Goal: Task Accomplishment & Management: Complete application form

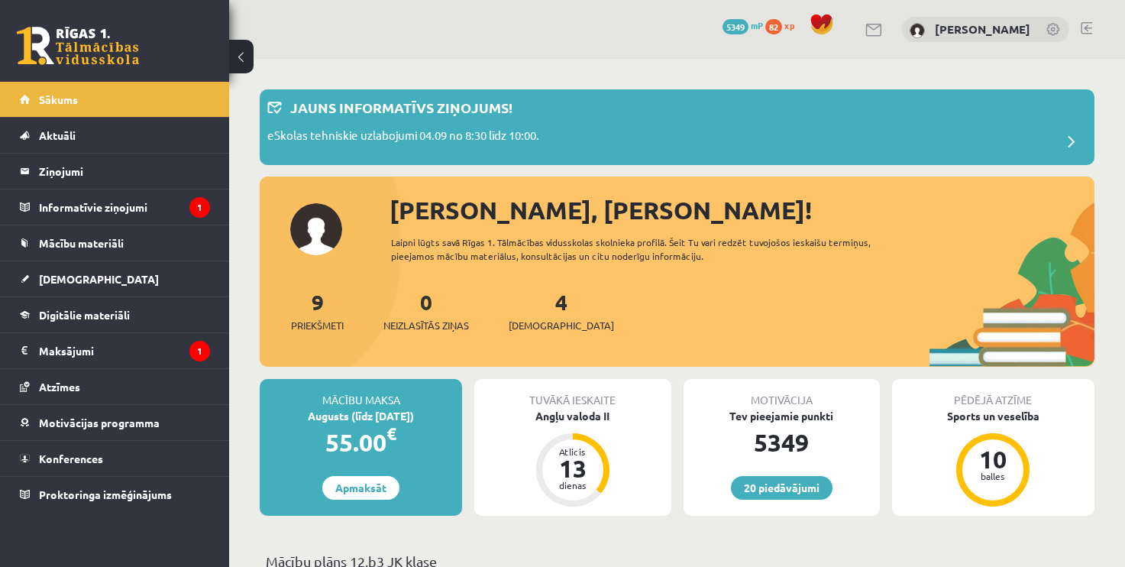
scroll to position [1235, 0]
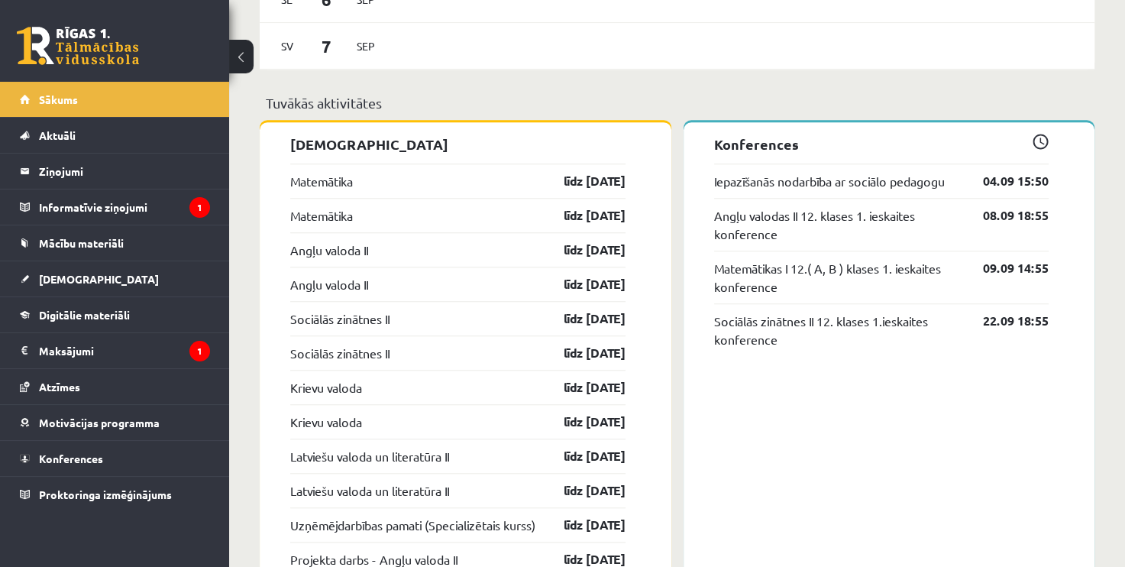
click at [145, 218] on legend "Informatīvie ziņojumi 1" at bounding box center [124, 206] width 171 height 35
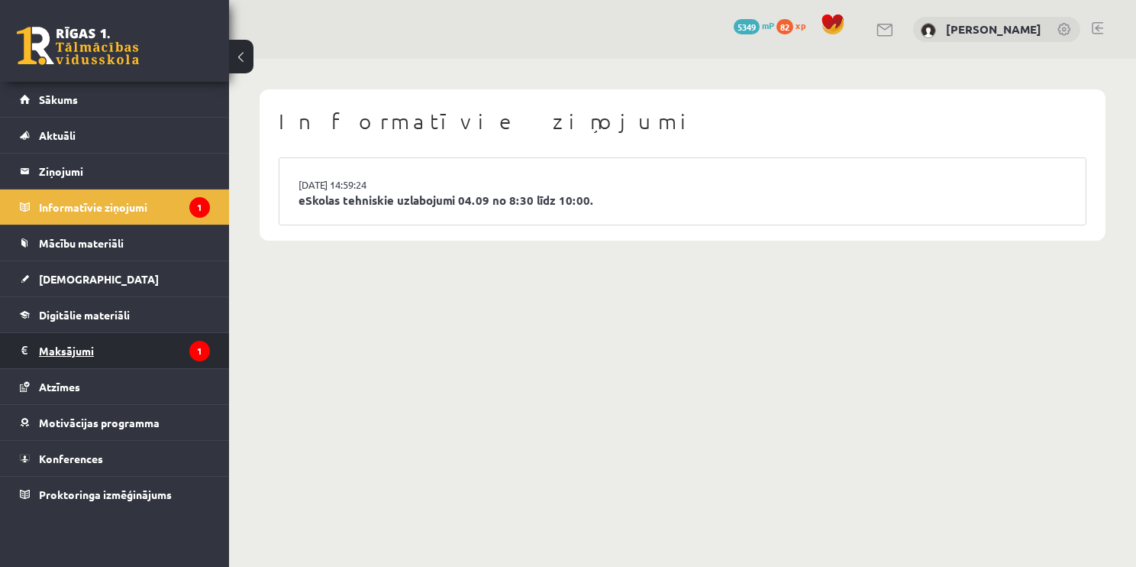
click at [132, 337] on legend "Maksājumi 1" at bounding box center [124, 350] width 171 height 35
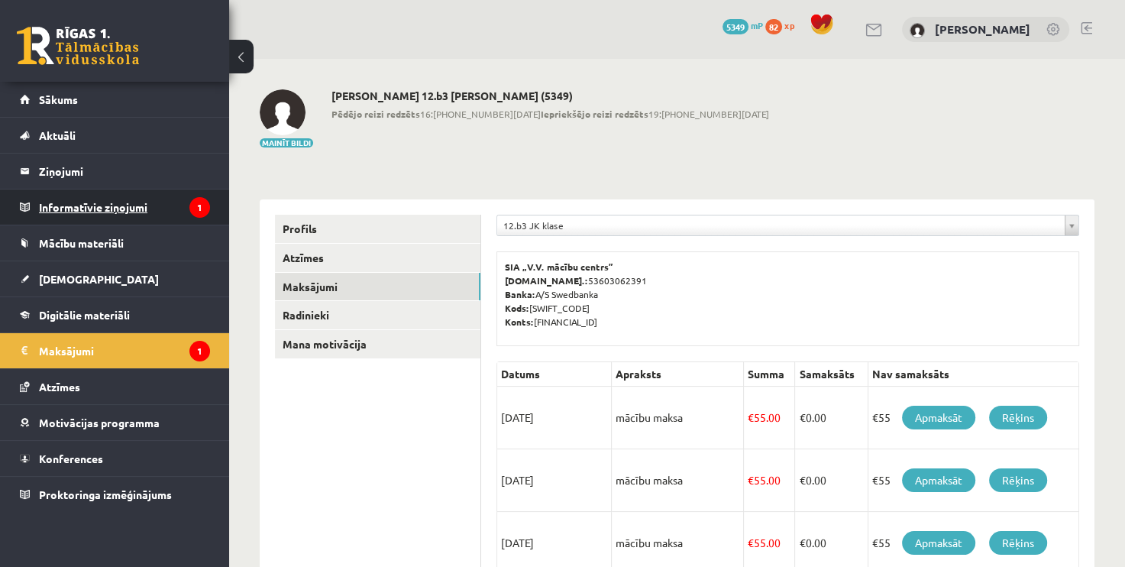
click at [160, 197] on legend "Informatīvie ziņojumi 1" at bounding box center [124, 206] width 171 height 35
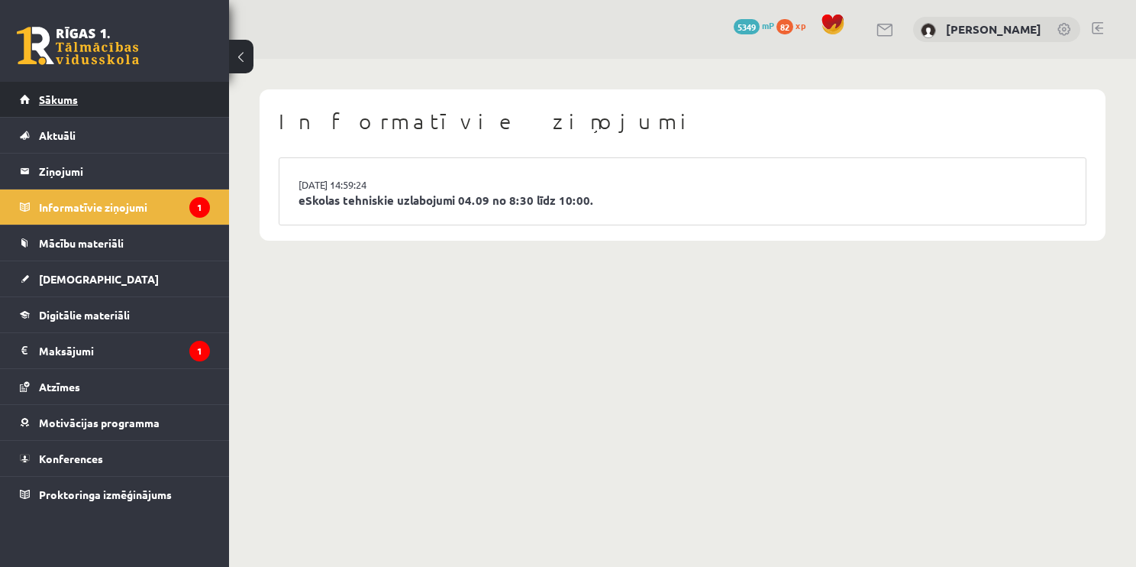
click at [152, 108] on link "Sākums" at bounding box center [115, 99] width 190 height 35
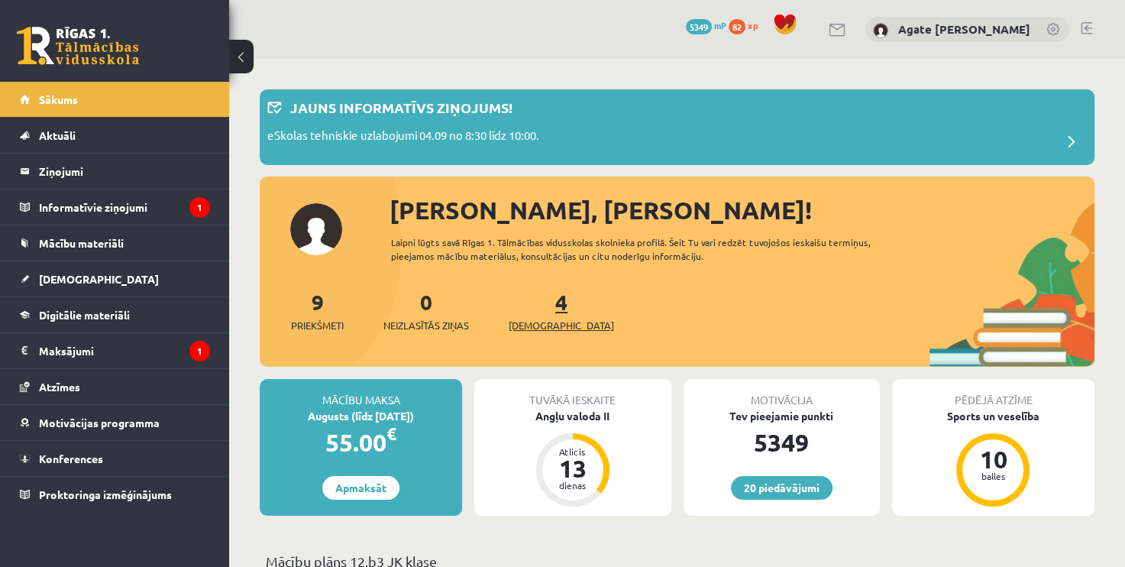
click at [542, 300] on link "4 Ieskaites" at bounding box center [560, 310] width 105 height 45
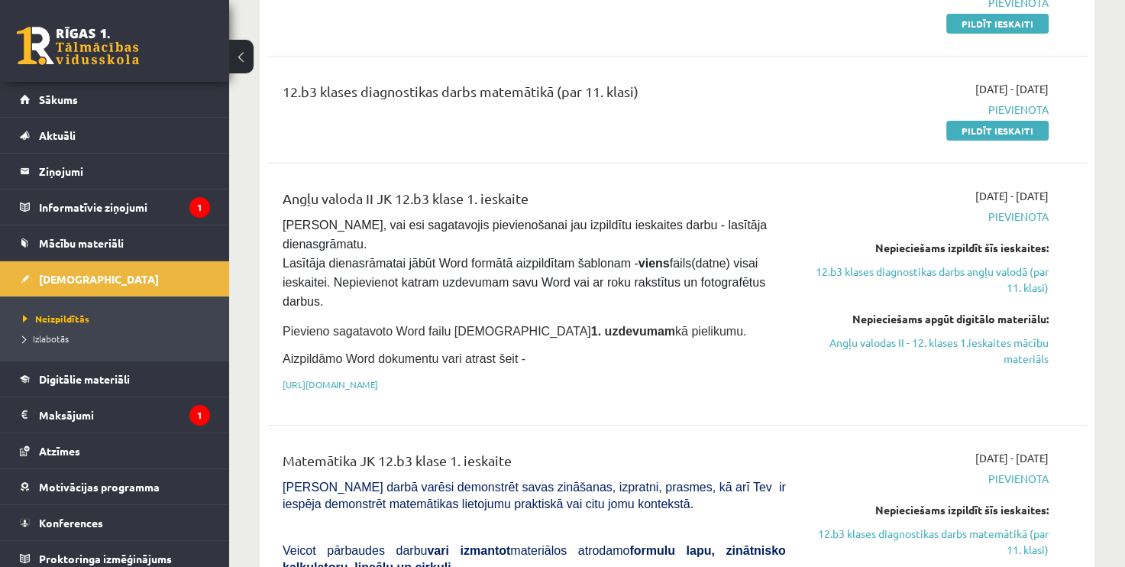
scroll to position [220, 0]
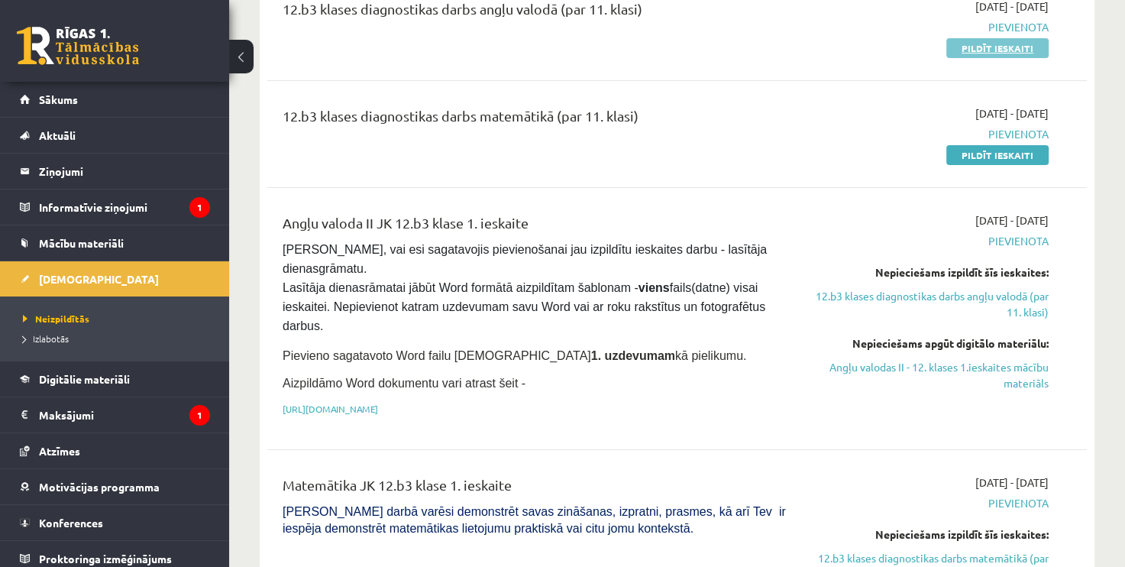
click at [1030, 50] on link "Pildīt ieskaiti" at bounding box center [997, 48] width 102 height 20
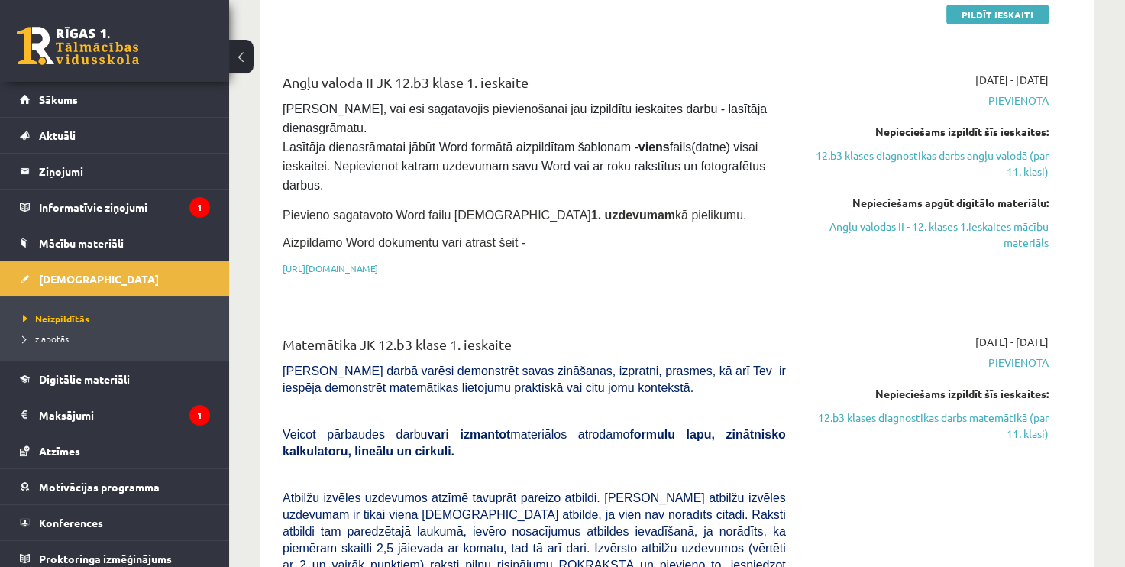
scroll to position [385, 0]
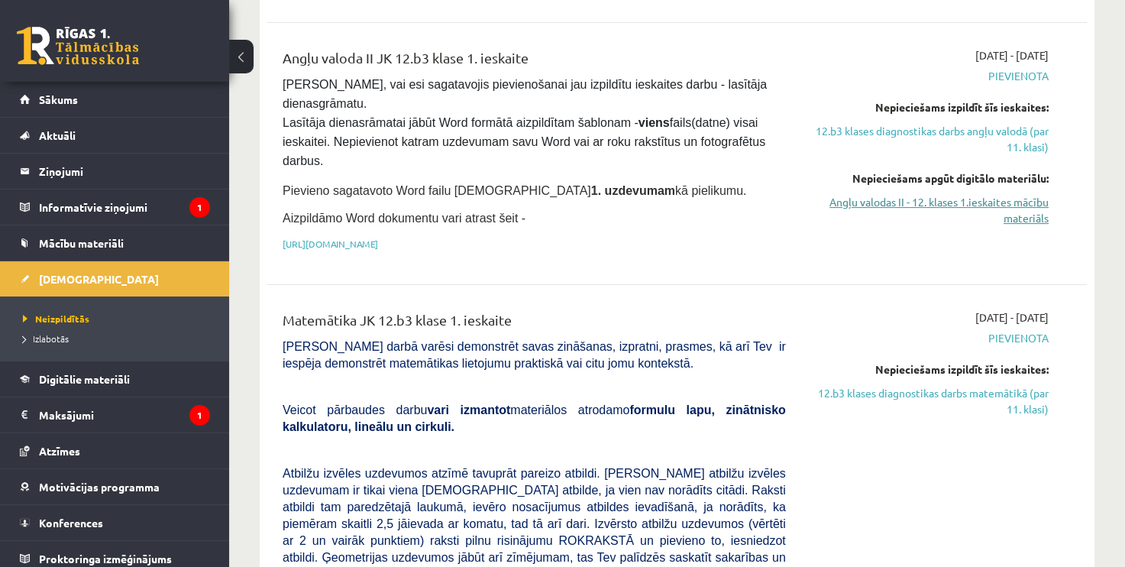
click at [994, 208] on link "Angļu valodas II - 12. klases 1.ieskaites mācību materiāls" at bounding box center [929, 210] width 240 height 32
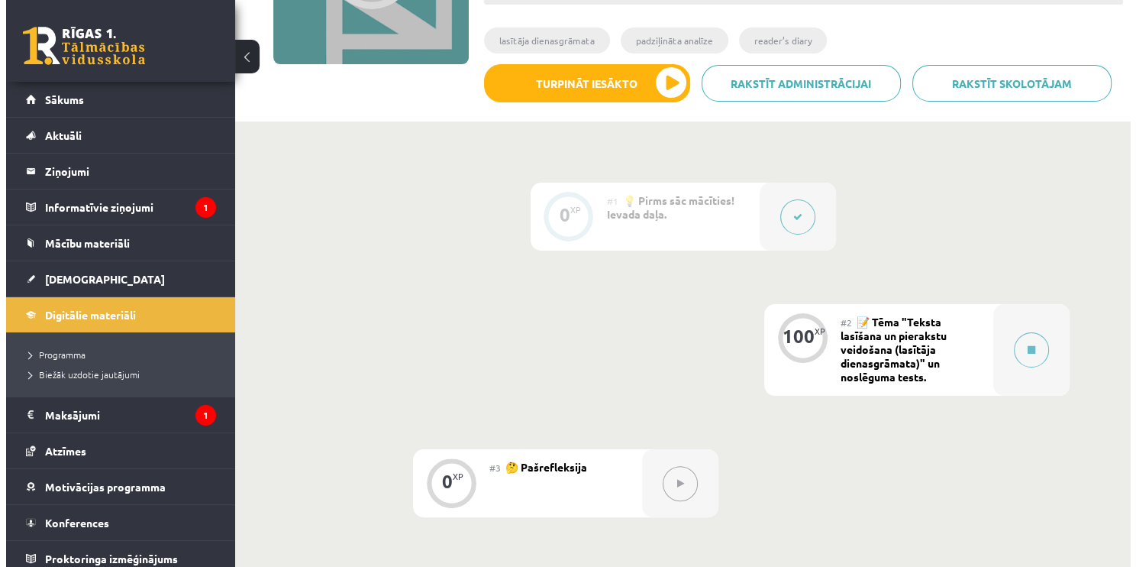
scroll to position [247, 0]
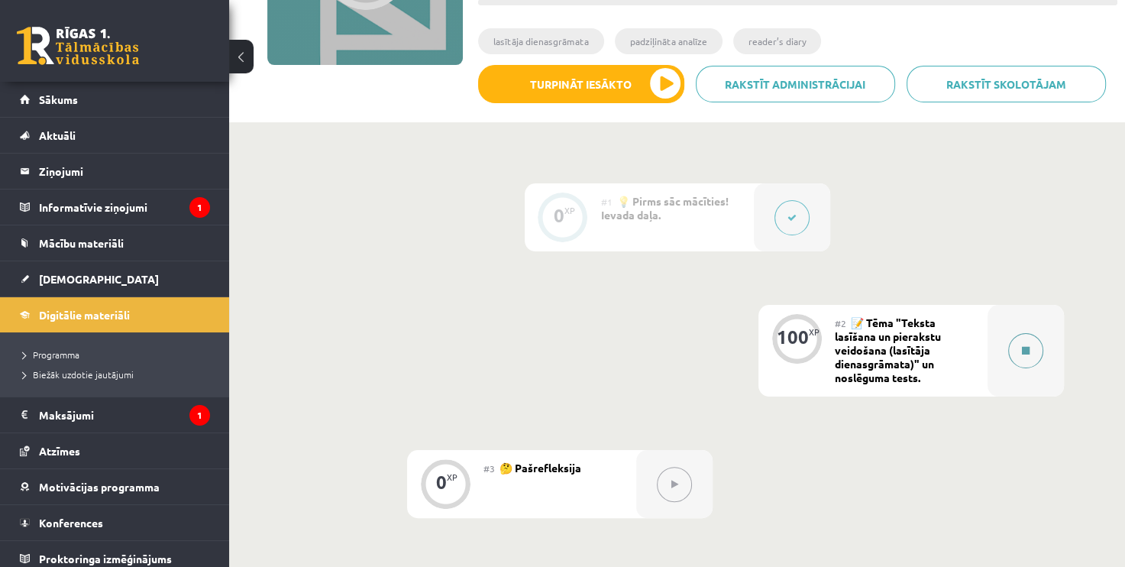
click at [1041, 341] on div at bounding box center [1025, 351] width 76 height 92
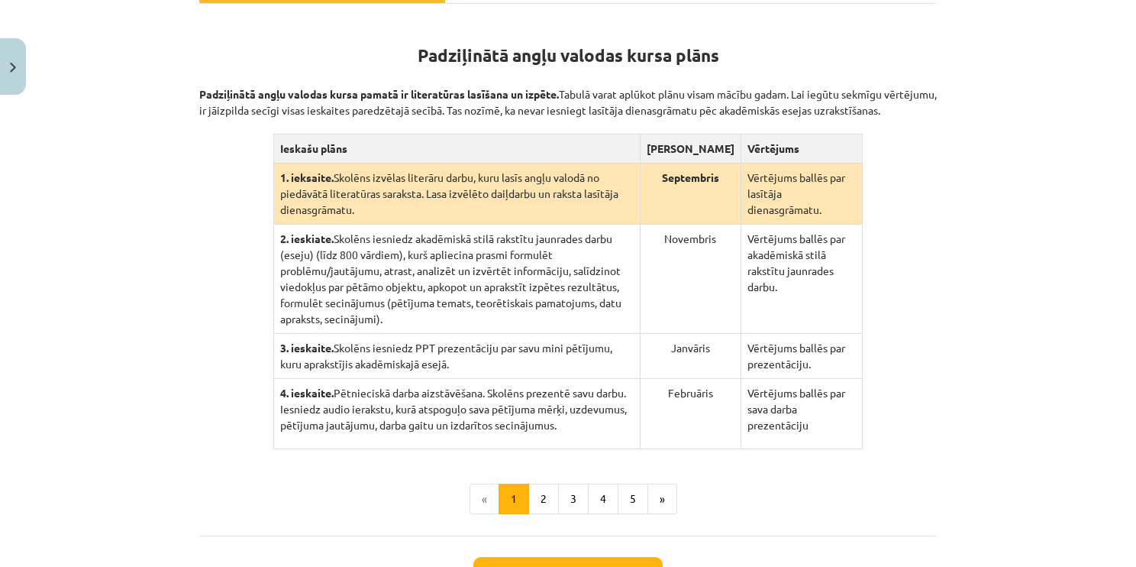
scroll to position [384, 0]
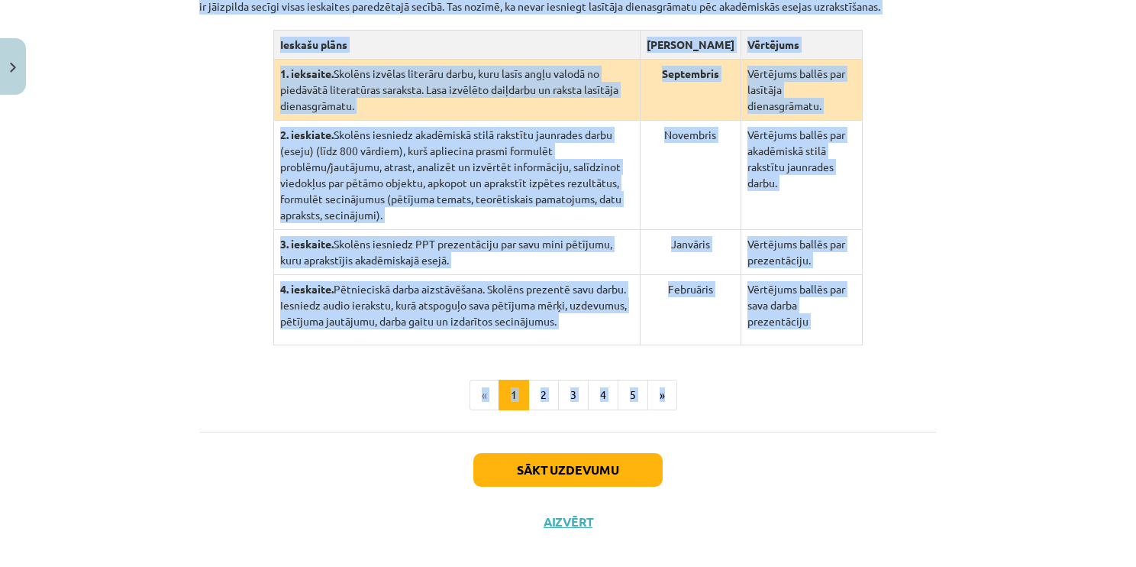
drag, startPoint x: 383, startPoint y: 173, endPoint x: 863, endPoint y: 334, distance: 505.8
click at [863, 334] on div "Padziļinātā angļu valodas kursa plāns Padziļinātā angļu valodas kursa pamatā ir…" at bounding box center [568, 162] width 738 height 496
click at [589, 166] on td "2. ieskiate. Skolēns iesniedz akadēmiskā stilā rakstītu jaunrades darbu (eseju)…" at bounding box center [456, 175] width 366 height 109
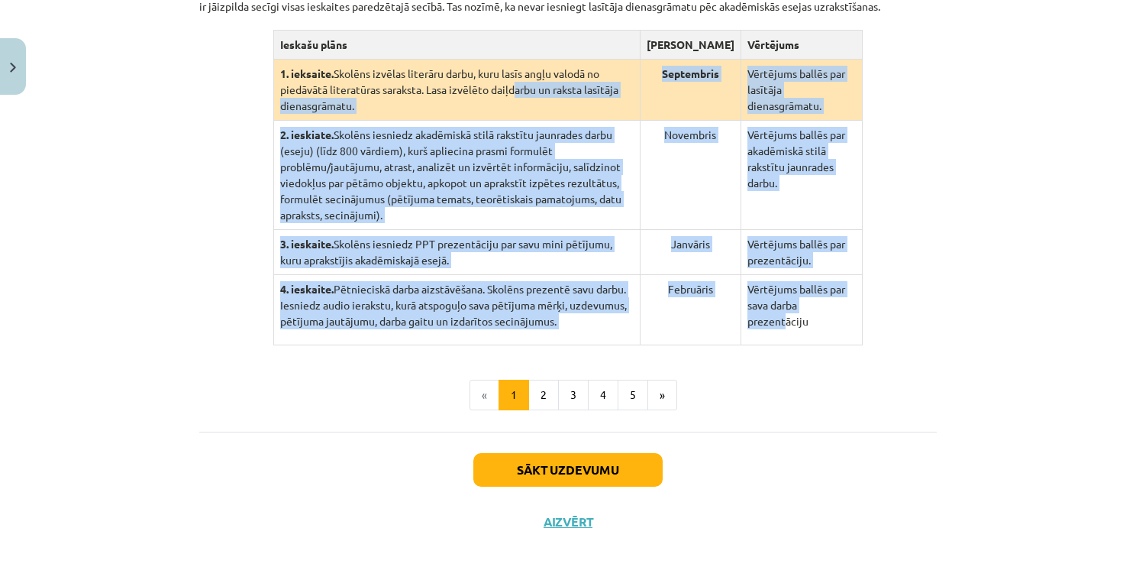
drag, startPoint x: 826, startPoint y: 303, endPoint x: 454, endPoint y: 108, distance: 420.7
click at [454, 108] on tbody "1. ieksaite. Skolēns izvēlas literāru darbu, kuru lasīs angļu valodā no piedāvā…" at bounding box center [567, 203] width 589 height 286
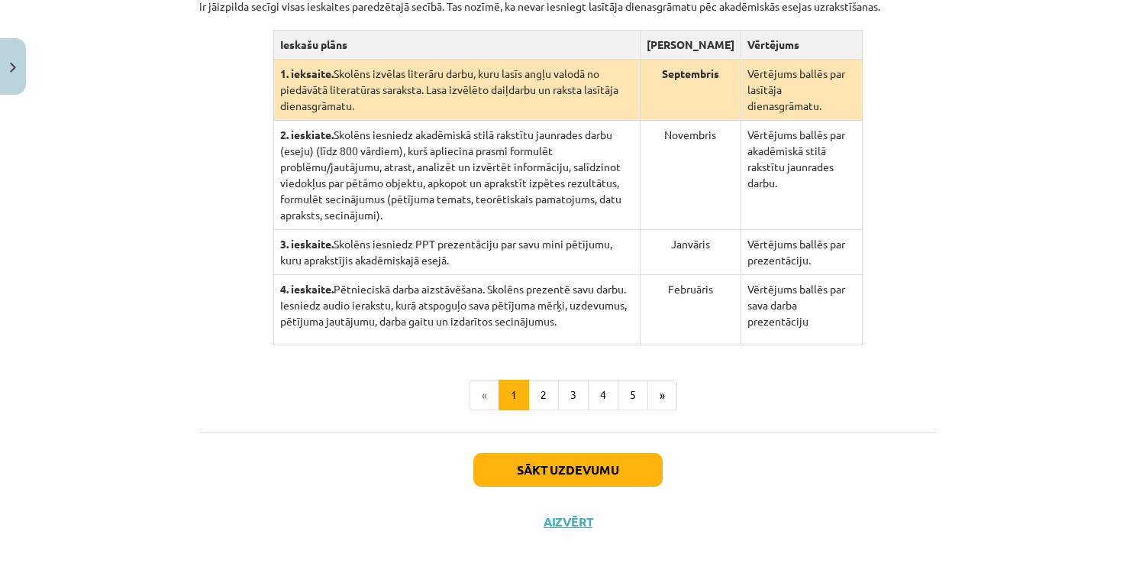
click at [928, 221] on div "Padziļinātā angļu valodas kursa plāns Padziļinātā angļu valodas kursa pamatā ir…" at bounding box center [568, 129] width 738 height 431
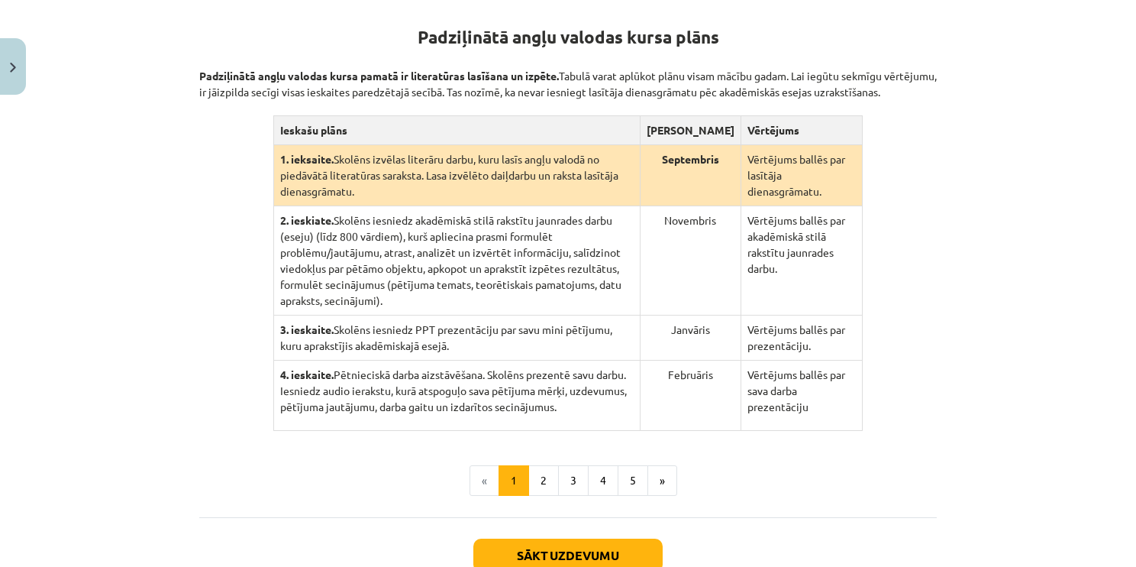
scroll to position [275, 0]
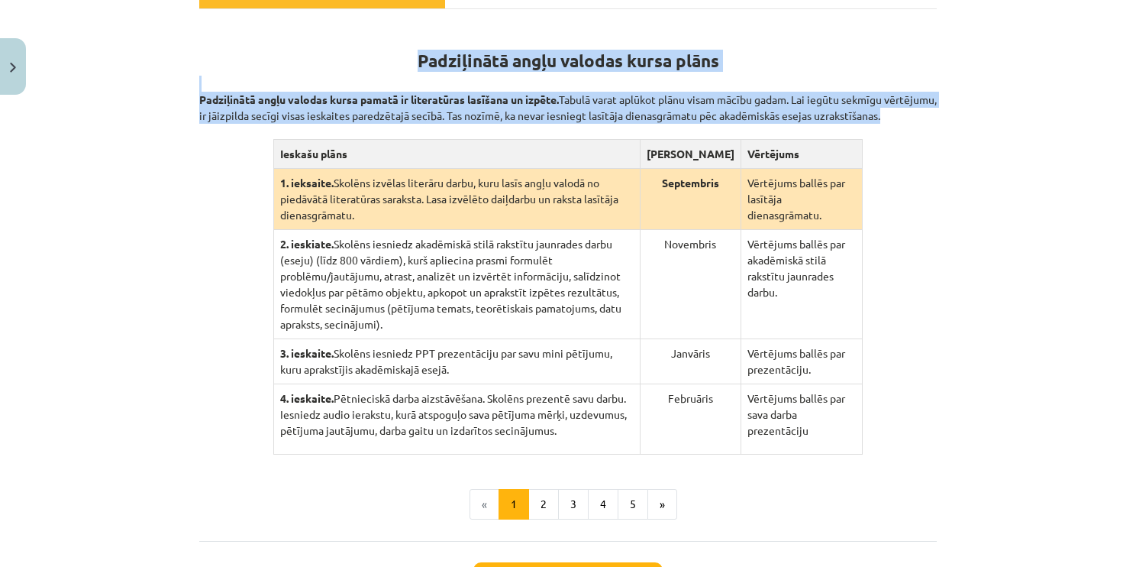
drag, startPoint x: 381, startPoint y: 29, endPoint x: 880, endPoint y: 429, distance: 639.8
click at [880, 429] on div "Padziļinātā angļu valodas kursa plāns Padziļinātā angļu valodas kursa pamatā ir…" at bounding box center [568, 238] width 738 height 431
click at [638, 101] on p "Padziļinātā angļu valodas kursa pamatā ir literatūras lasīšana un izpēte. Tabul…" at bounding box center [568, 100] width 738 height 48
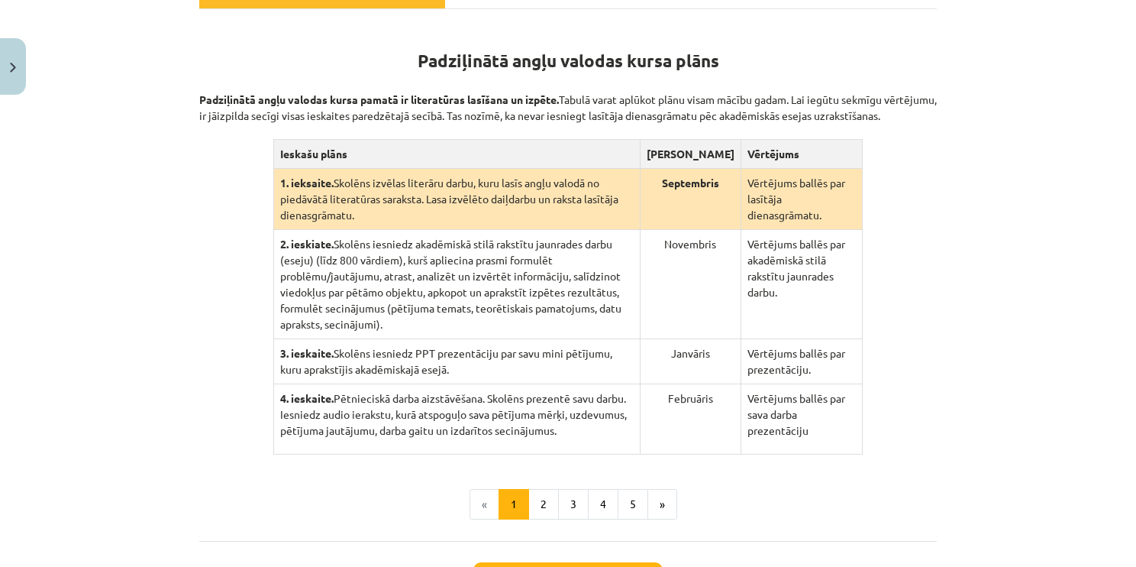
drag, startPoint x: 400, startPoint y: 63, endPoint x: 408, endPoint y: 64, distance: 7.8
click at [408, 64] on h1 "Padziļinātā angļu valodas kursa plāns" at bounding box center [568, 47] width 738 height 48
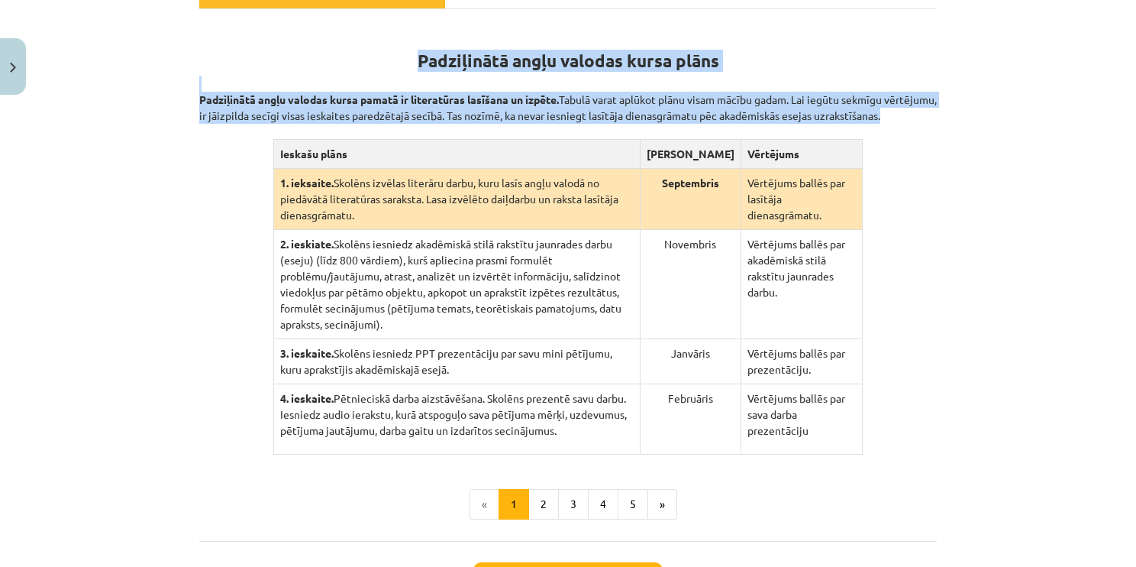
drag, startPoint x: 397, startPoint y: 62, endPoint x: 864, endPoint y: 405, distance: 579.4
click at [864, 405] on div "Padziļinātā angļu valodas kursa plāns Padziļinātā angļu valodas kursa pamatā ir…" at bounding box center [568, 238] width 738 height 431
drag, startPoint x: 864, startPoint y: 405, endPoint x: 754, endPoint y: 197, distance: 235.3
copy div "Padziļinātā angļu valodas kursa plāns Padziļinātā angļu valodas kursa pamatā ir…"
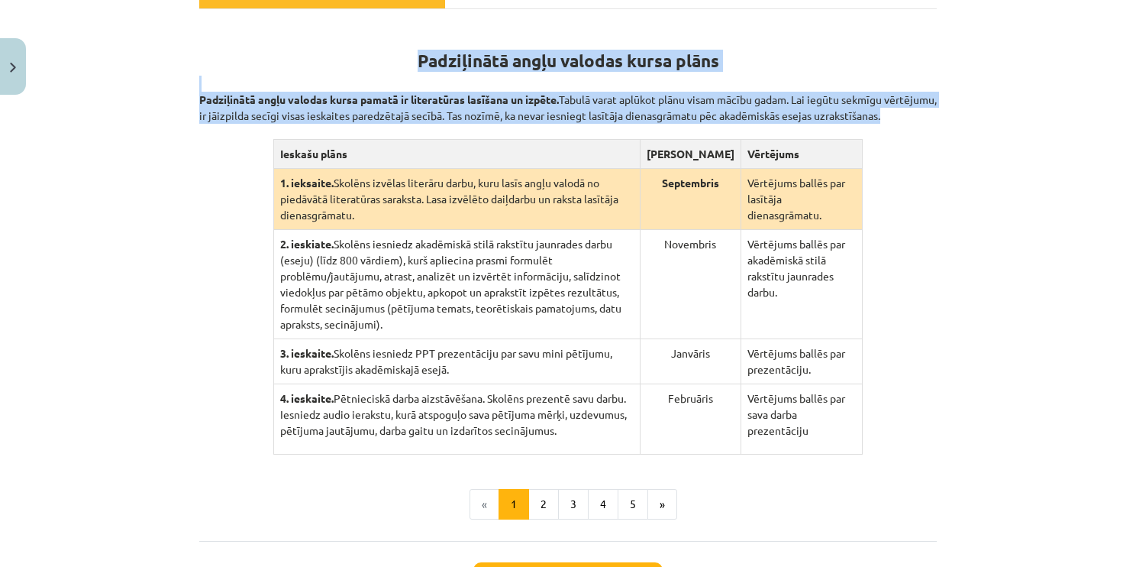
copy div "Padziļinātā angļu valodas kursa plāns Padziļinātā angļu valodas kursa pamatā ir…"
click at [1006, 237] on div "Mācību tēma: Angļu valodas ii - 12. klases 1.ieskaites mācību materiāls #2 📝 Tē…" at bounding box center [568, 283] width 1136 height 567
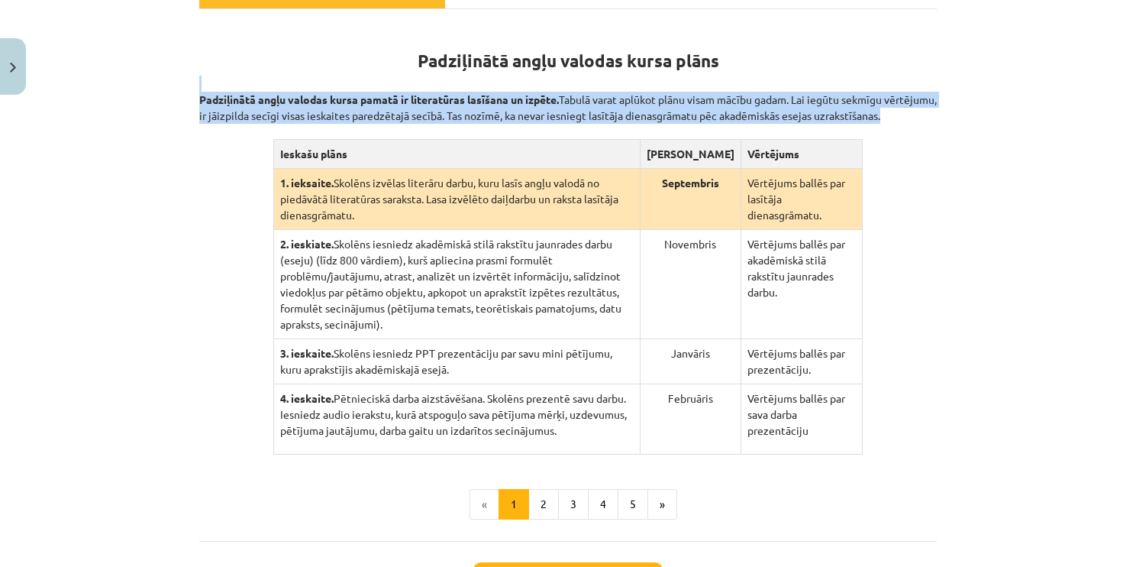
drag, startPoint x: 185, startPoint y: 79, endPoint x: 871, endPoint y: 428, distance: 770.3
click at [871, 428] on div "100 XP Saņemsi Grūts 616 pilda Apraksts Uzdevums Palīdzība Padziļinātā angļu va…" at bounding box center [568, 253] width 756 height 805
click at [625, 104] on p "Padziļinātā angļu valodas kursa pamatā ir literatūras lasīšana un izpēte. Tabul…" at bounding box center [568, 100] width 738 height 48
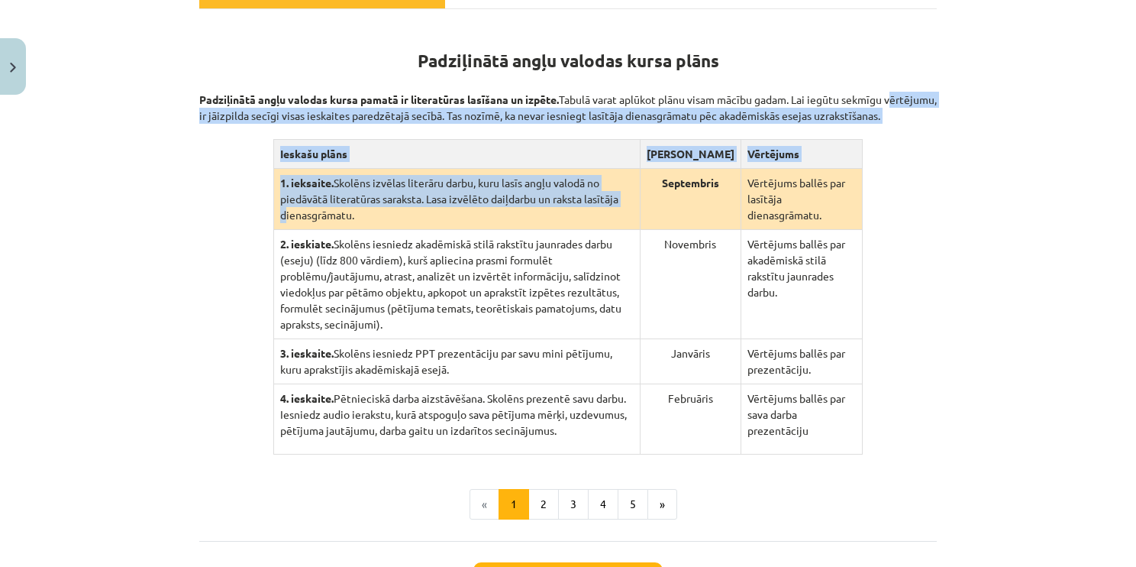
drag, startPoint x: 191, startPoint y: 107, endPoint x: 568, endPoint y: 226, distance: 395.5
click at [568, 226] on div "100 XP Saņemsi Grūts 616 pilda Apraksts Uzdevums Palīdzība Padziļinātā angļu va…" at bounding box center [568, 253] width 756 height 805
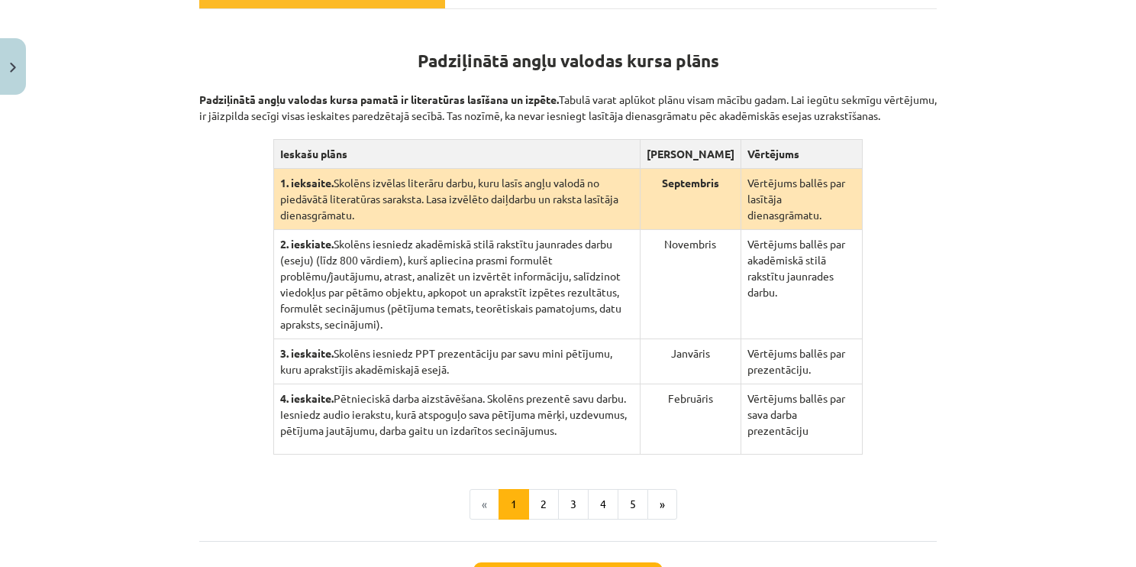
click at [250, 76] on p "Padziļinātā angļu valodas kursa pamatā ir literatūras lasīšana un izpēte. Tabul…" at bounding box center [568, 100] width 738 height 48
click at [530, 489] on button "2" at bounding box center [543, 504] width 31 height 31
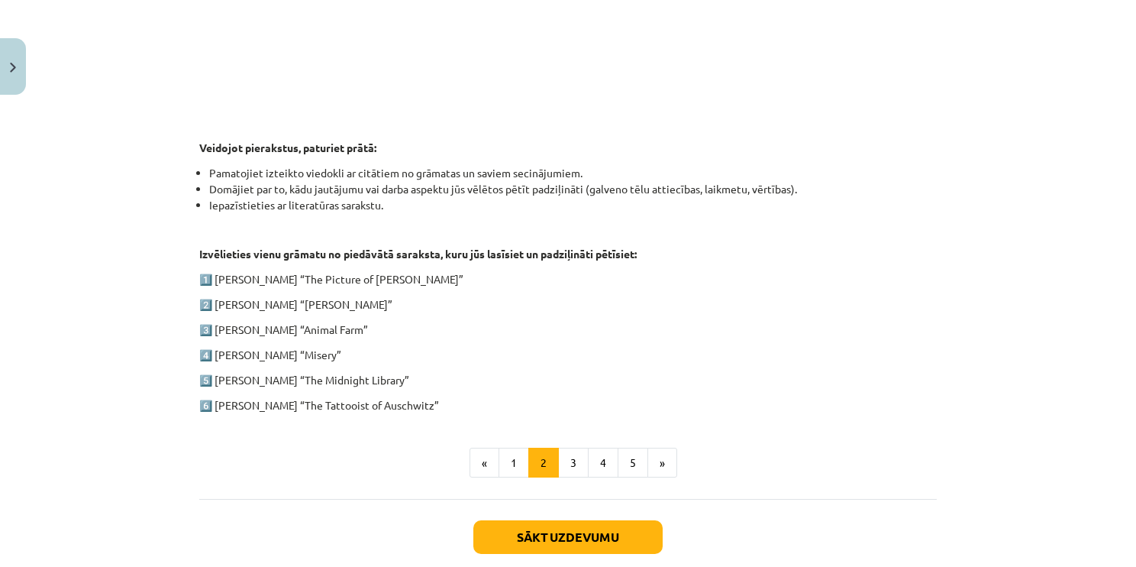
scroll to position [675, 0]
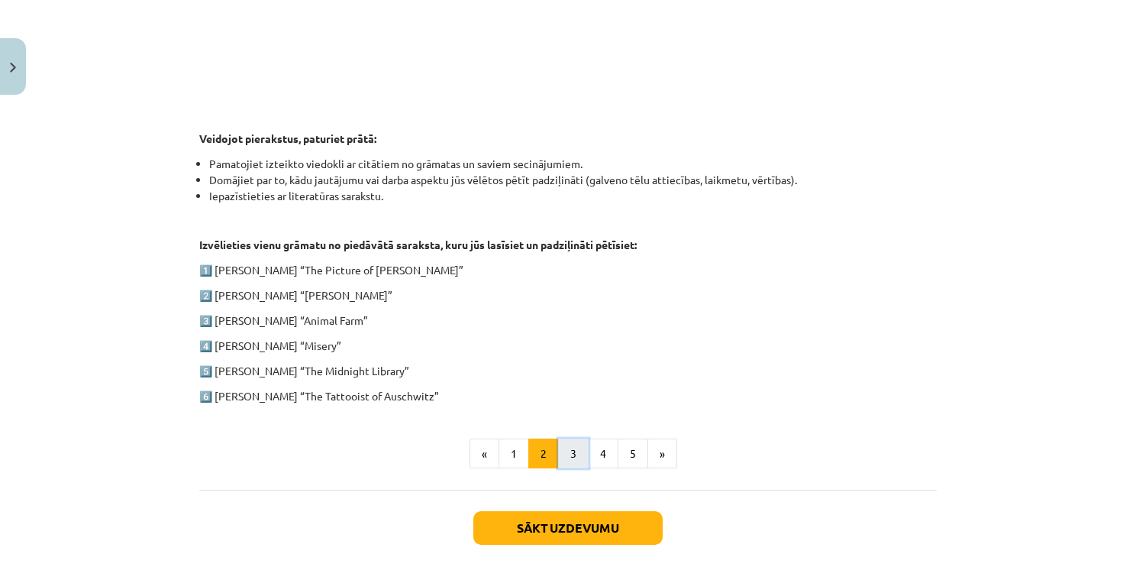
click at [558, 457] on button "3" at bounding box center [573, 453] width 31 height 31
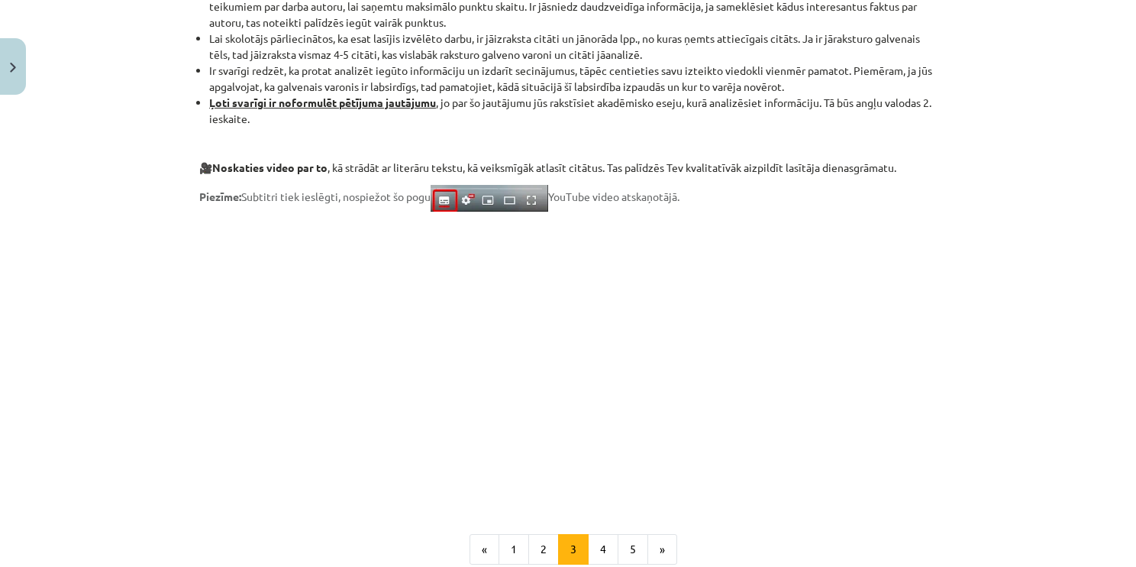
scroll to position [1268, 0]
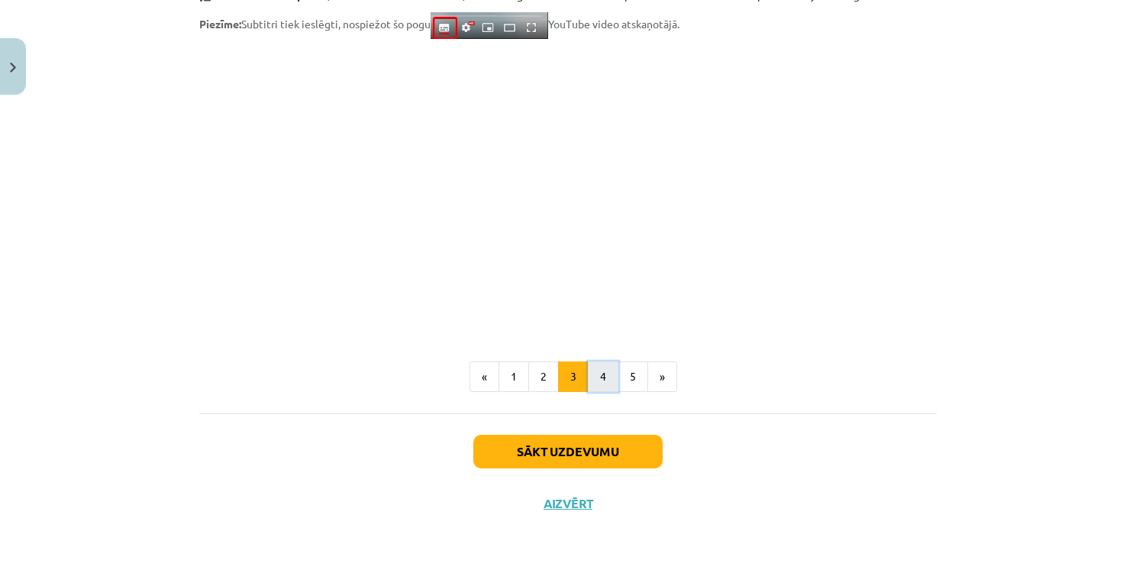
click at [592, 370] on button "4" at bounding box center [603, 376] width 31 height 31
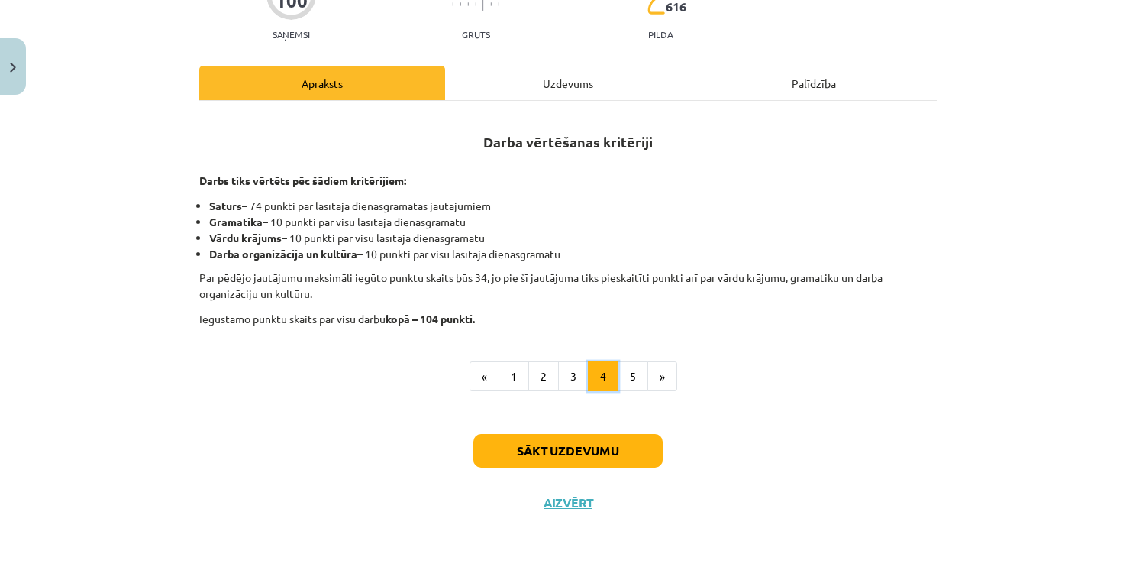
scroll to position [182, 0]
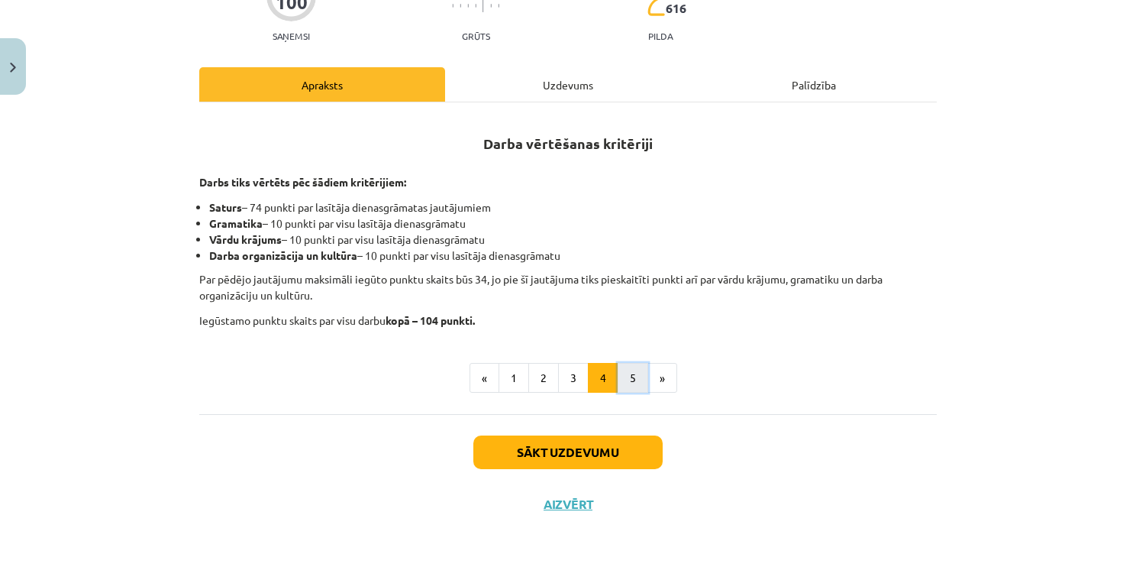
click at [624, 371] on button "5" at bounding box center [633, 378] width 31 height 31
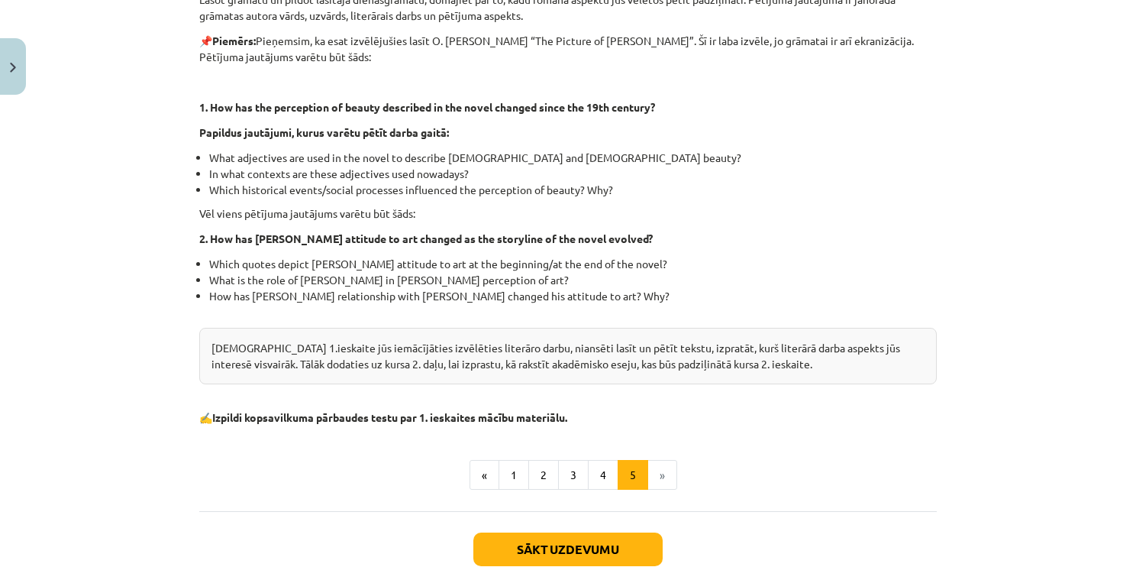
scroll to position [370, 0]
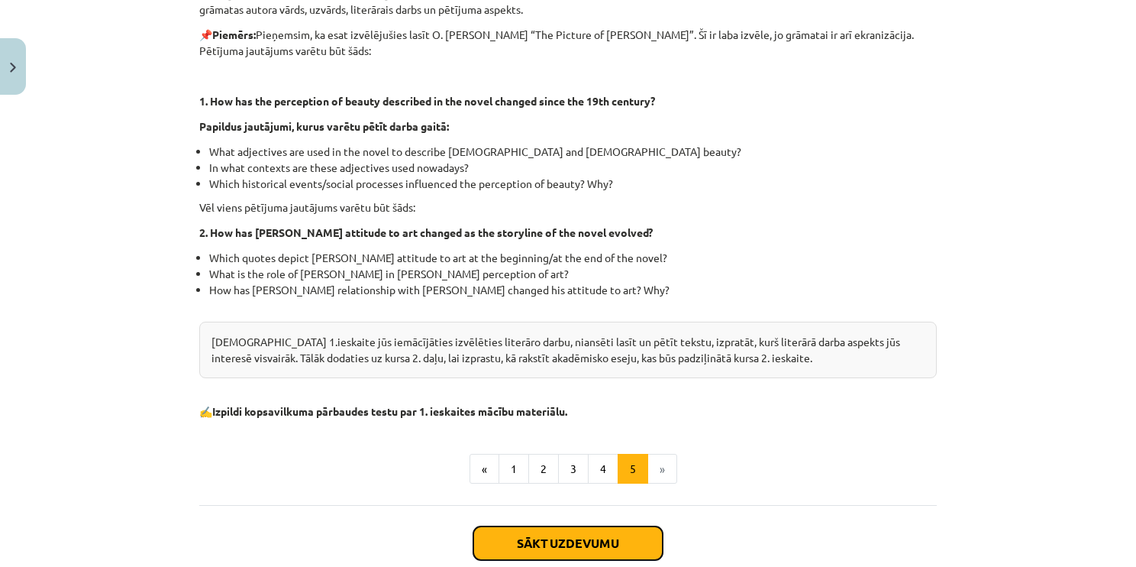
click at [632, 545] on button "Sākt uzdevumu" at bounding box center [567, 543] width 189 height 34
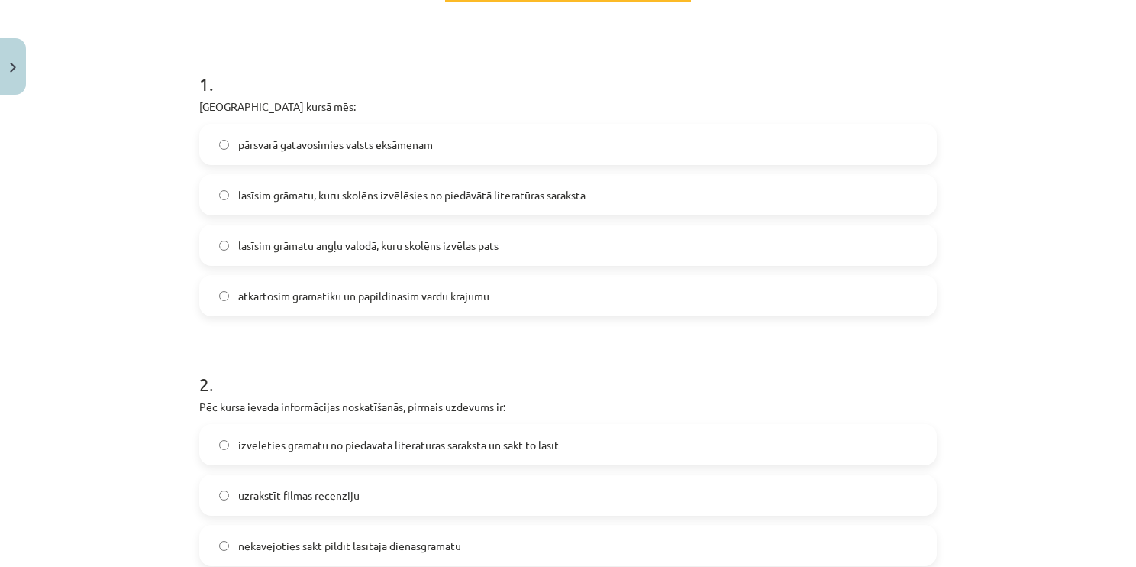
scroll to position [292, 0]
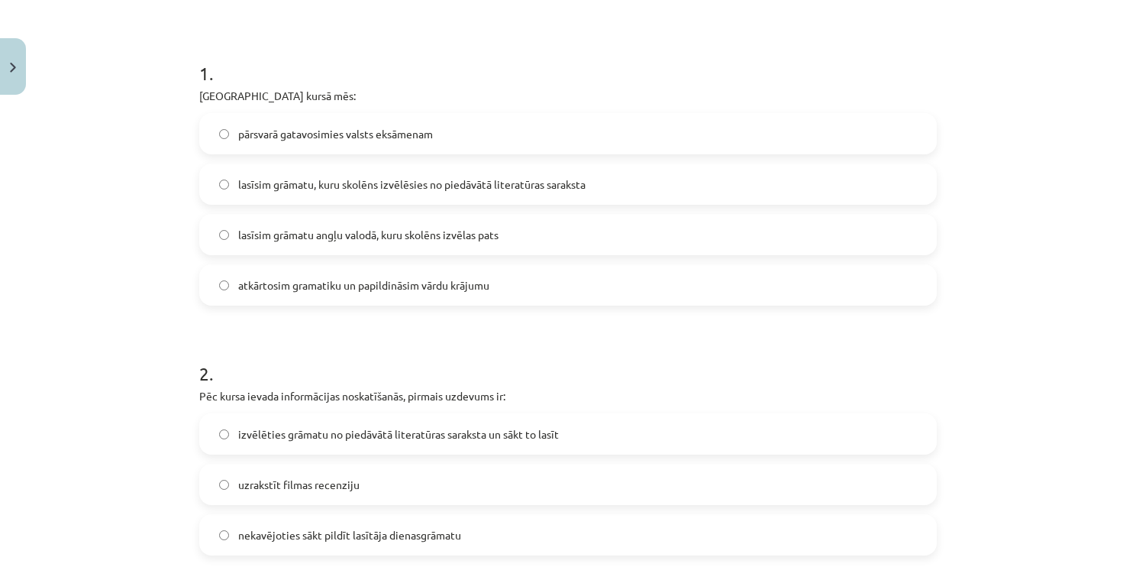
click at [492, 189] on span "lasīsim grāmatu, kuru skolēns izvēlēsies no piedāvātā literatūras saraksta" at bounding box center [411, 184] width 347 height 16
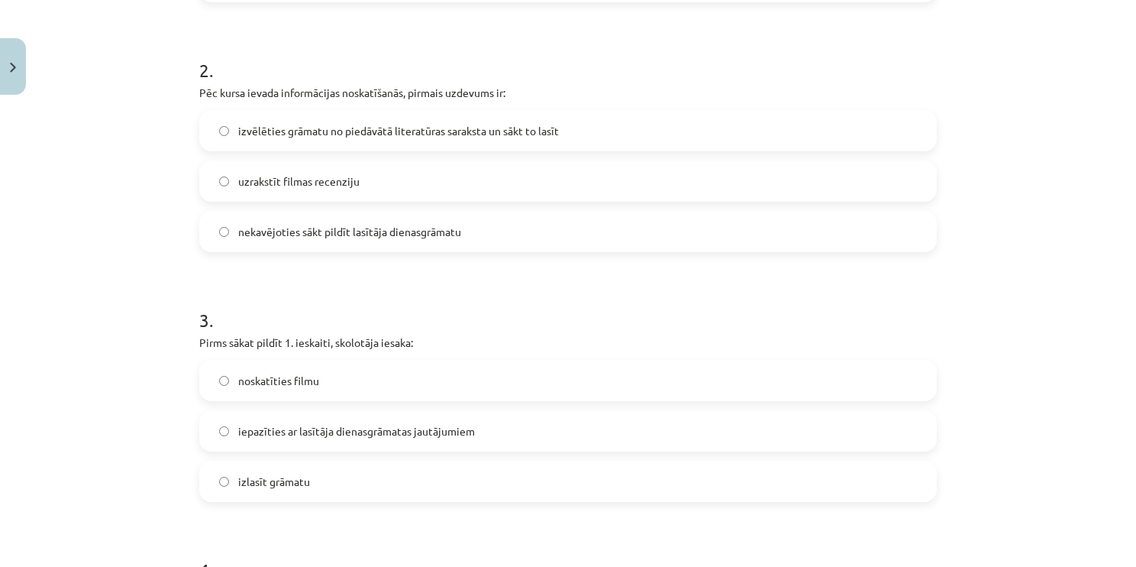
scroll to position [610, 0]
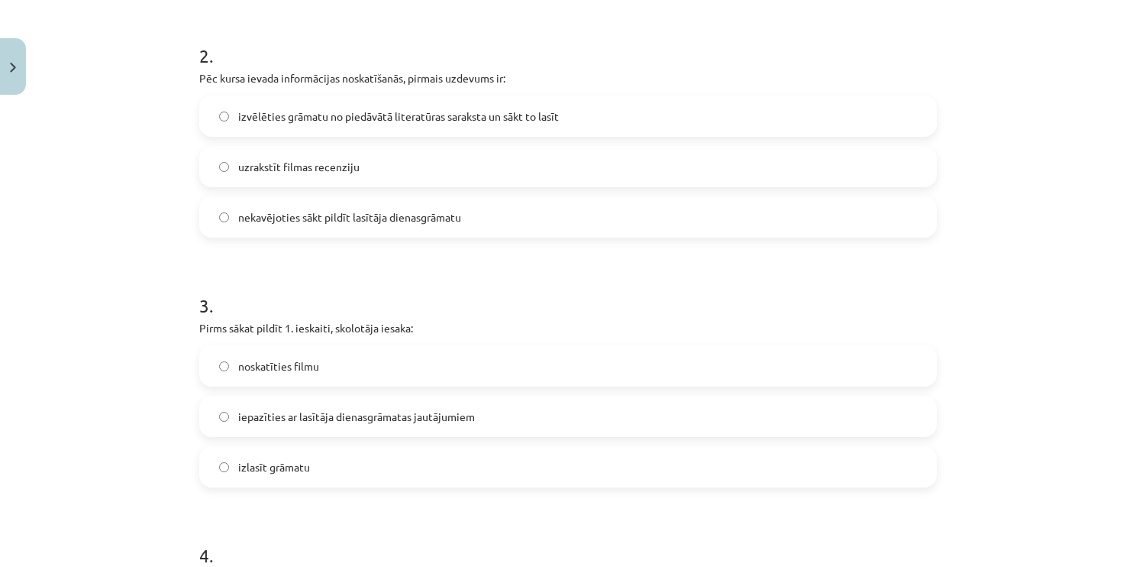
click at [499, 210] on label "nekavējoties sākt pildīt lasītāja dienasgrāmatu" at bounding box center [568, 217] width 734 height 38
click at [467, 118] on span "izvēlēties grāmatu no piedāvātā literatūras saraksta un sākt to lasīt" at bounding box center [398, 116] width 321 height 16
click at [476, 412] on label "iepazīties ar lasītāja dienasgrāmatas jautājumiem" at bounding box center [568, 416] width 734 height 38
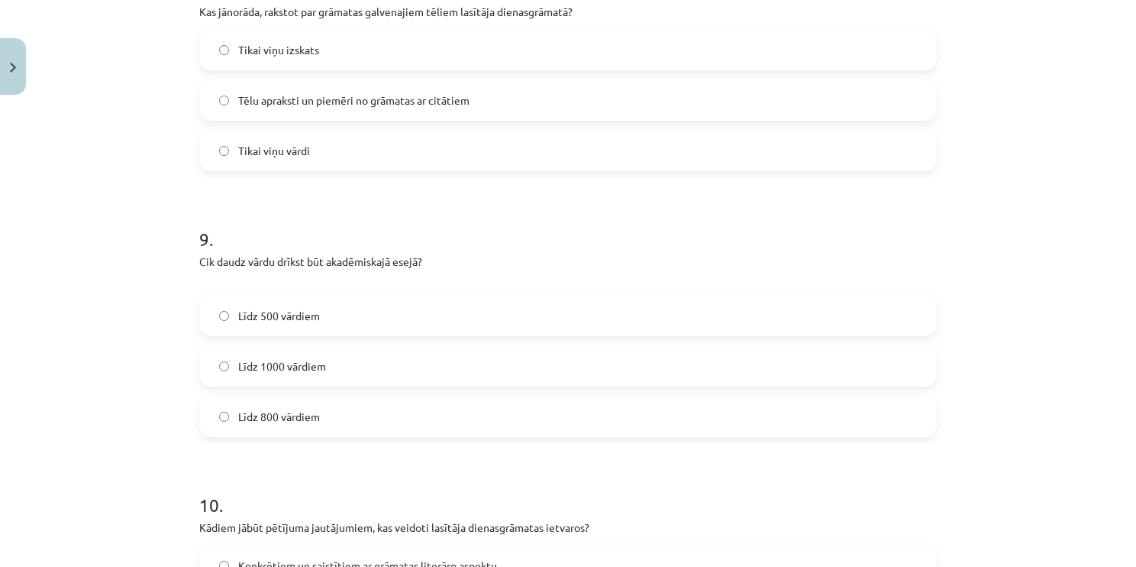
scroll to position [2420, 0]
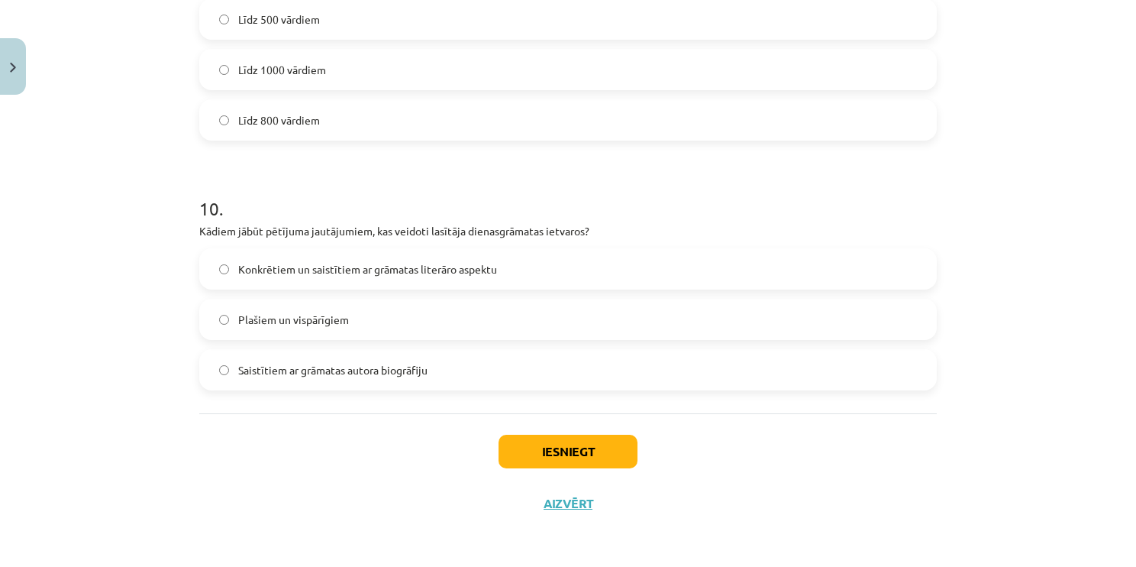
click at [440, 261] on span "Konkrētiem un saistītiem ar grāmatas literāro aspektu" at bounding box center [367, 269] width 259 height 16
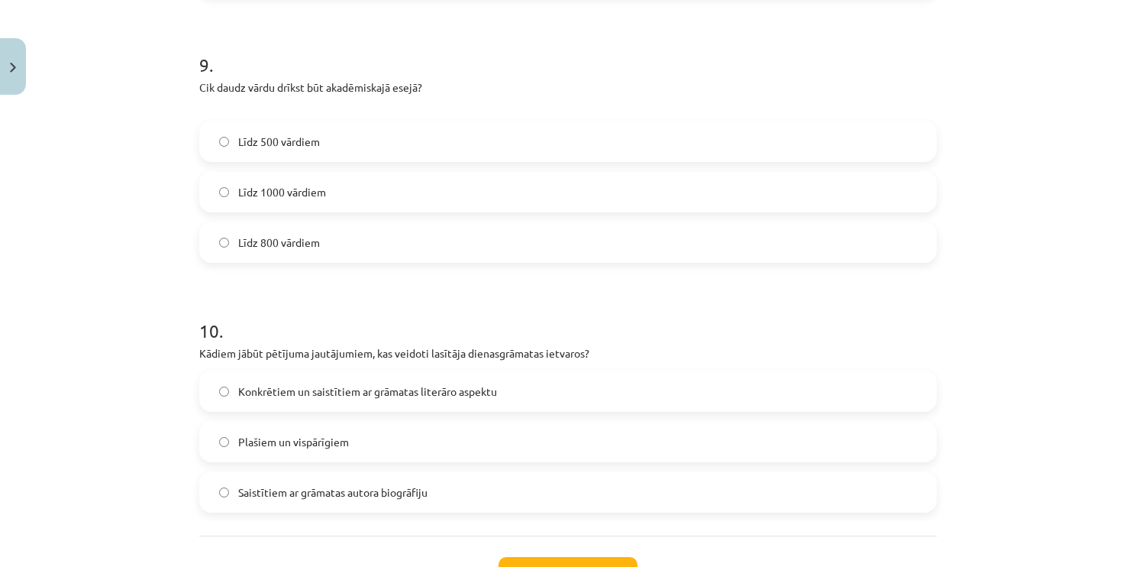
scroll to position [2281, 0]
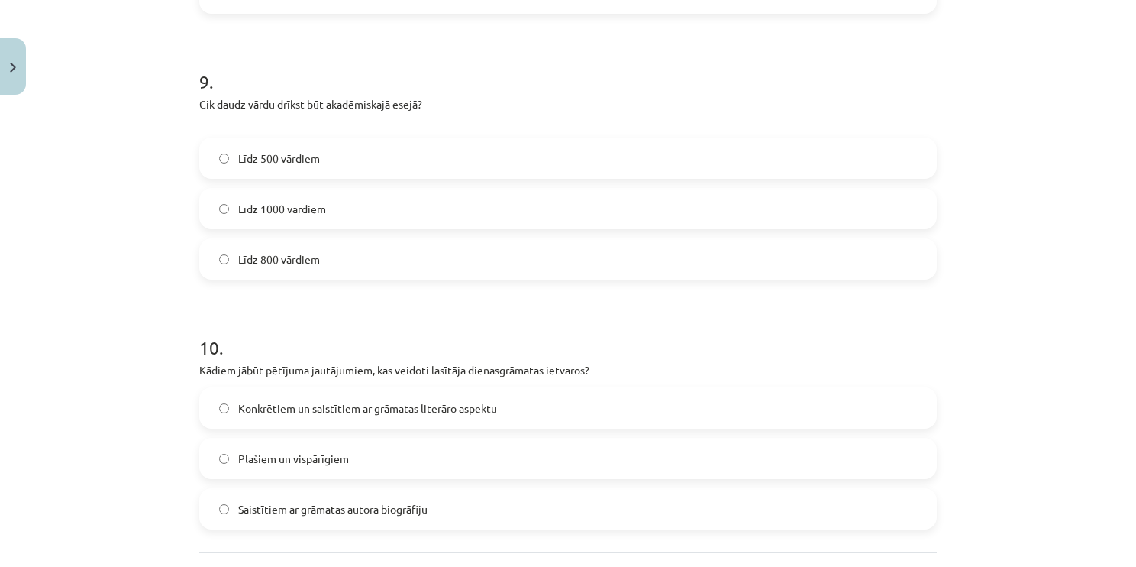
click at [392, 248] on label "Līdz 800 vārdiem" at bounding box center [568, 259] width 734 height 38
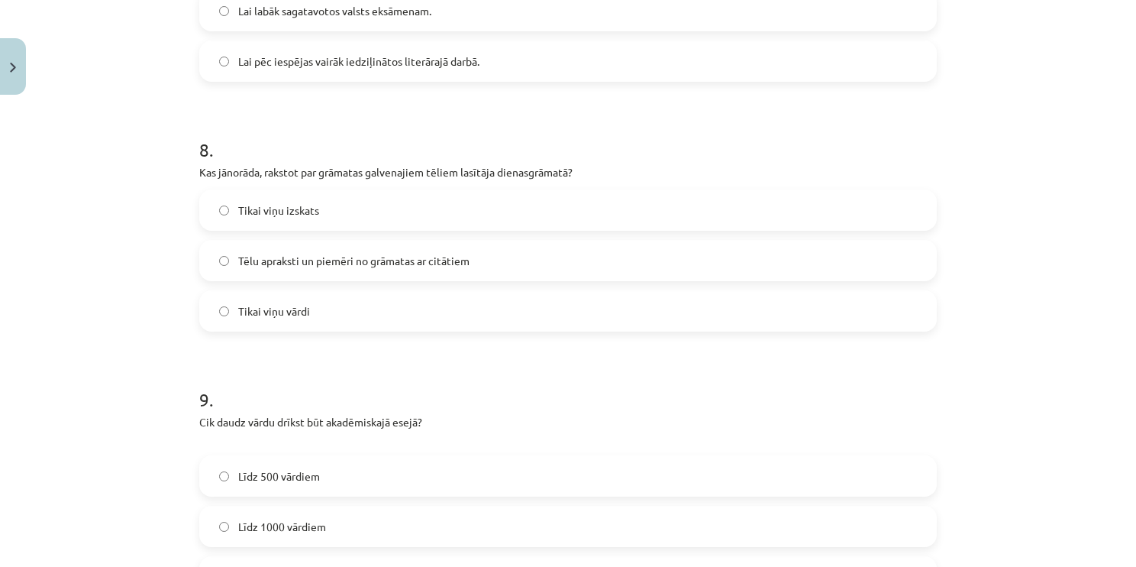
scroll to position [1967, 0]
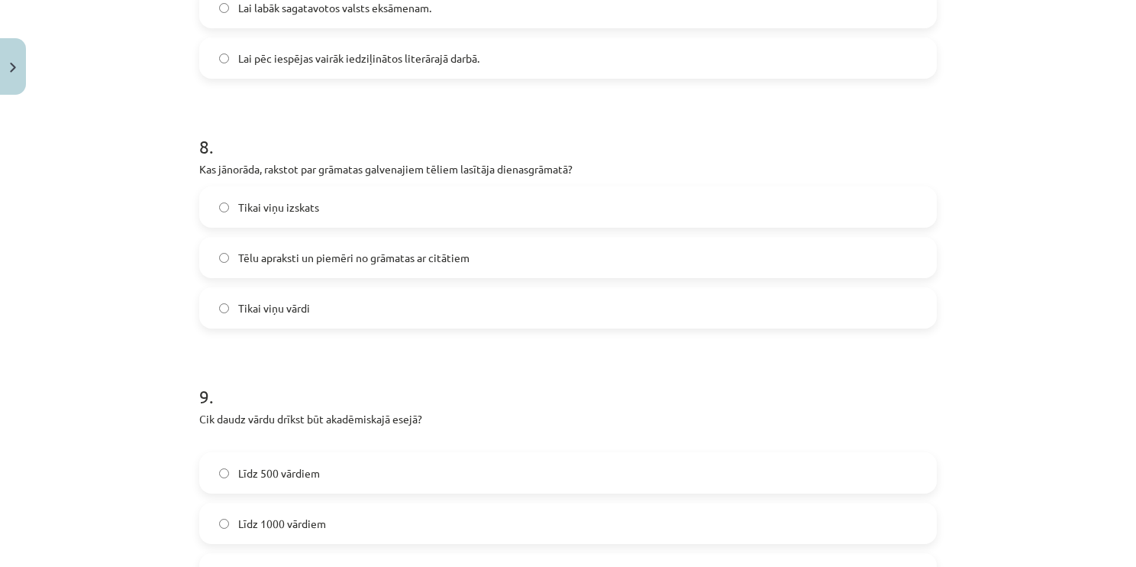
click at [454, 257] on span "Tēlu apraksti un piemēri no grāmatas ar citātiem" at bounding box center [353, 258] width 231 height 16
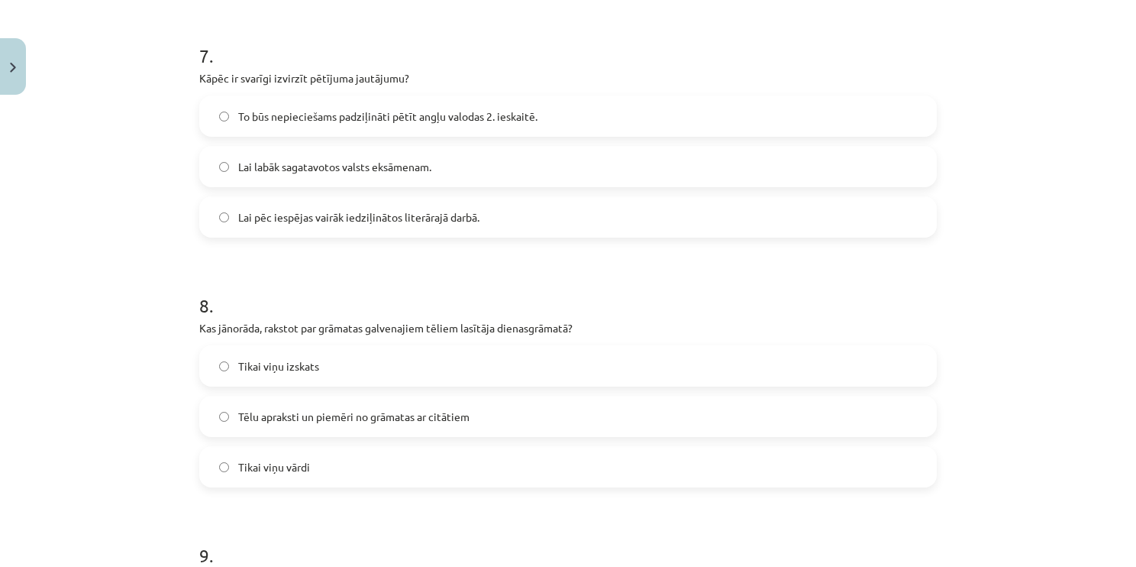
scroll to position [1777, 0]
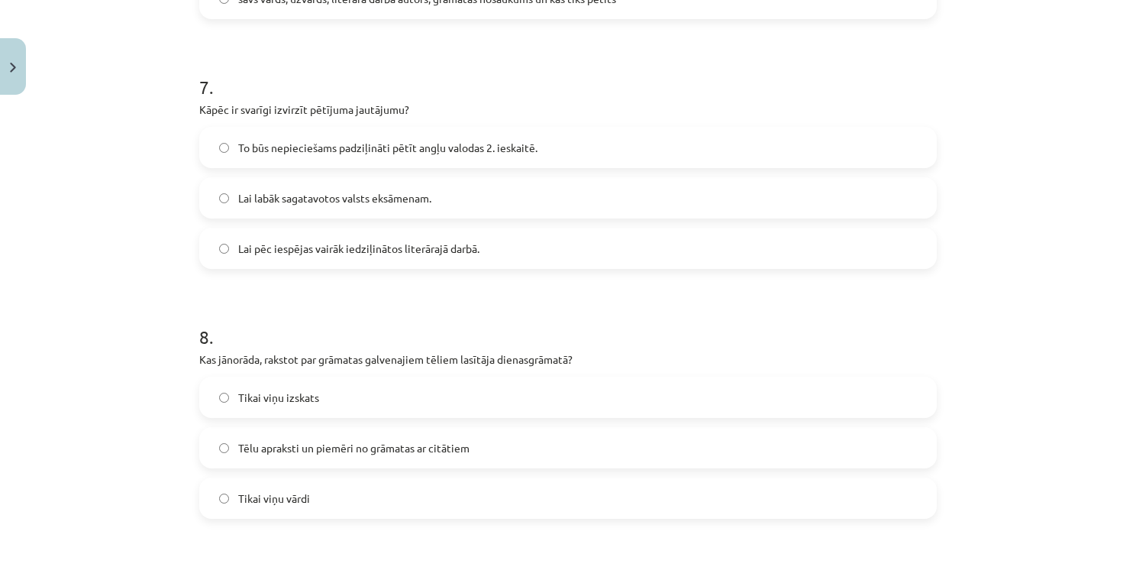
click at [527, 143] on span "To būs nepieciešams padziļināti pētīt angļu valodas 2. ieskaitē." at bounding box center [387, 148] width 299 height 16
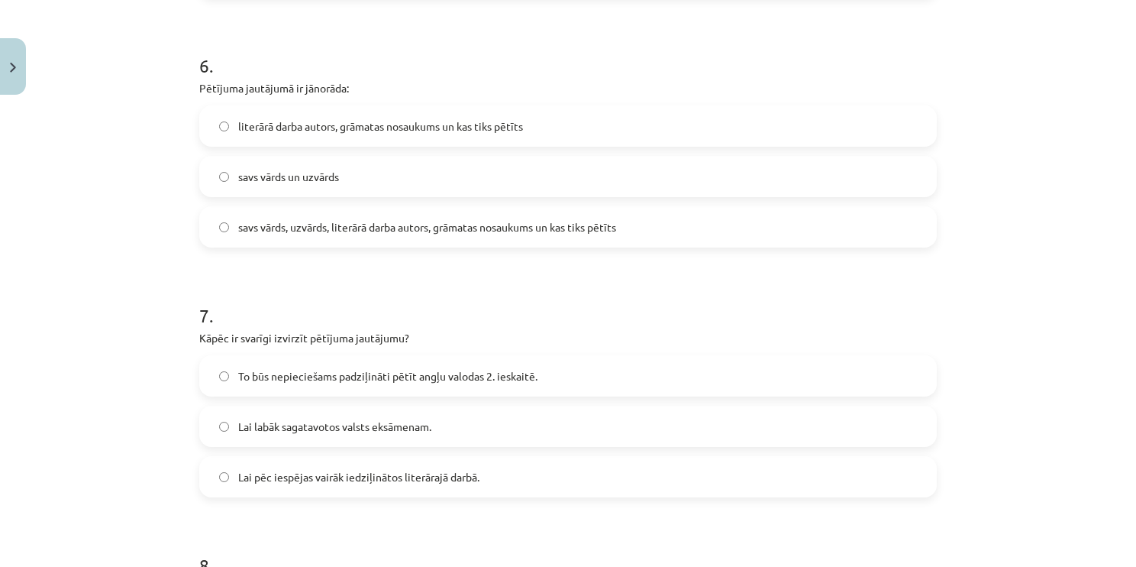
scroll to position [1538, 0]
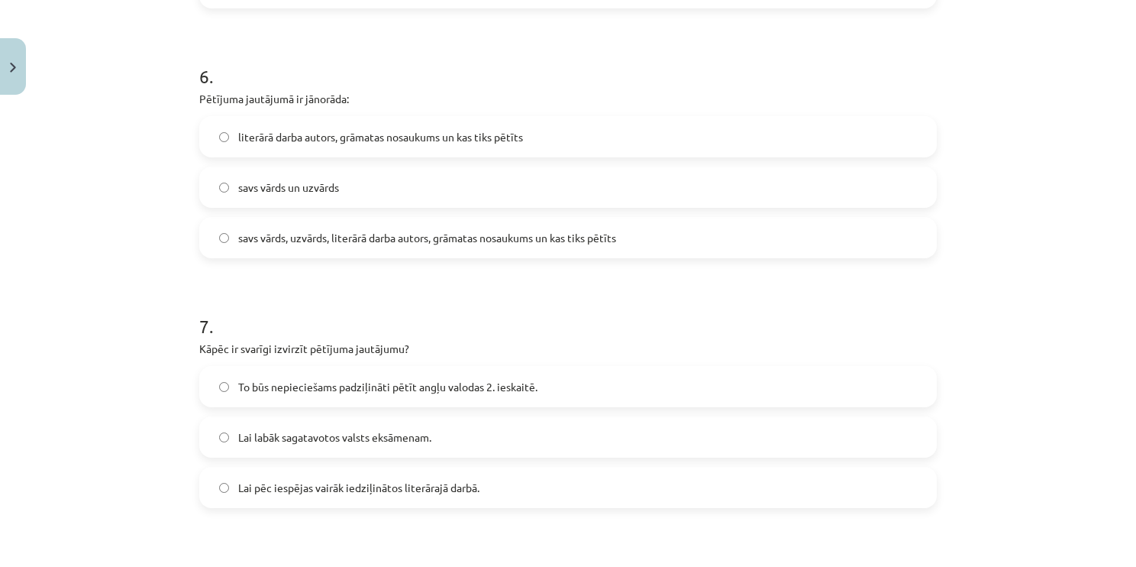
click at [441, 243] on span "savs vārds, uzvārds, literārā darba autors, grāmatas nosaukums un kas tiks pētī…" at bounding box center [427, 238] width 378 height 16
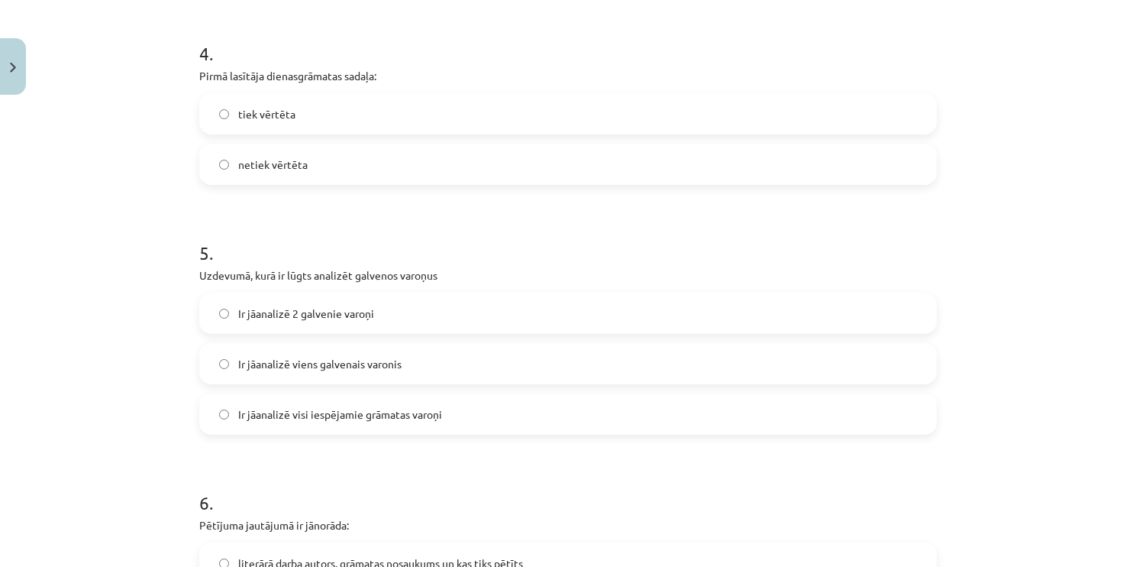
scroll to position [1115, 0]
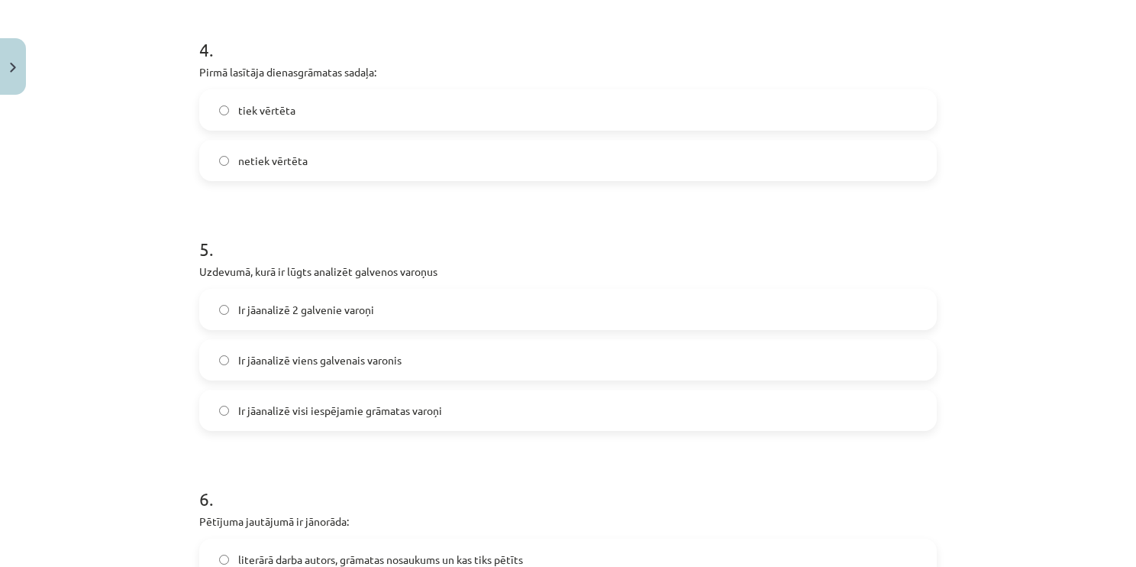
click at [208, 81] on div "4 . Pirmā lasītāja dienasgrāmatas sadaļa: tiek vērtēta netiek vērtēta" at bounding box center [568, 96] width 738 height 169
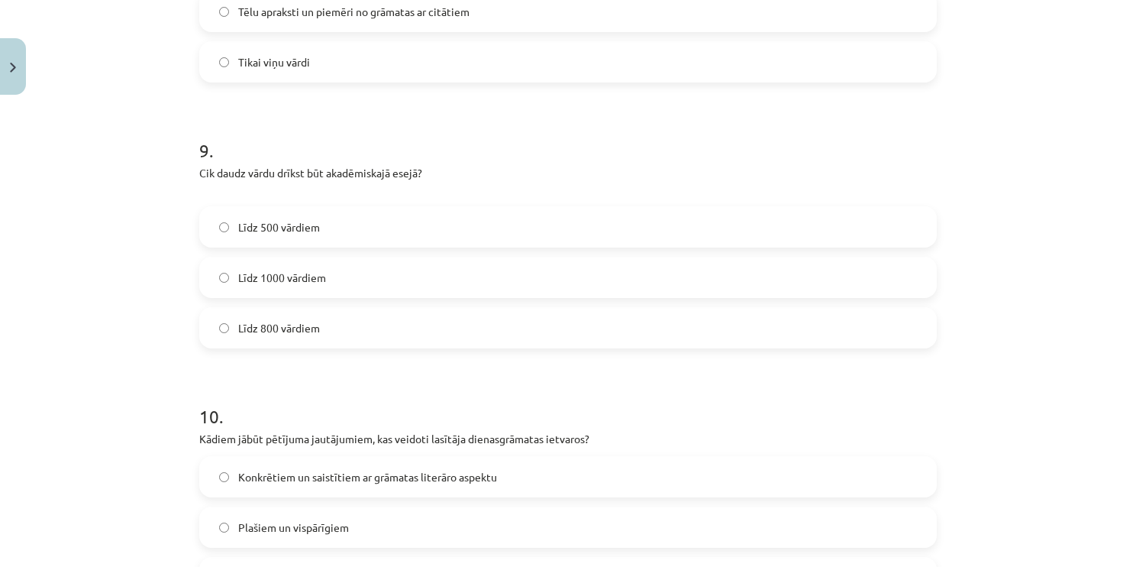
scroll to position [2251, 0]
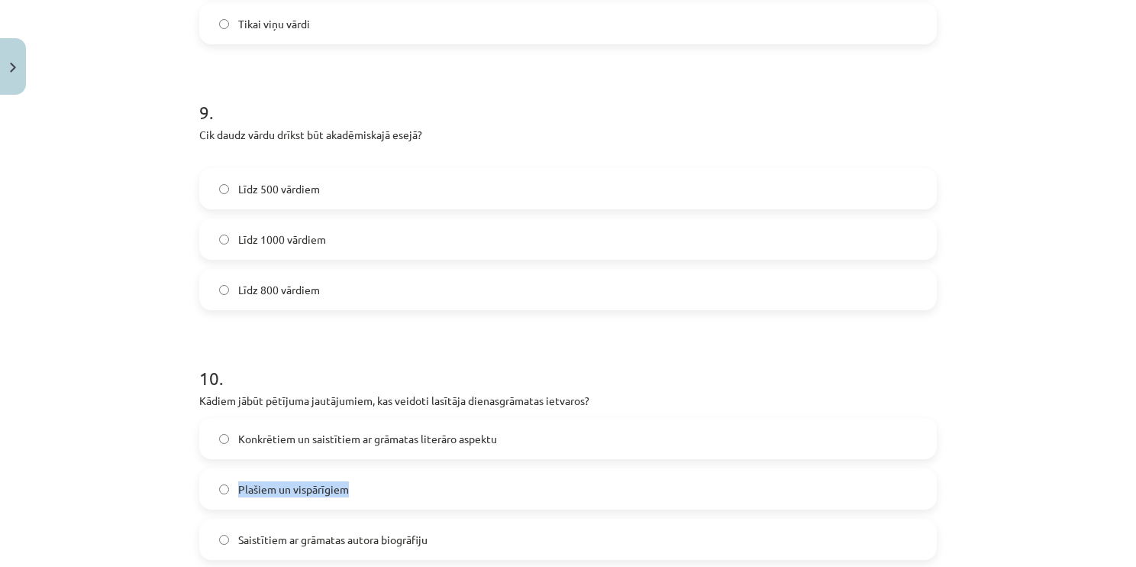
drag, startPoint x: 1072, startPoint y: 454, endPoint x: 1067, endPoint y: 496, distance: 43.0
click at [1067, 496] on div "Mācību tēma: Angļu valodas ii - 12. klases 1.ieskaites mācību materiāls #2 📝 Tē…" at bounding box center [568, 283] width 1136 height 567
click at [1062, 423] on div "Mācību tēma: Angļu valodas ii - 12. klases 1.ieskaites mācību materiāls #2 📝 Tē…" at bounding box center [568, 283] width 1136 height 567
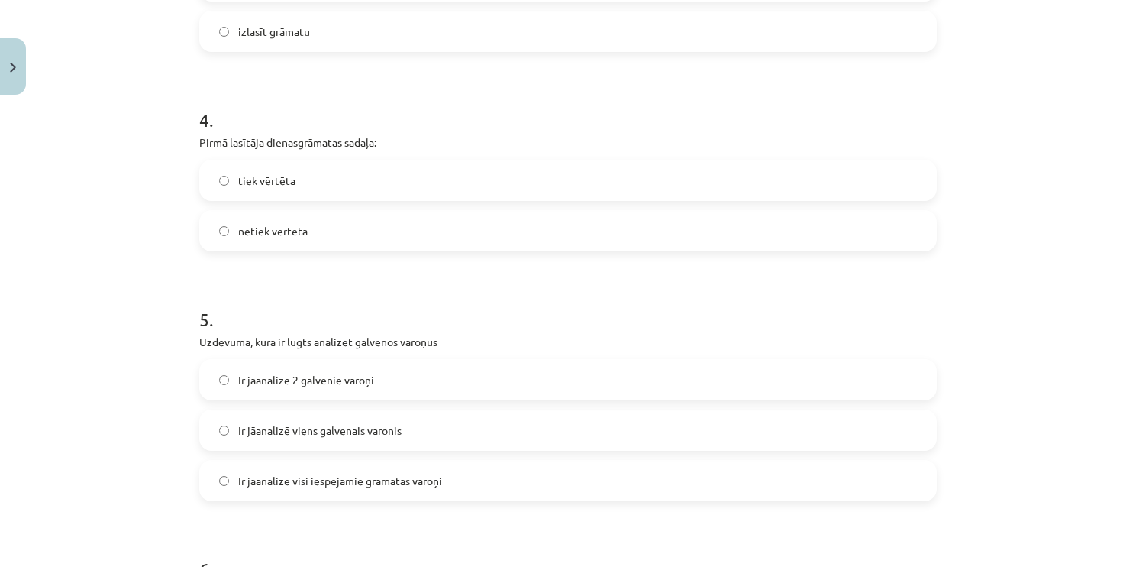
scroll to position [1052, 0]
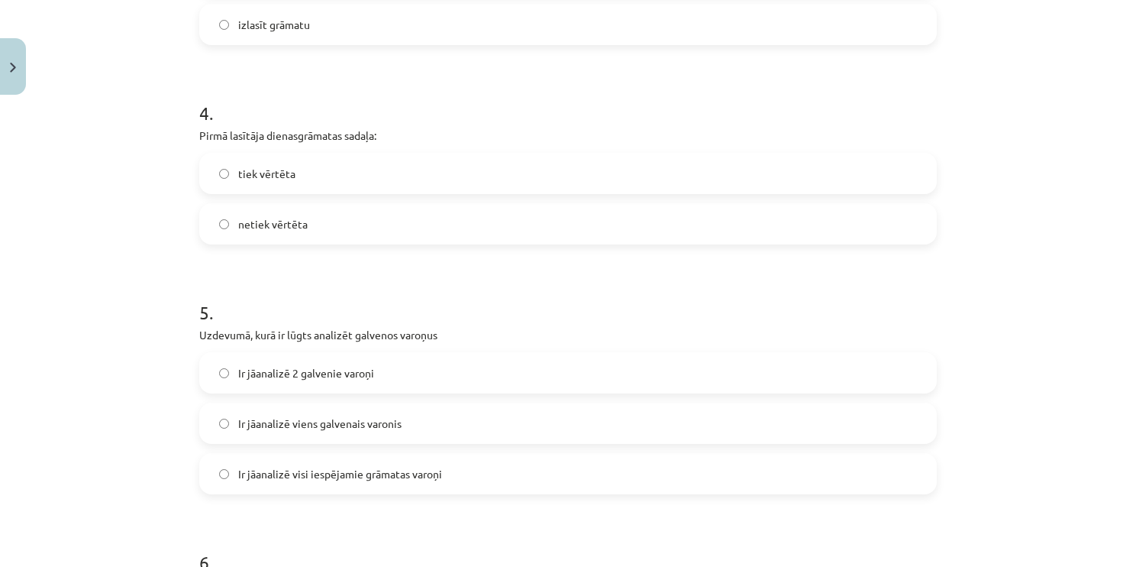
click at [224, 219] on label "netiek vērtēta" at bounding box center [568, 224] width 734 height 38
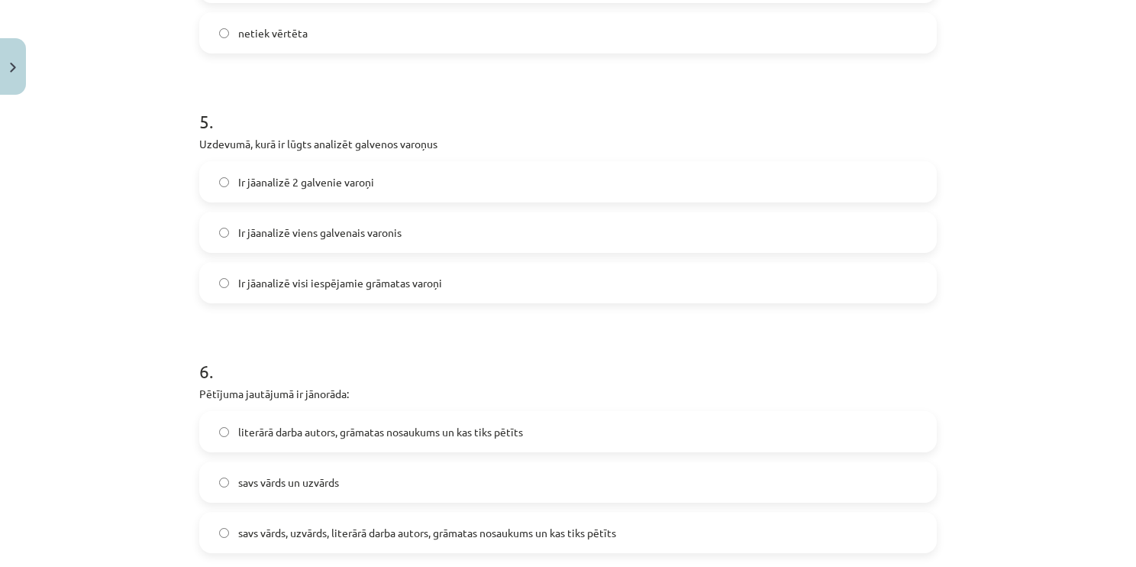
scroll to position [1246, 0]
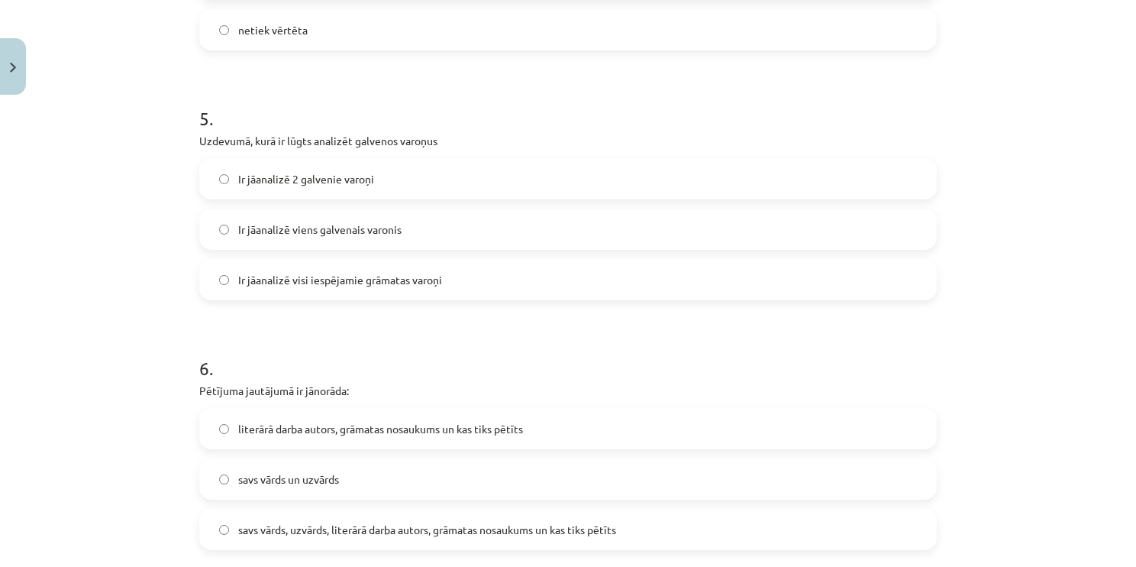
click at [418, 288] on label "Ir jāanalizē visi iespējamie grāmatas varoņi" at bounding box center [568, 279] width 734 height 38
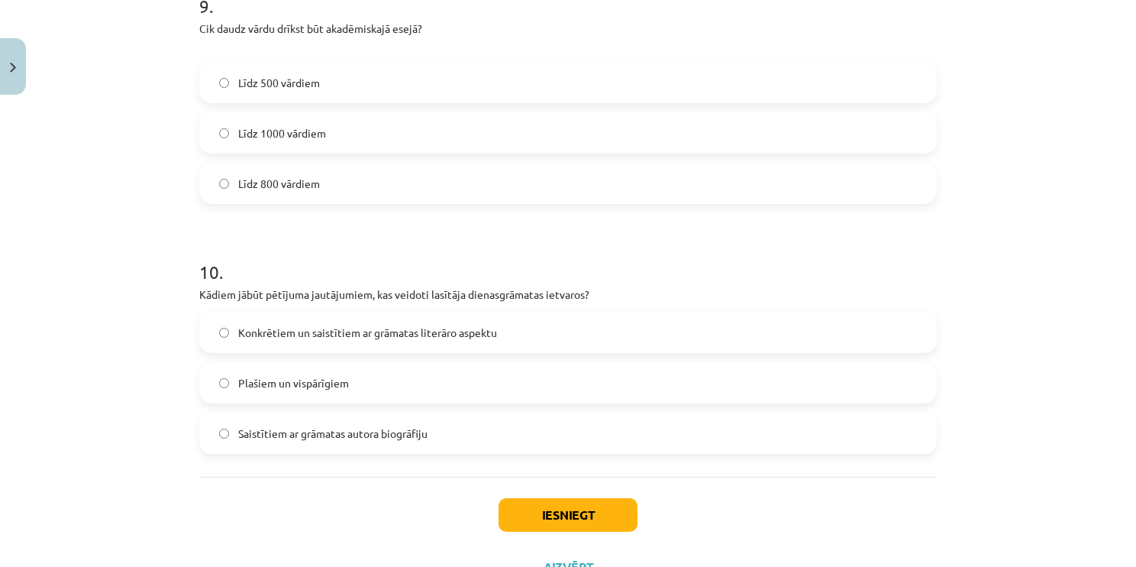
scroll to position [2408, 0]
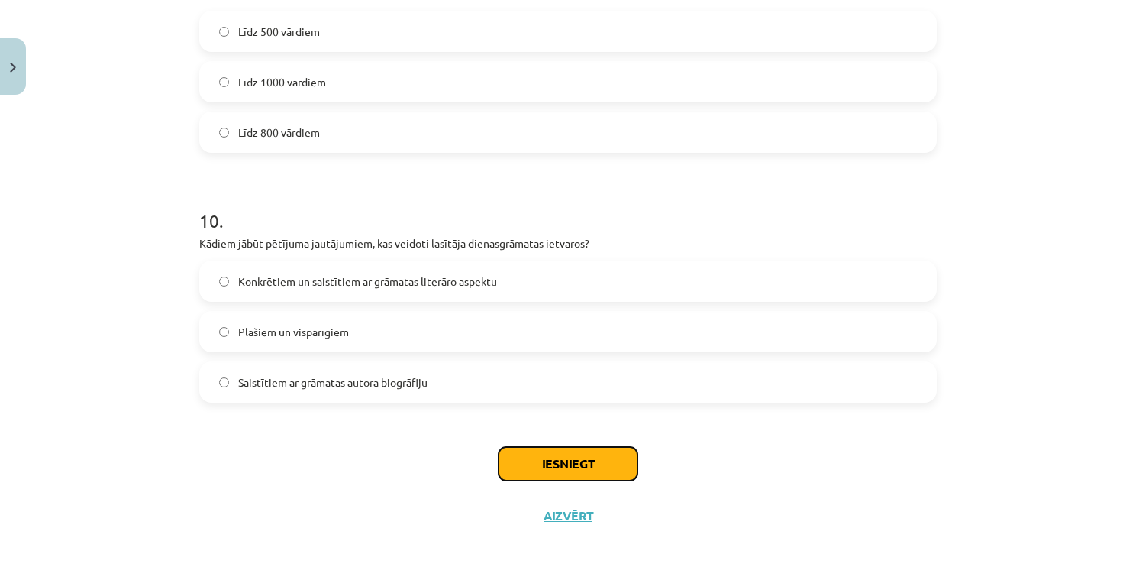
click at [573, 447] on button "Iesniegt" at bounding box center [568, 464] width 139 height 34
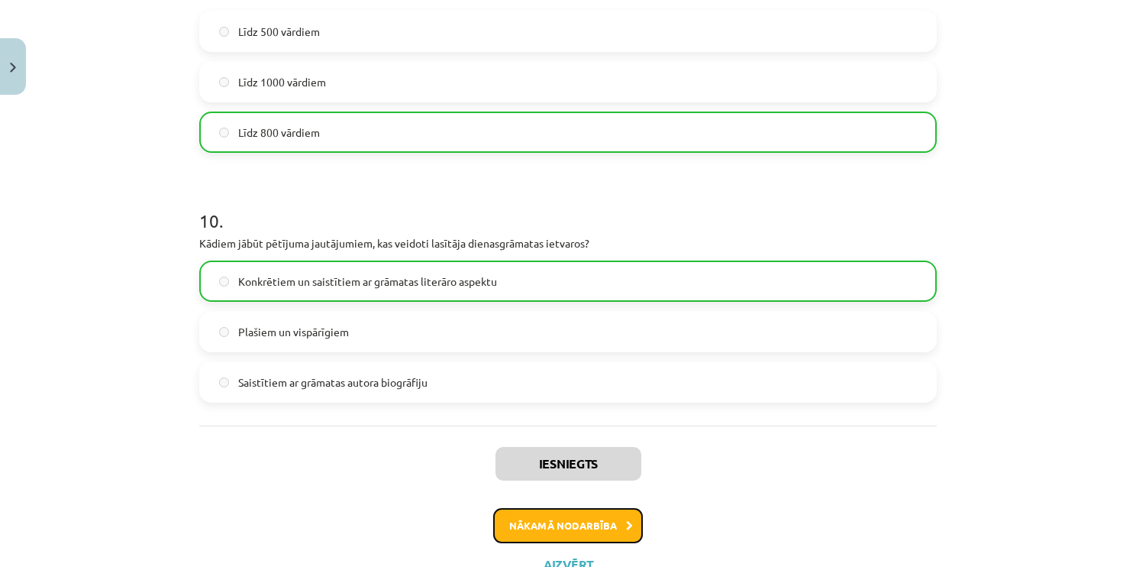
click at [585, 530] on button "Nākamā nodarbība" at bounding box center [568, 525] width 150 height 35
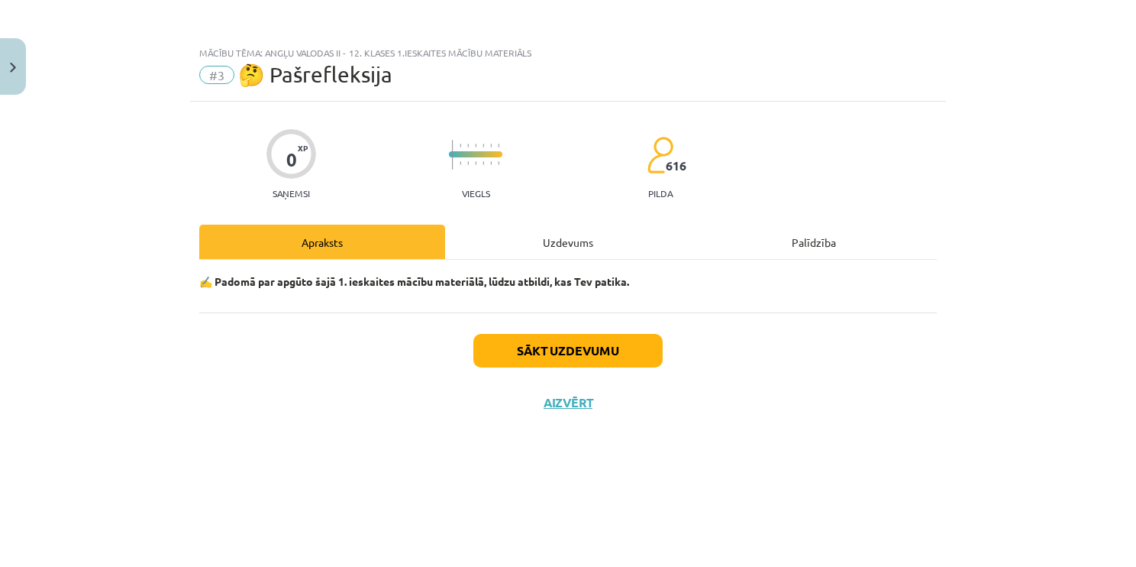
scroll to position [0, 0]
click at [639, 345] on button "Sākt uzdevumu" at bounding box center [567, 351] width 189 height 34
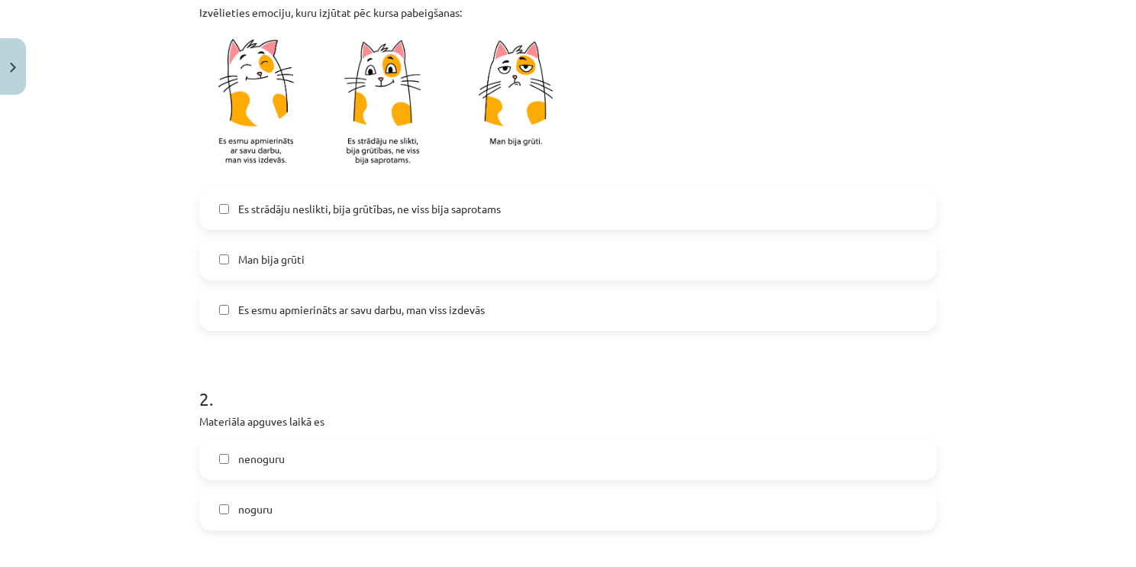
scroll to position [353, 0]
click at [223, 218] on label "Es strādāju neslikti, bija grūtības, ne viss bija saprotams" at bounding box center [568, 207] width 734 height 38
click at [227, 302] on label "Es esmu apmierināts ar savu darbu, man viss izdevās" at bounding box center [568, 308] width 734 height 38
click at [231, 211] on label "Es strādāju neslikti, bija grūtības, ne viss bija saprotams" at bounding box center [568, 207] width 734 height 38
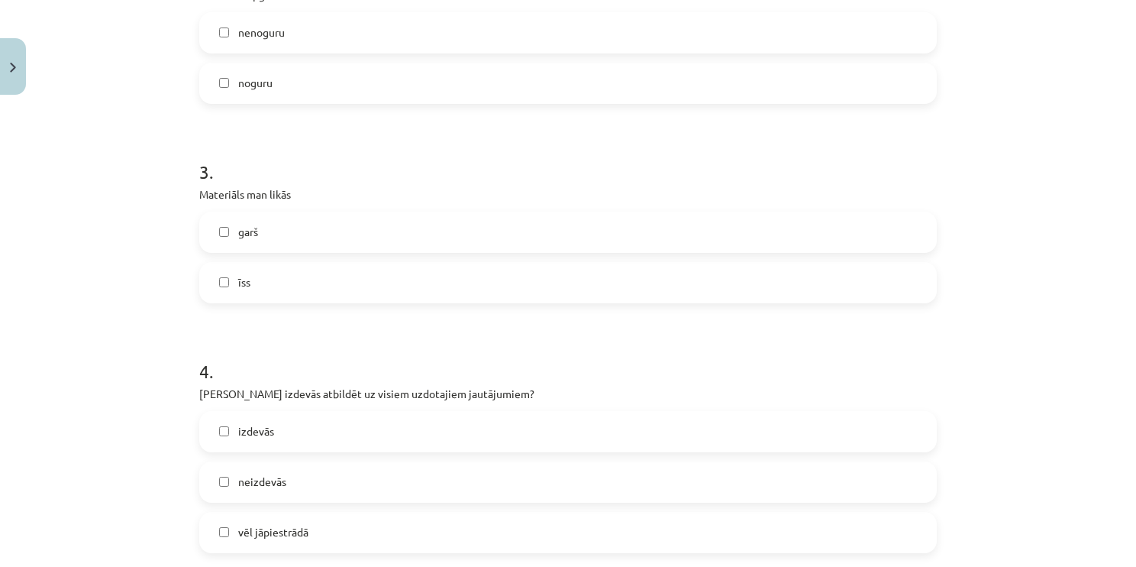
scroll to position [770, 0]
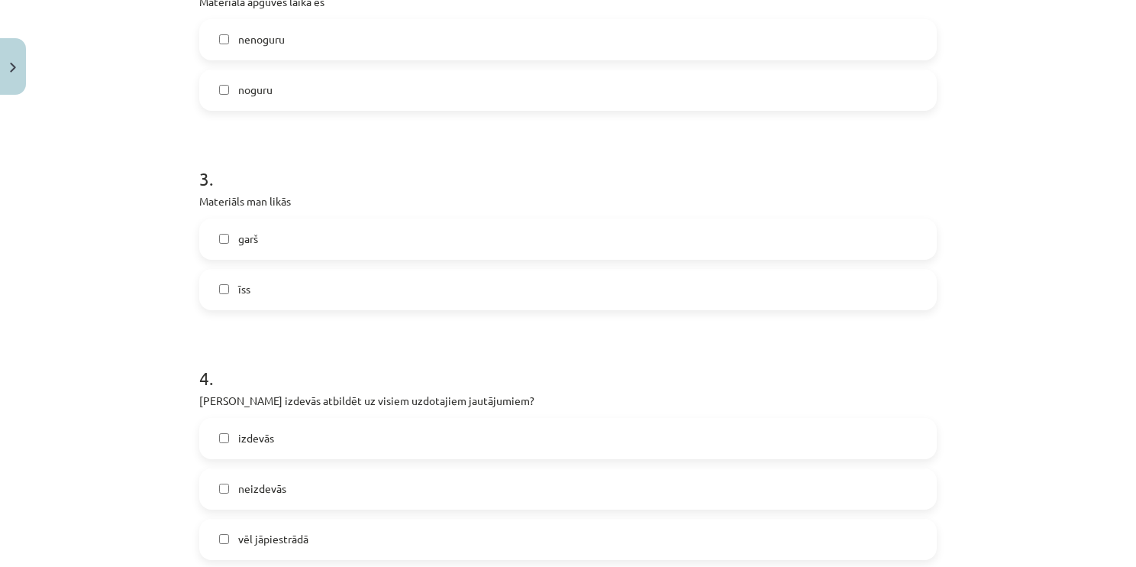
click at [211, 95] on label "noguru" at bounding box center [568, 90] width 734 height 38
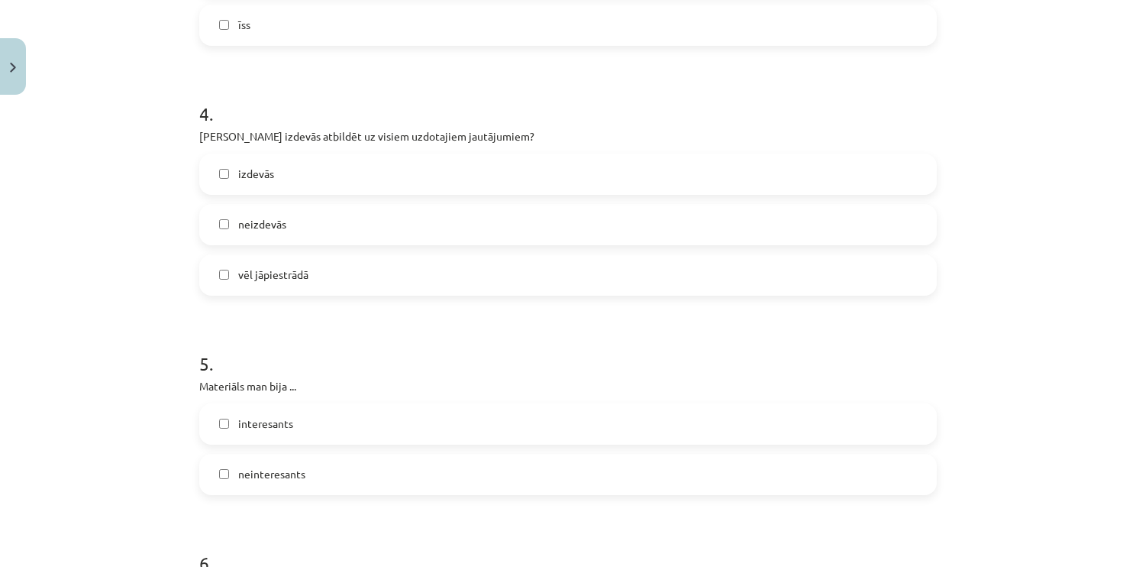
scroll to position [1032, 0]
click at [222, 430] on label "interesants" at bounding box center [568, 426] width 734 height 38
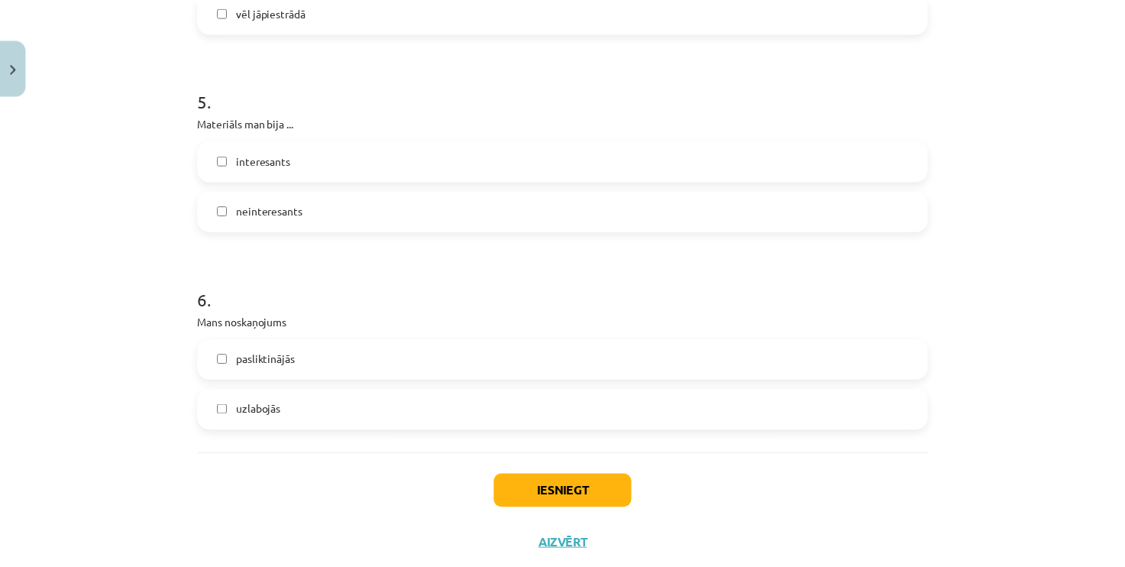
scroll to position [1309, 0]
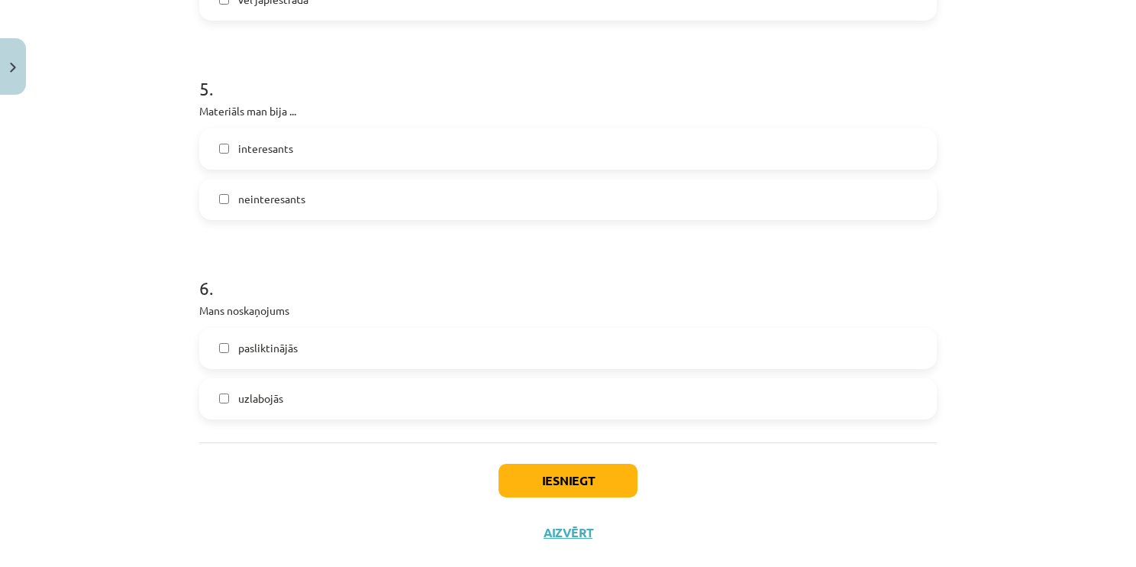
click at [218, 140] on label "interesants" at bounding box center [568, 149] width 734 height 38
click at [215, 386] on label "uzlabojās" at bounding box center [568, 398] width 734 height 38
click at [221, 362] on label "pasliktinājās" at bounding box center [568, 348] width 734 height 38
click at [221, 361] on label "pasliktinājās" at bounding box center [568, 348] width 734 height 38
click at [221, 388] on label "uzlabojās" at bounding box center [568, 398] width 734 height 38
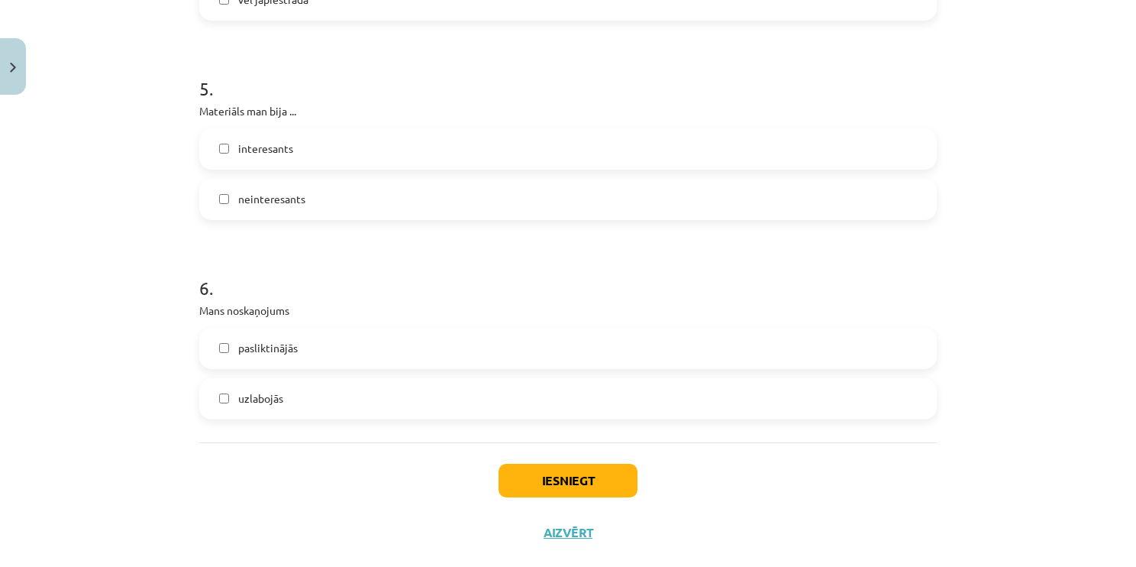
click at [223, 403] on label "uzlabojās" at bounding box center [568, 398] width 734 height 38
click at [219, 368] on div "pasliktinājās uzlabojās" at bounding box center [568, 374] width 738 height 92
click at [556, 499] on div "Iesniegt Aizvērt" at bounding box center [568, 495] width 738 height 107
click at [556, 498] on div "Iesniegt Aizvērt" at bounding box center [568, 495] width 738 height 107
click at [555, 479] on button "Iesniegt" at bounding box center [568, 480] width 139 height 34
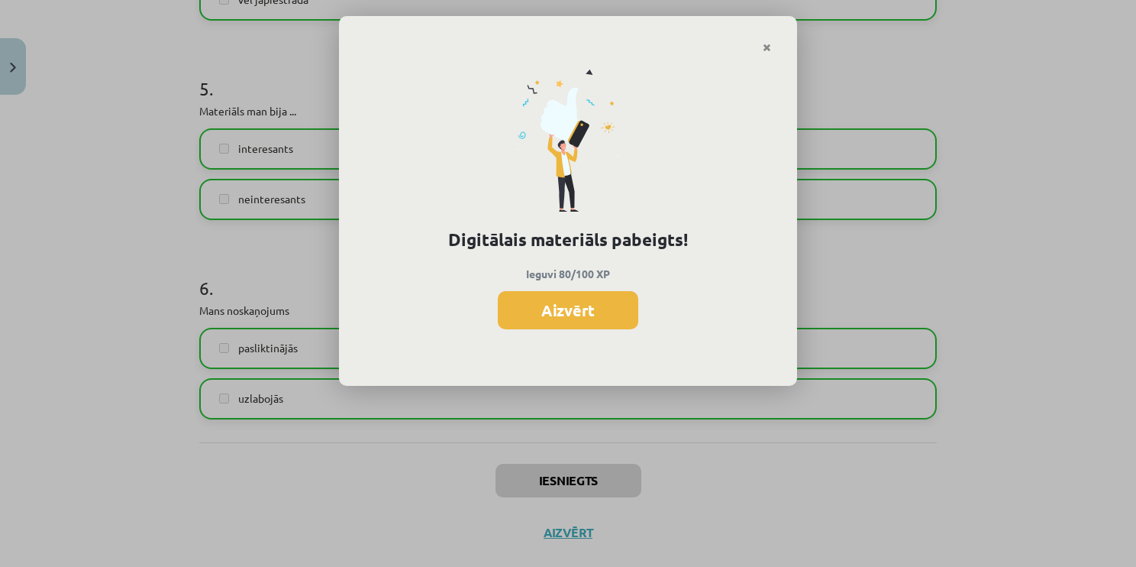
click at [767, 53] on div "Digitālais materiāls pabeigts! Ieguvi 80/100 XP Aizvērt" at bounding box center [568, 219] width 458 height 333
click at [767, 45] on icon "Close" at bounding box center [767, 48] width 8 height 11
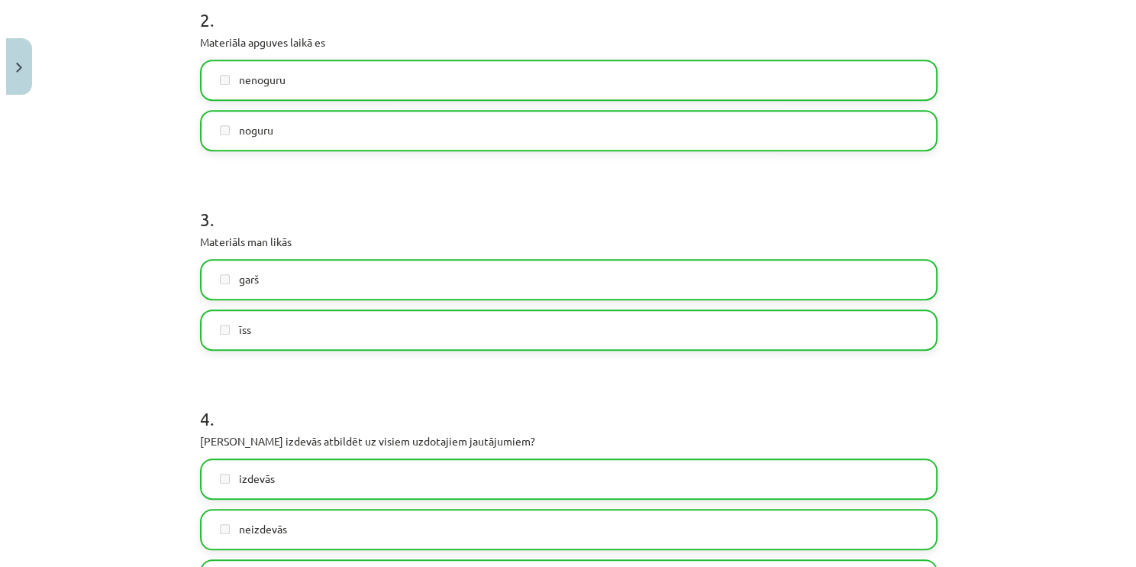
scroll to position [1338, 0]
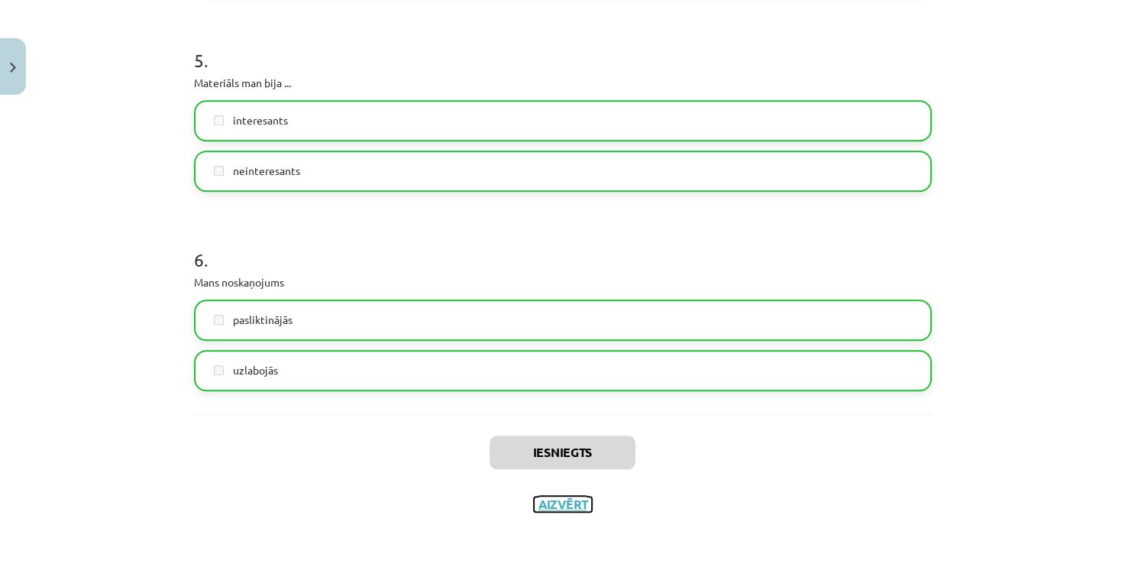
click at [561, 505] on button "Aizvērt" at bounding box center [563, 503] width 58 height 15
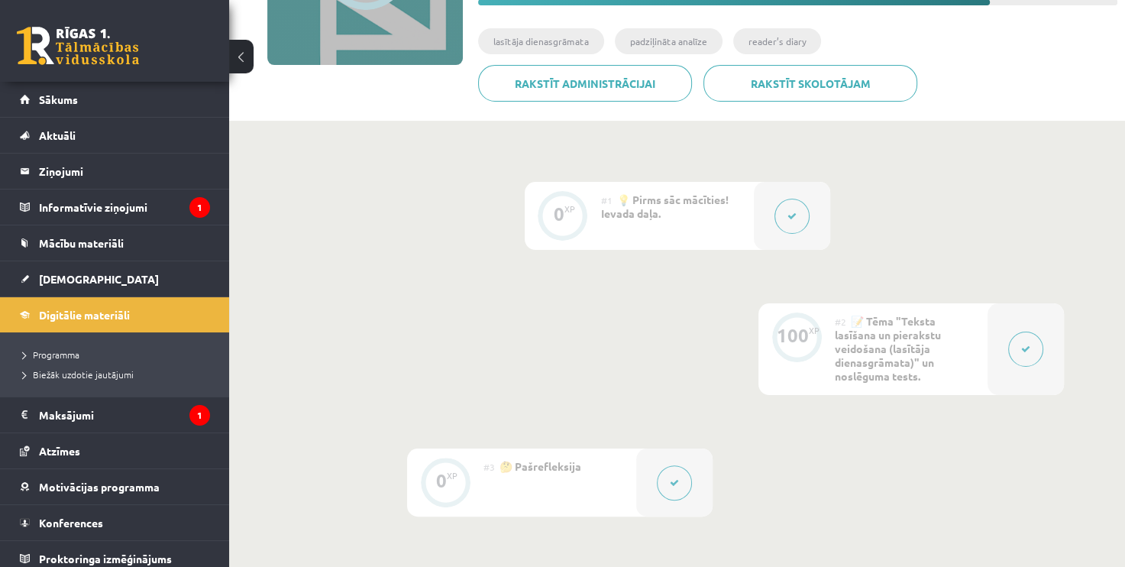
click at [857, 299] on div "0 XP #1 💡 Pirms sāc mācīties! Ievada daļa. 100 XP #2 📝 Tēma "Teksta lasīšana un…" at bounding box center [676, 349] width 773 height 334
click at [961, 343] on div "#2 📝 Tēma "Teksta lasīšana un pierakstu veidošana (lasītāja dienasgrāmata)" un …" at bounding box center [910, 349] width 153 height 92
click at [1020, 343] on button at bounding box center [1025, 348] width 35 height 35
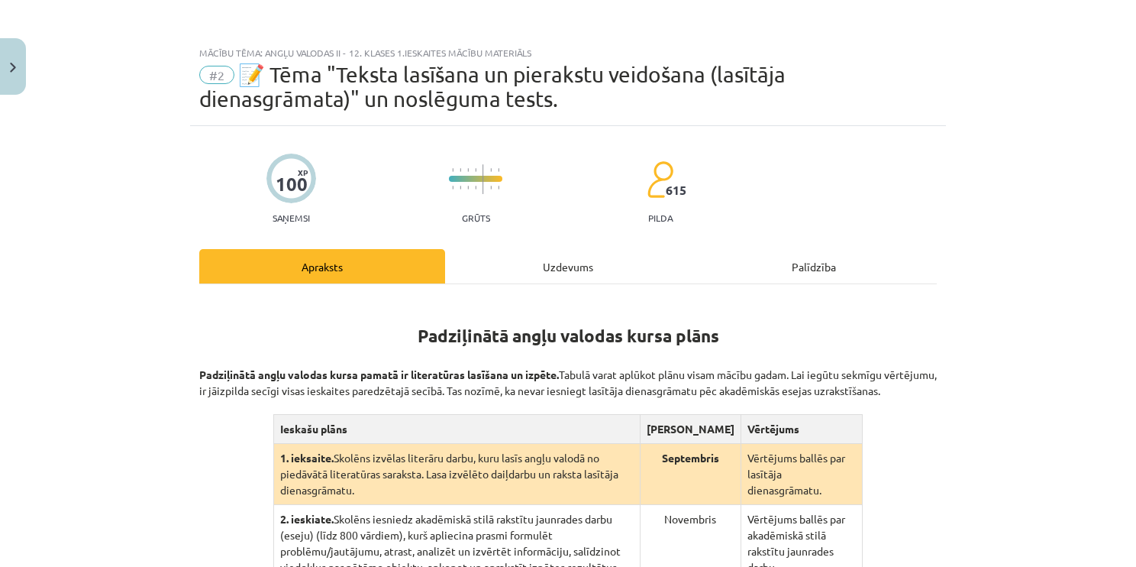
click at [283, 260] on div "Apraksts" at bounding box center [322, 266] width 246 height 34
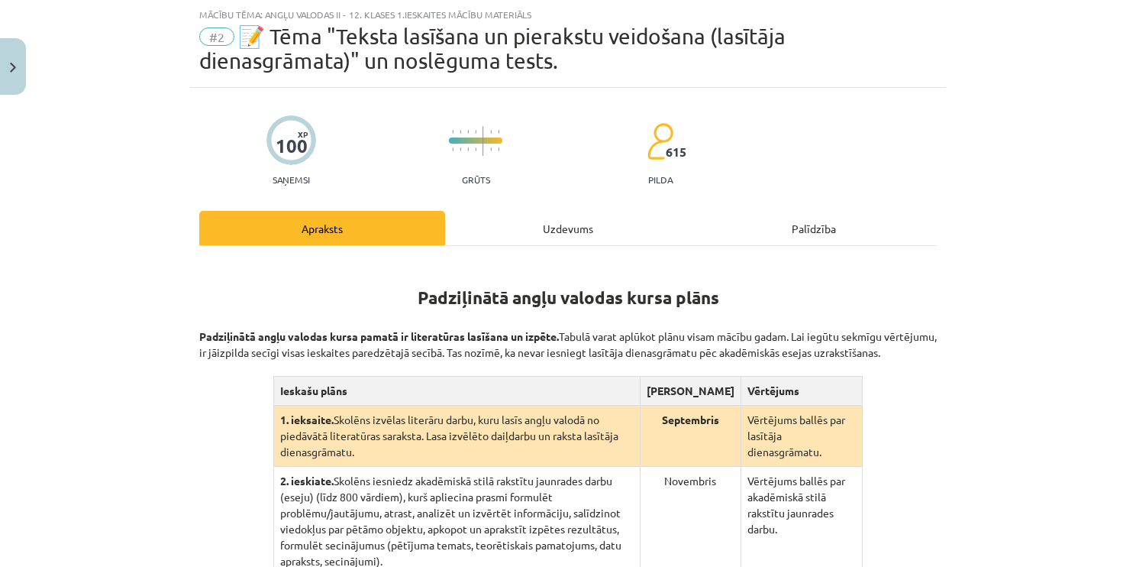
scroll to position [432, 0]
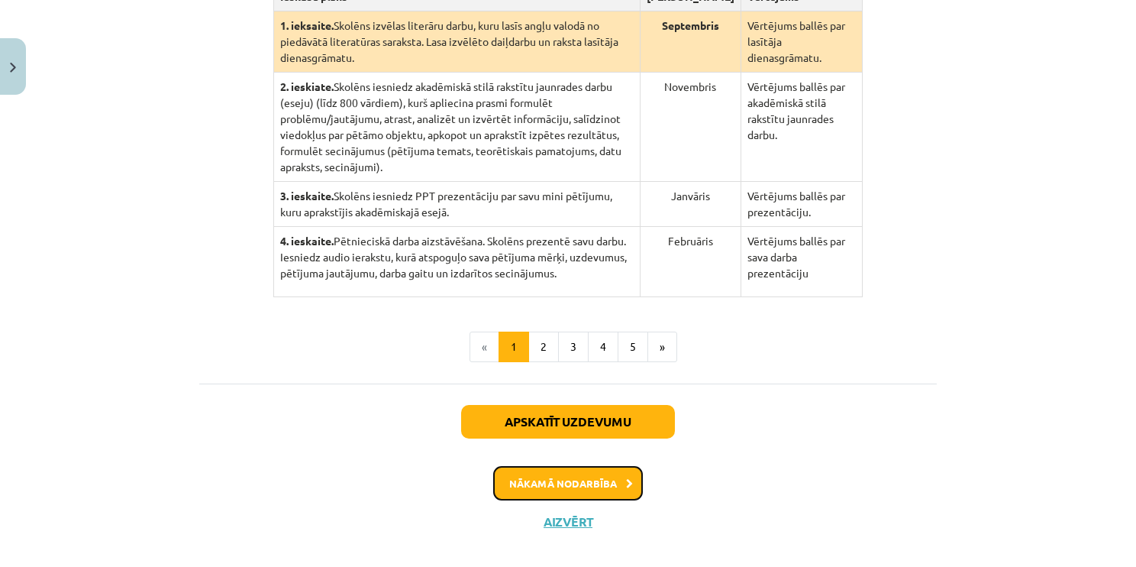
click at [614, 466] on button "Nākamā nodarbība" at bounding box center [568, 483] width 150 height 35
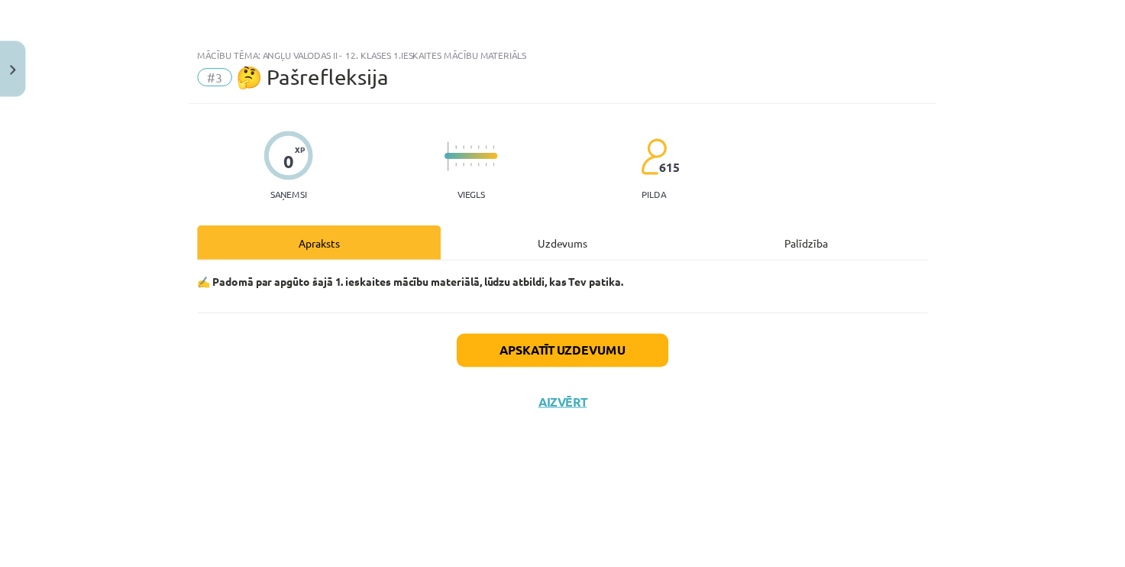
scroll to position [0, 0]
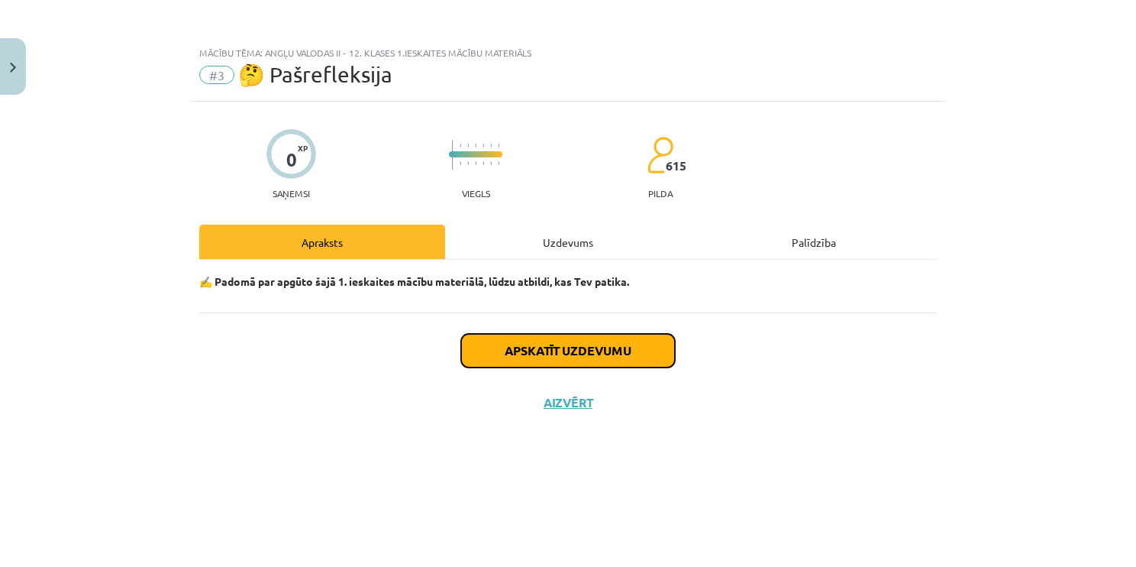
click at [590, 359] on button "Apskatīt uzdevumu" at bounding box center [568, 351] width 214 height 34
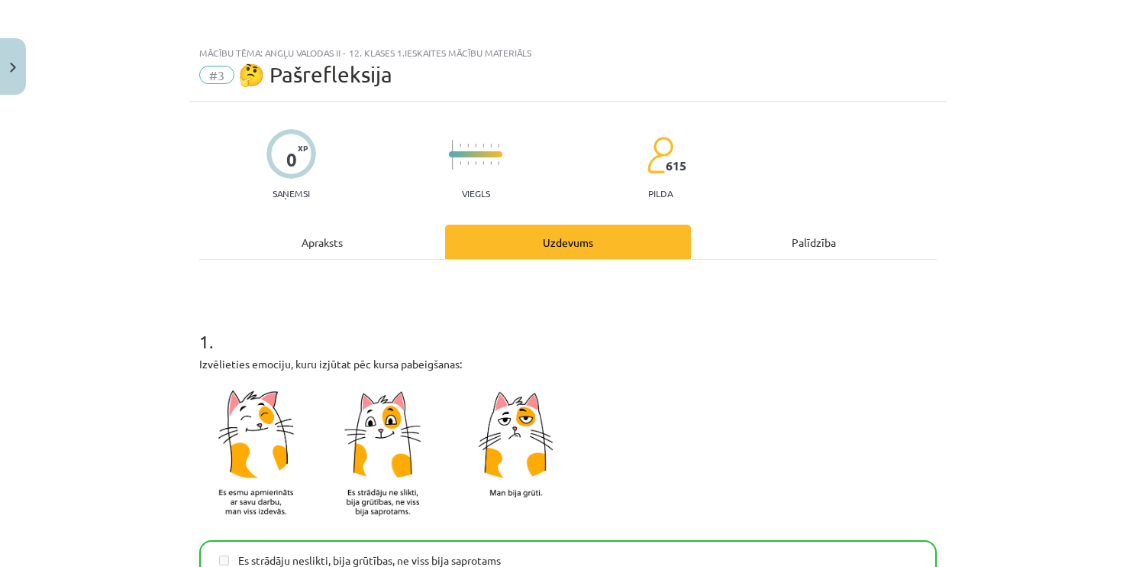
click at [331, 238] on div "Apraksts" at bounding box center [322, 241] width 246 height 34
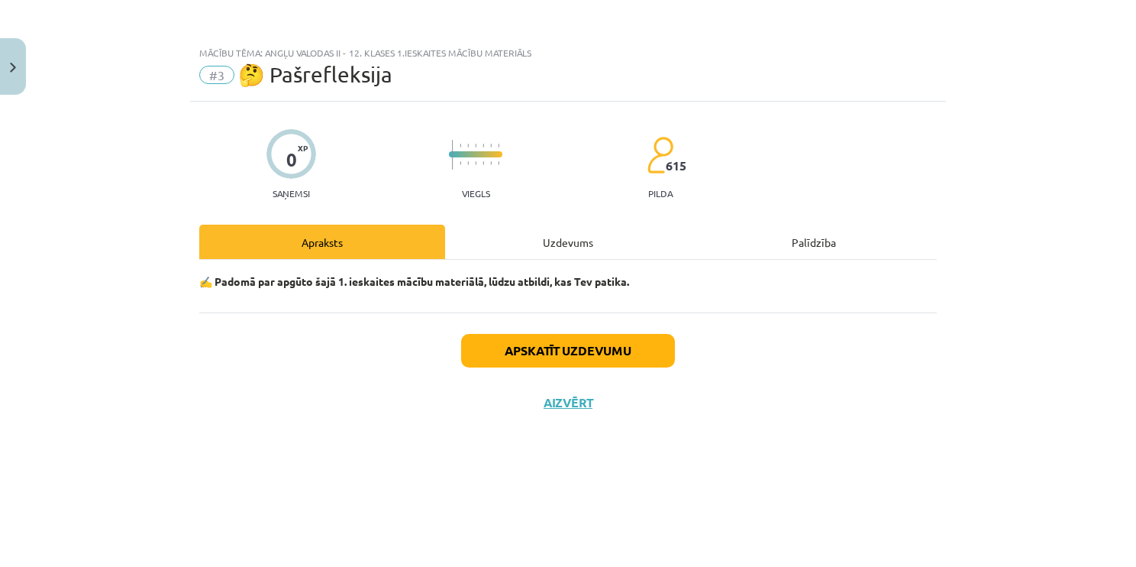
click at [803, 240] on div "Palīdzība" at bounding box center [814, 241] width 246 height 34
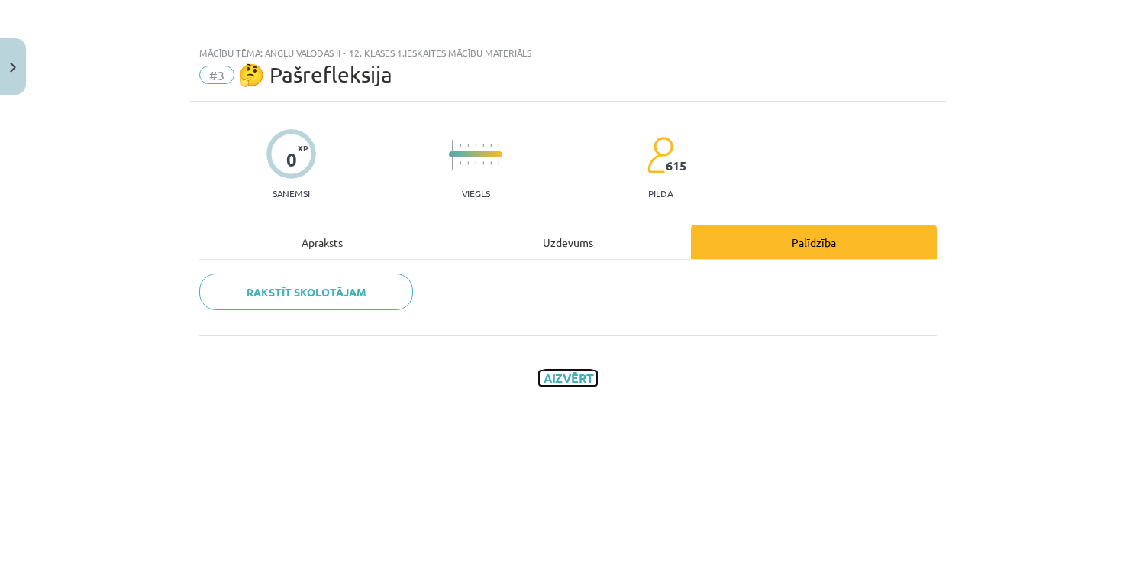
click at [553, 383] on button "Aizvērt" at bounding box center [568, 377] width 58 height 15
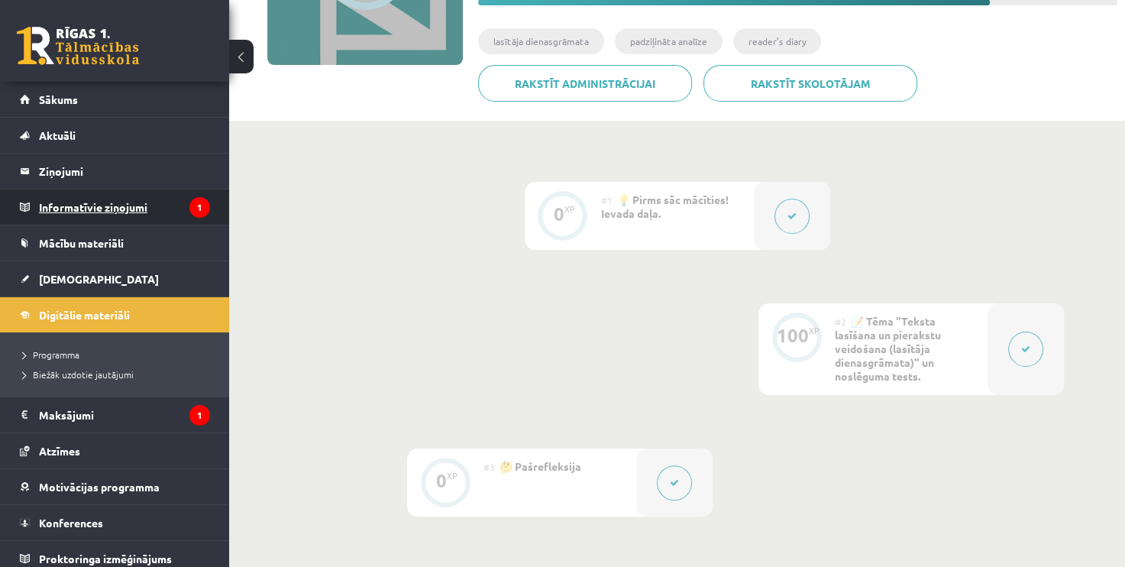
click at [143, 209] on legend "Informatīvie ziņojumi 1" at bounding box center [124, 206] width 171 height 35
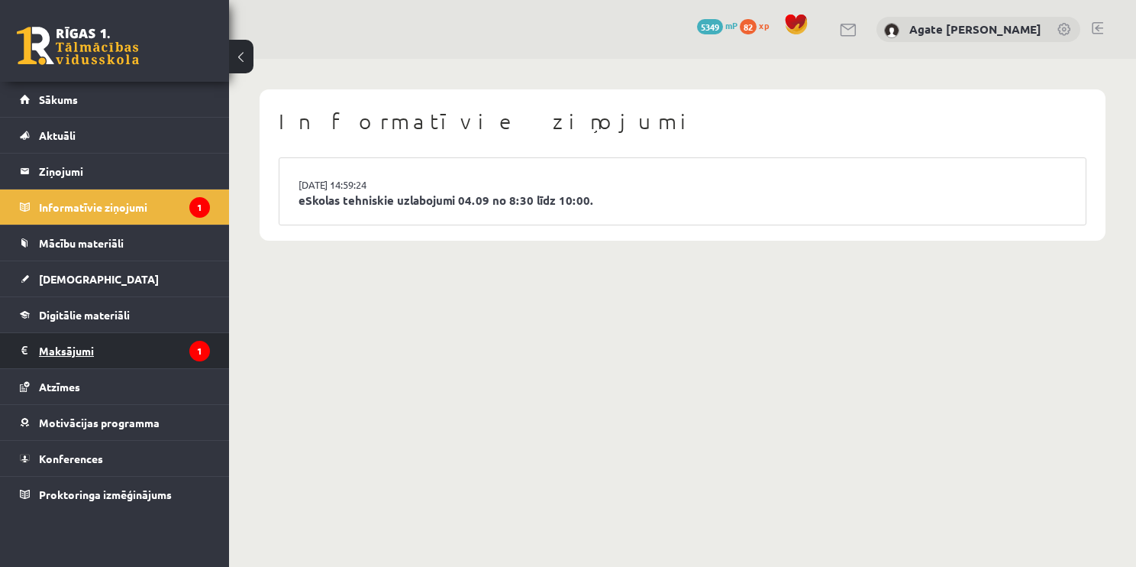
click at [116, 356] on legend "Maksājumi 1" at bounding box center [124, 350] width 171 height 35
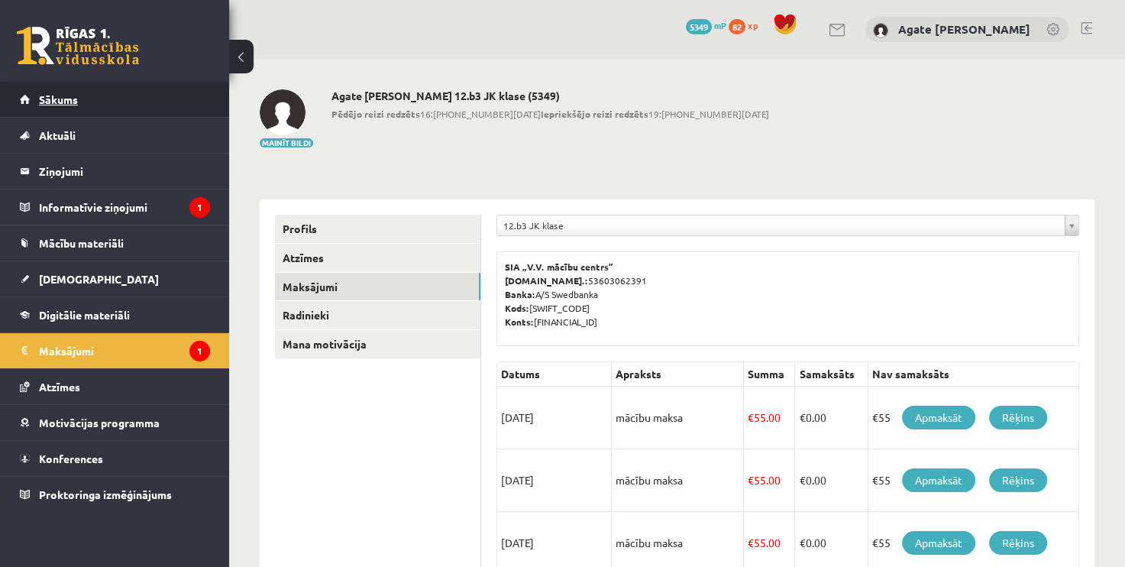
click at [165, 105] on link "Sākums" at bounding box center [115, 99] width 190 height 35
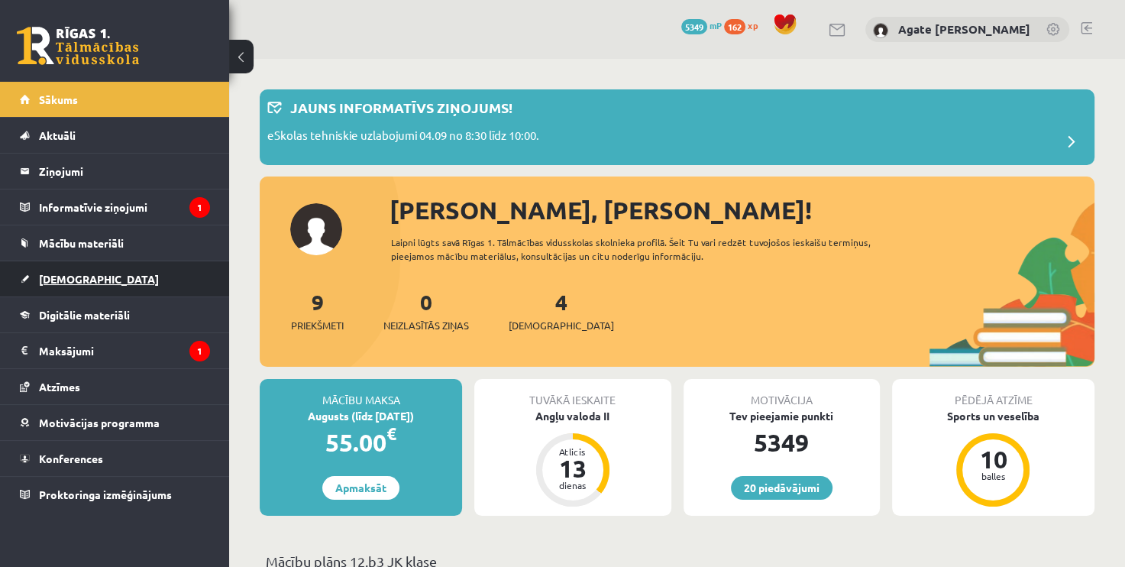
click at [131, 277] on link "[DEMOGRAPHIC_DATA]" at bounding box center [115, 278] width 190 height 35
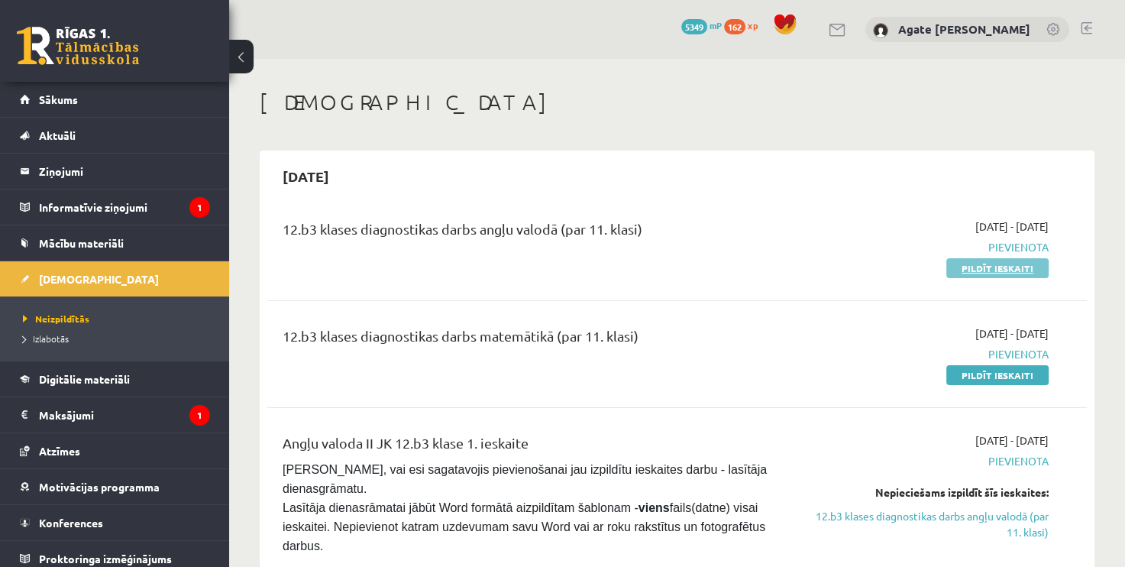
click at [999, 263] on link "Pildīt ieskaiti" at bounding box center [997, 268] width 102 height 20
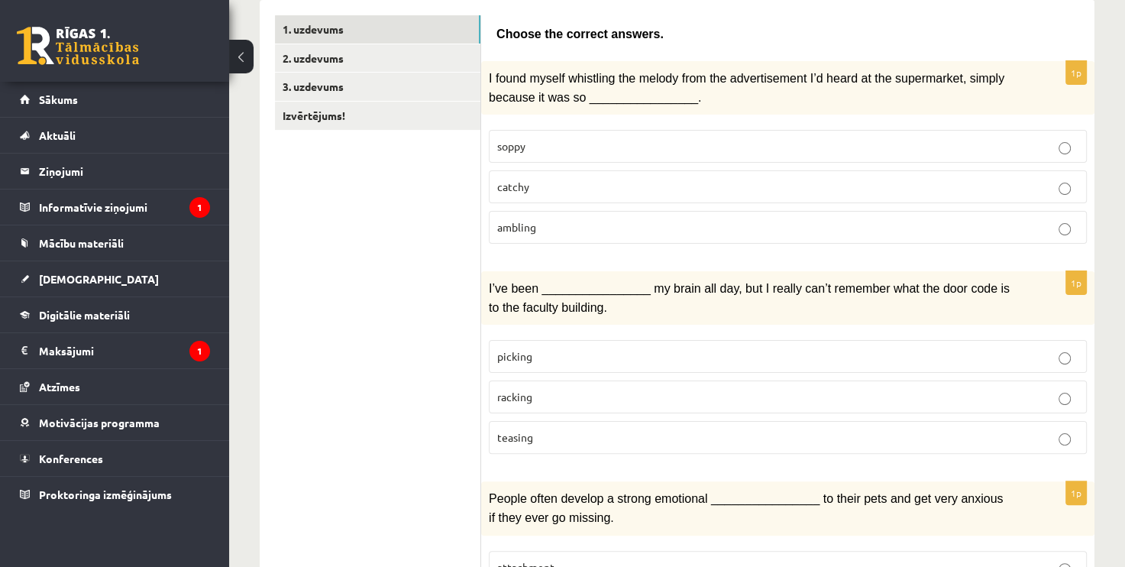
scroll to position [262, 0]
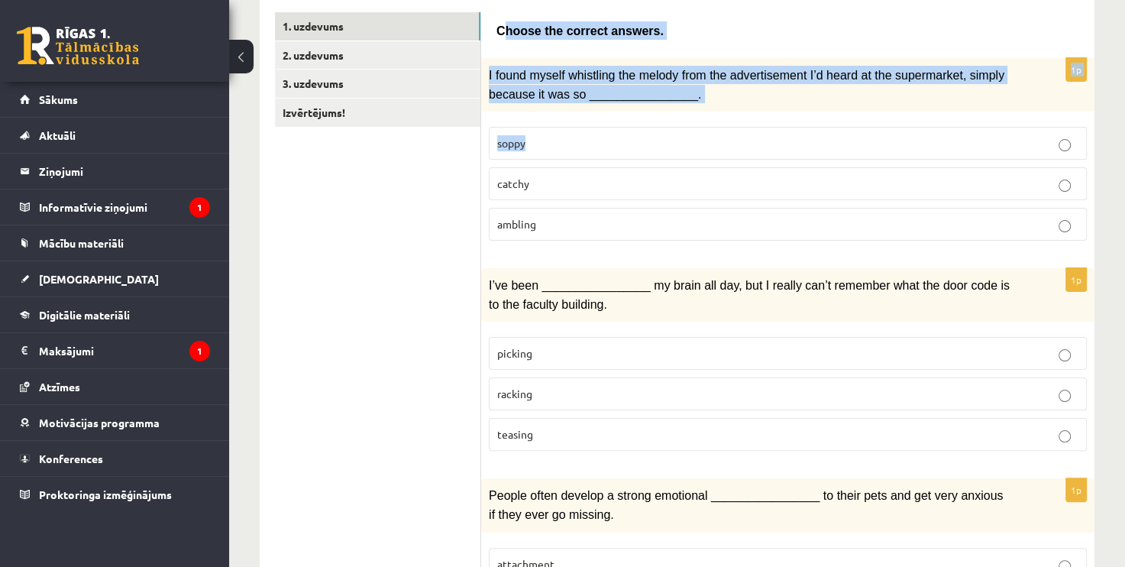
drag, startPoint x: 504, startPoint y: 26, endPoint x: 579, endPoint y: 152, distance: 146.5
drag, startPoint x: 579, startPoint y: 152, endPoint x: 501, endPoint y: 35, distance: 140.4
click at [501, 35] on span "Choose the correct answers." at bounding box center [579, 30] width 167 height 13
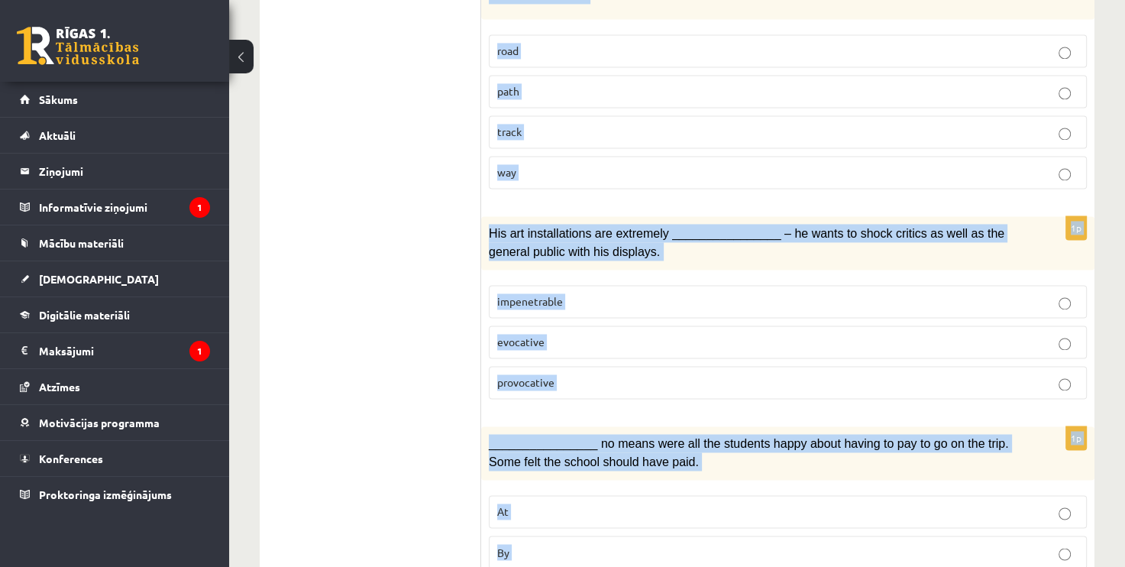
scroll to position [2336, 0]
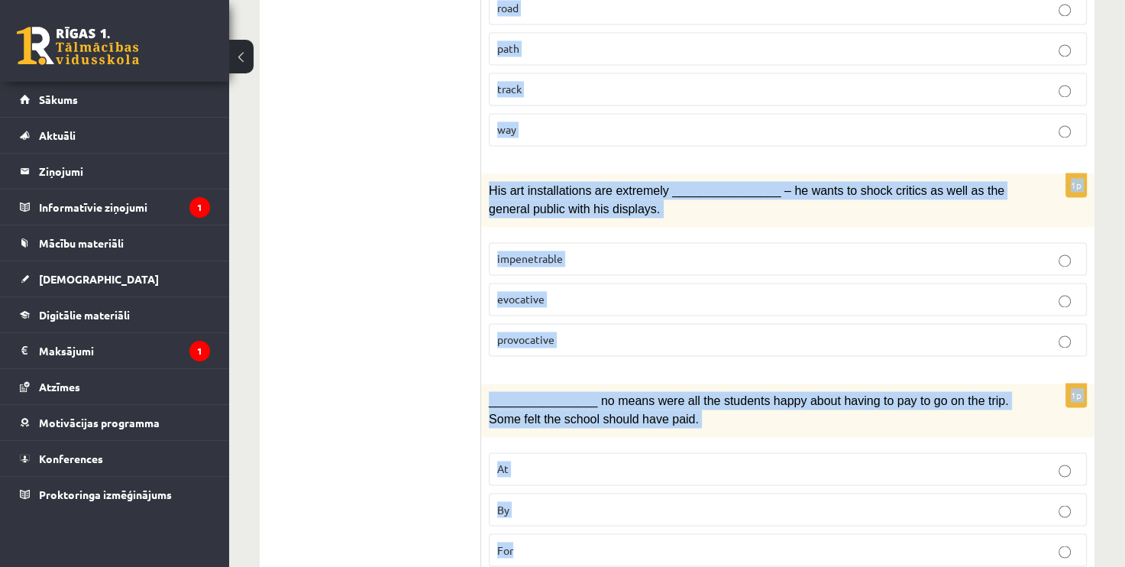
drag, startPoint x: 490, startPoint y: 23, endPoint x: 692, endPoint y: 604, distance: 615.0
click at [569, 394] on span "________________ no means were all the students happy about having to pay to go…" at bounding box center [749, 409] width 520 height 31
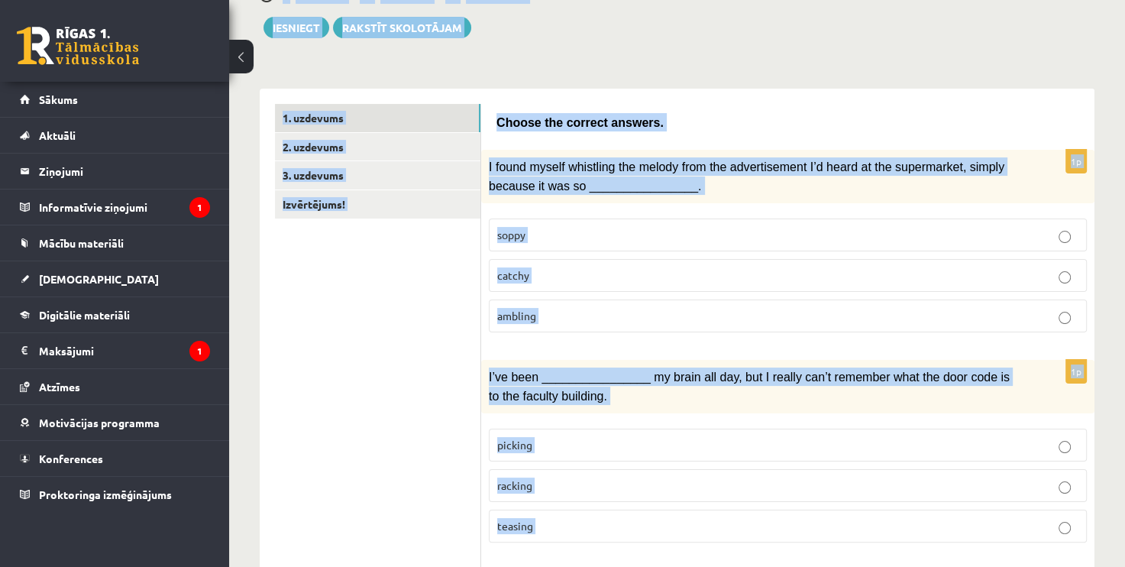
scroll to position [0, 0]
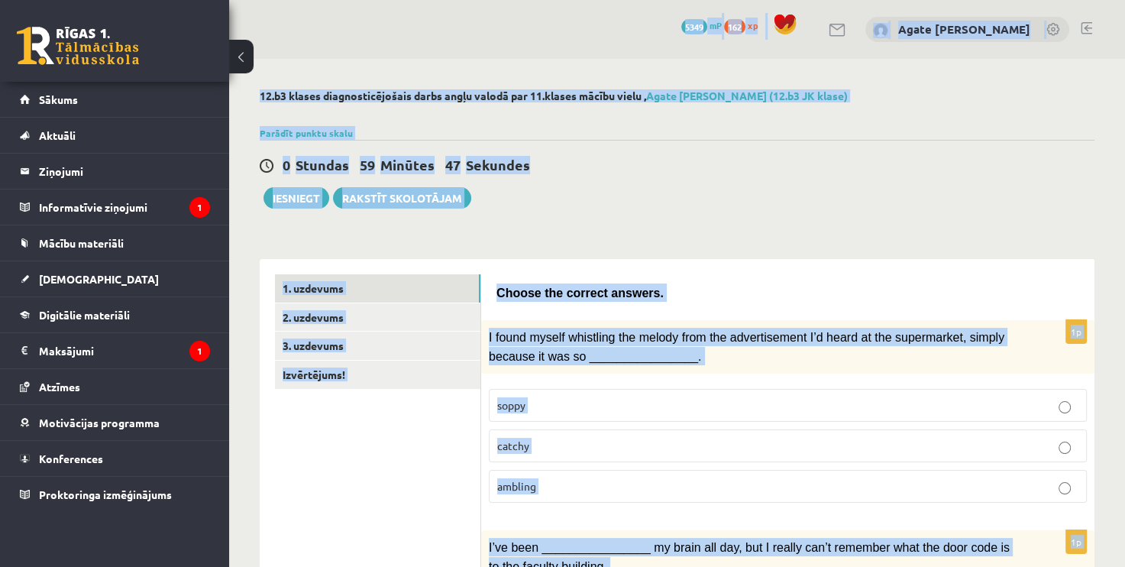
drag, startPoint x: 559, startPoint y: 512, endPoint x: 541, endPoint y: -53, distance: 565.3
click at [541, 0] on html "0 Dāvanas 5349 mP 162 xp Agate Kate Strauta Sākums Aktuāli Kā mācīties eSKOLĀ K…" at bounding box center [562, 283] width 1125 height 567
drag, startPoint x: 541, startPoint y: -53, endPoint x: 536, endPoint y: 251, distance: 304.7
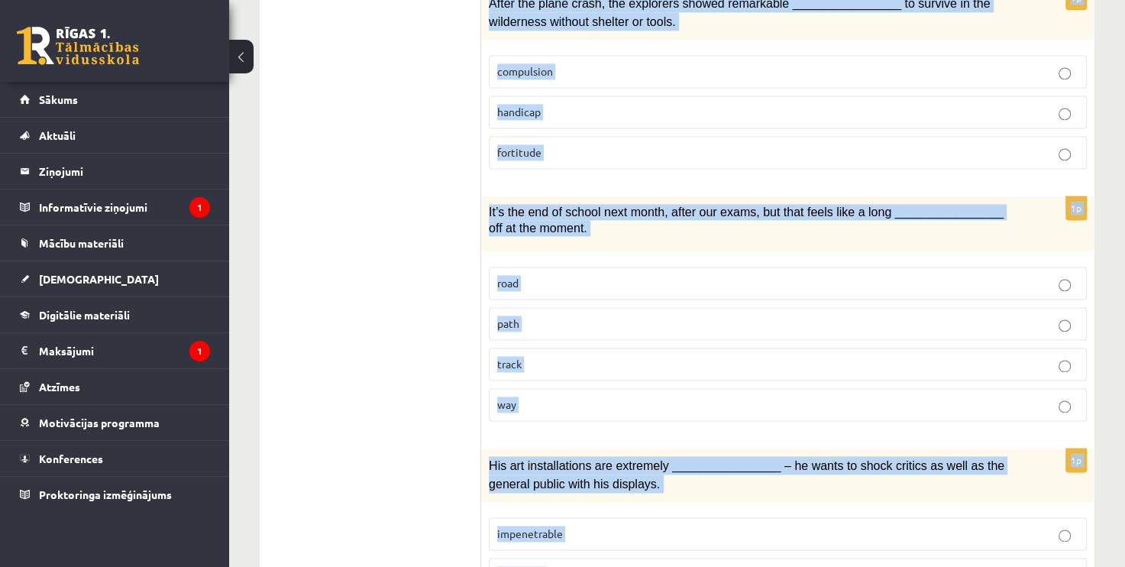
scroll to position [2336, 0]
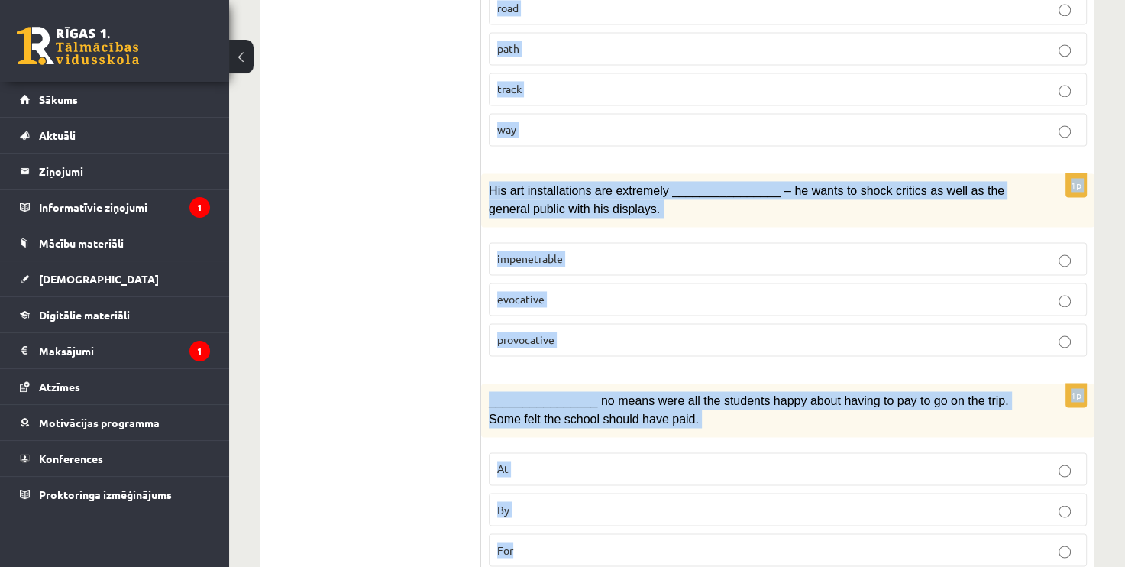
drag, startPoint x: 496, startPoint y: 282, endPoint x: 557, endPoint y: 605, distance: 328.5
drag, startPoint x: 557, startPoint y: 605, endPoint x: 531, endPoint y: 347, distance: 259.3
copy form "Choose the correct answers. 1p I found myself whistling the melody from the adv…"
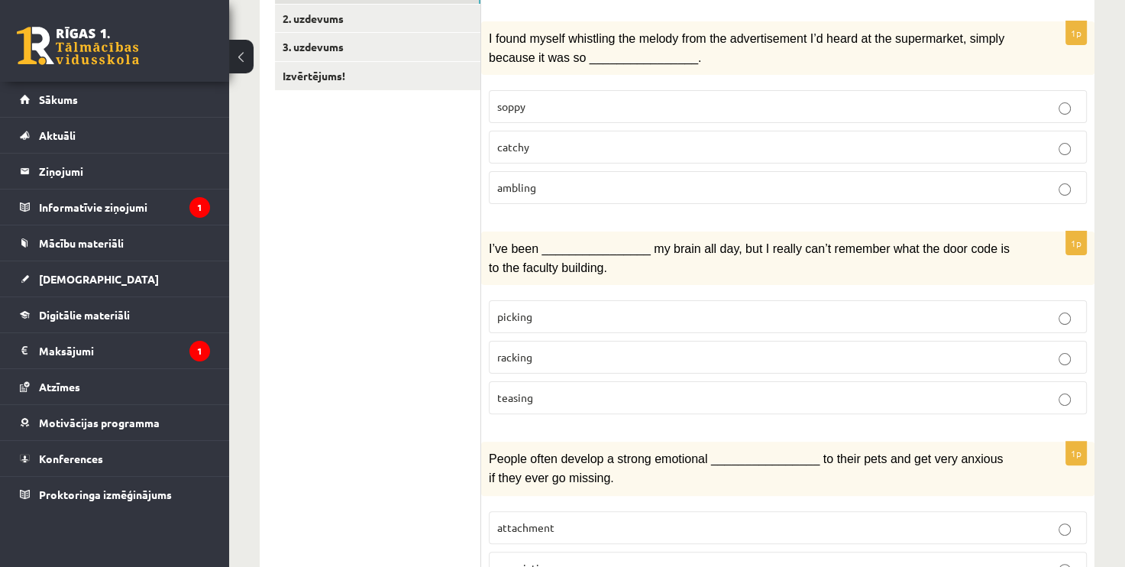
scroll to position [275, 0]
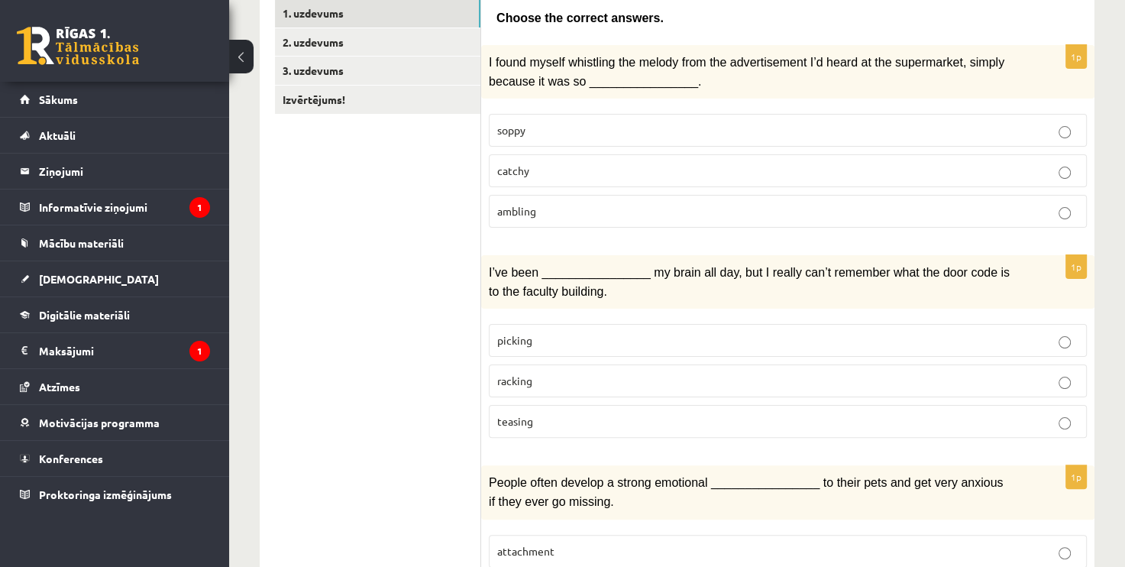
click at [845, 166] on p "catchy" at bounding box center [787, 171] width 581 height 16
click at [644, 373] on p "racking" at bounding box center [787, 381] width 581 height 16
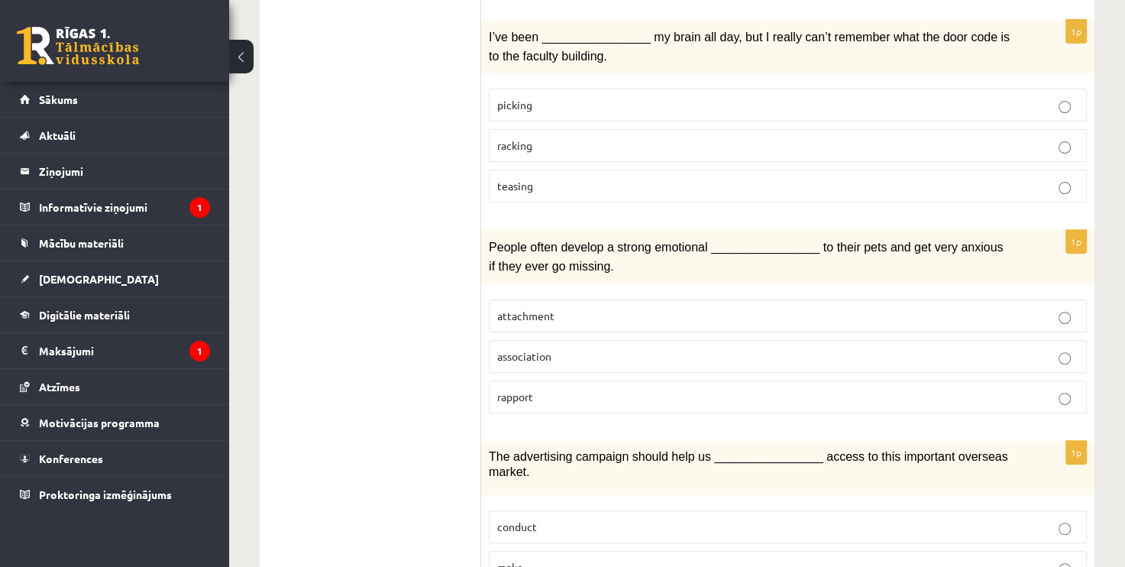
scroll to position [531, 0]
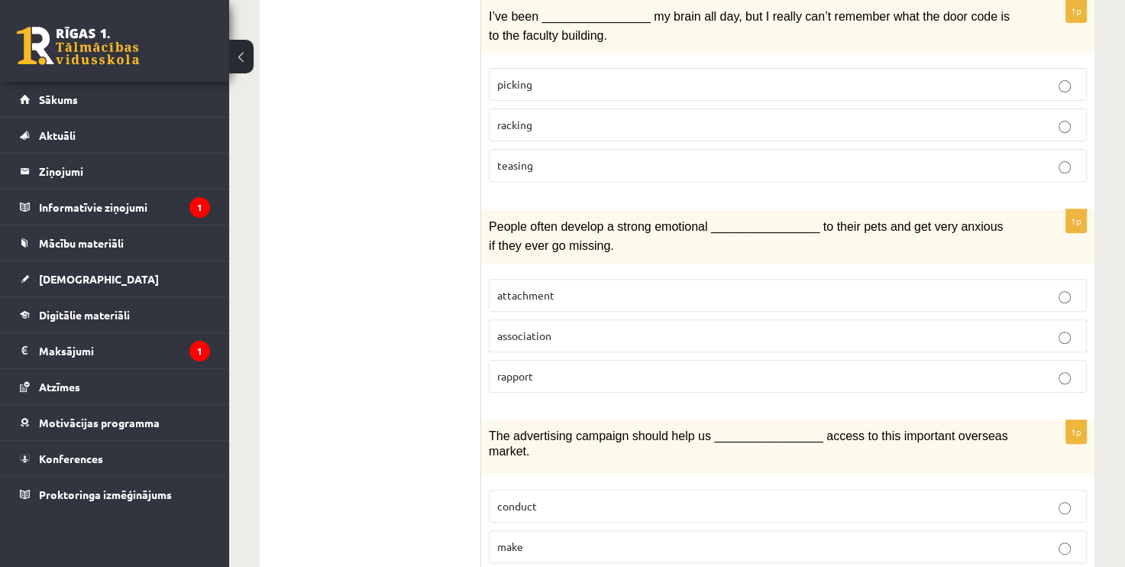
click at [639, 287] on p "attachment" at bounding box center [787, 295] width 581 height 16
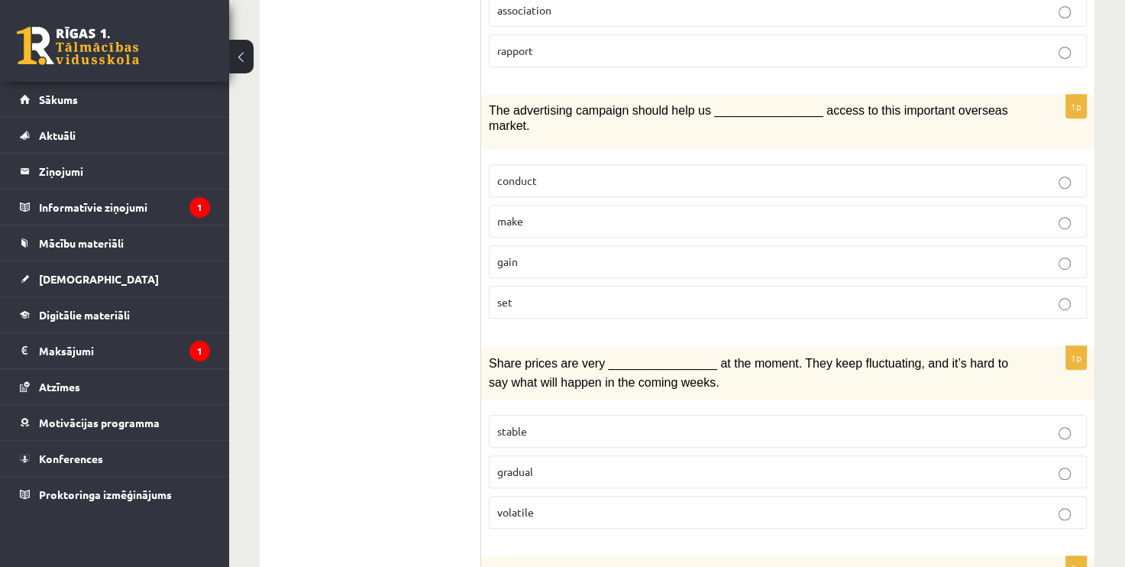
scroll to position [866, 0]
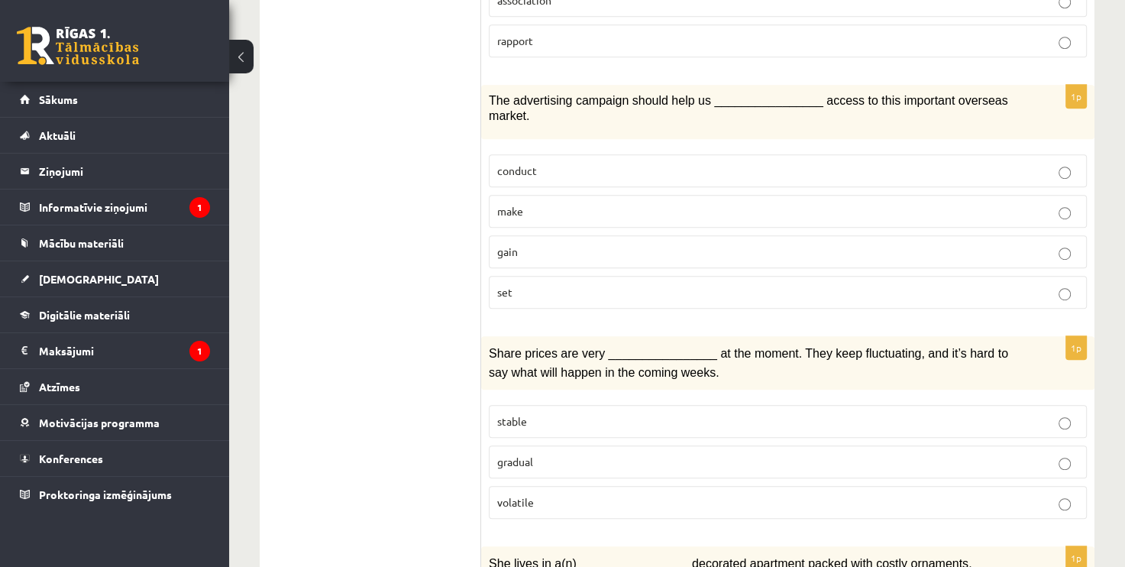
click at [744, 244] on p "gain" at bounding box center [787, 252] width 581 height 16
click at [632, 494] on p "volatile" at bounding box center [787, 502] width 581 height 16
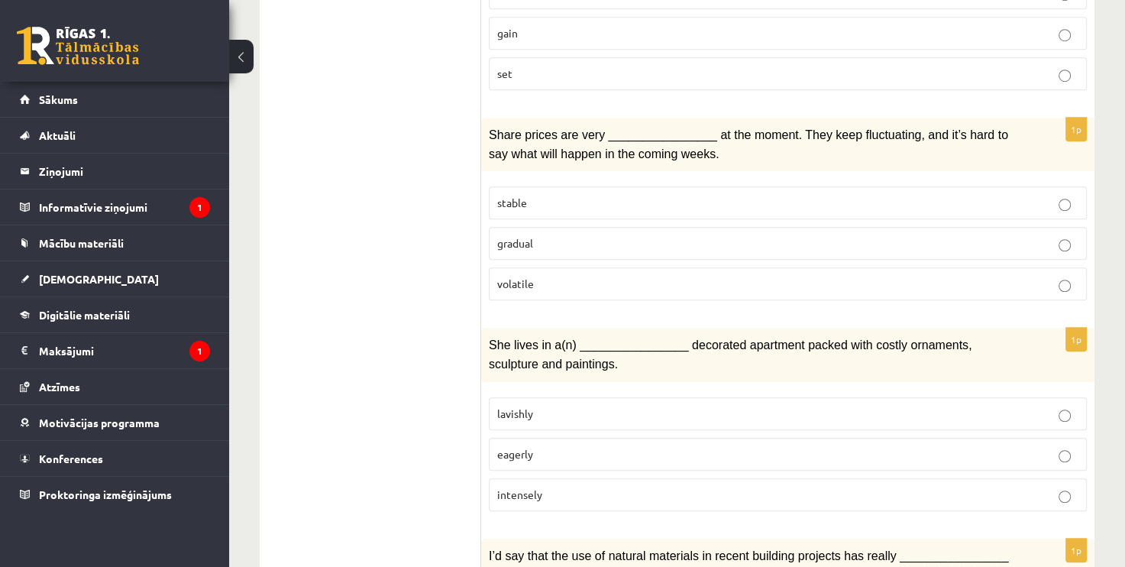
scroll to position [1091, 0]
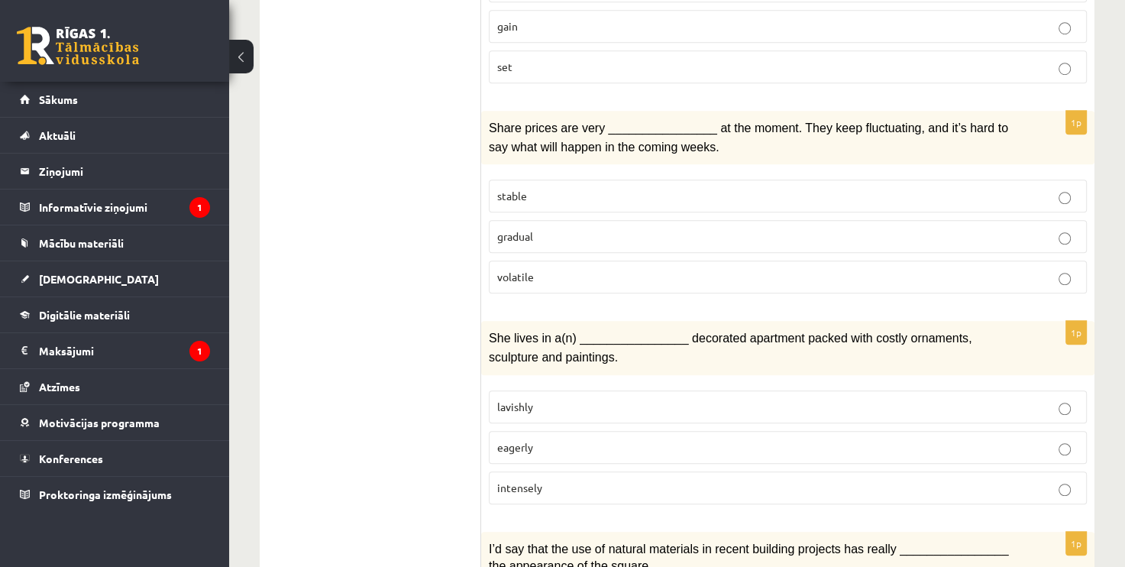
click at [625, 390] on label "lavishly" at bounding box center [788, 406] width 598 height 33
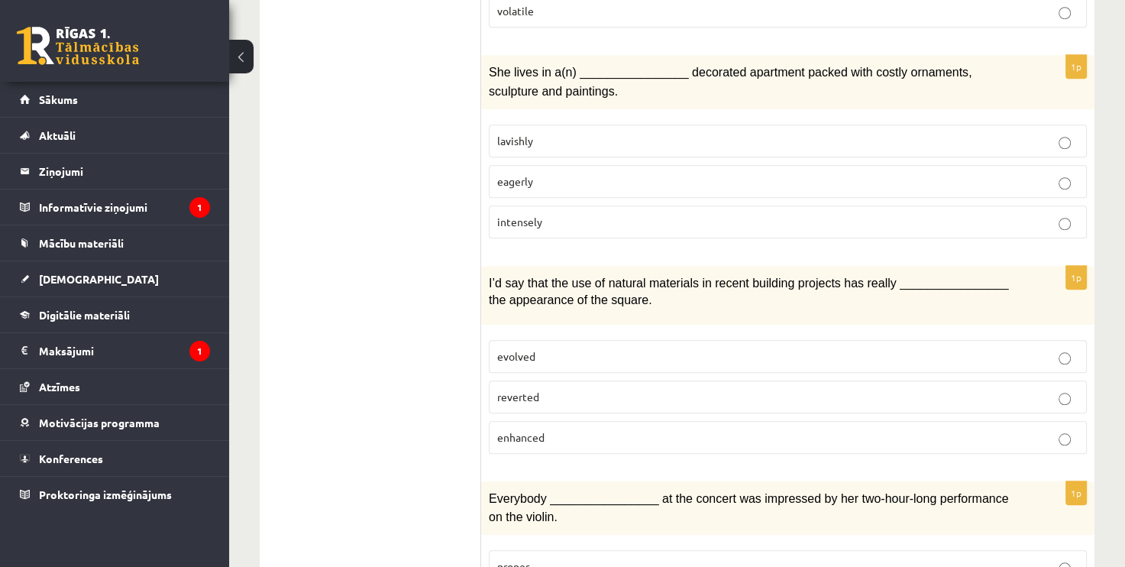
scroll to position [1364, 0]
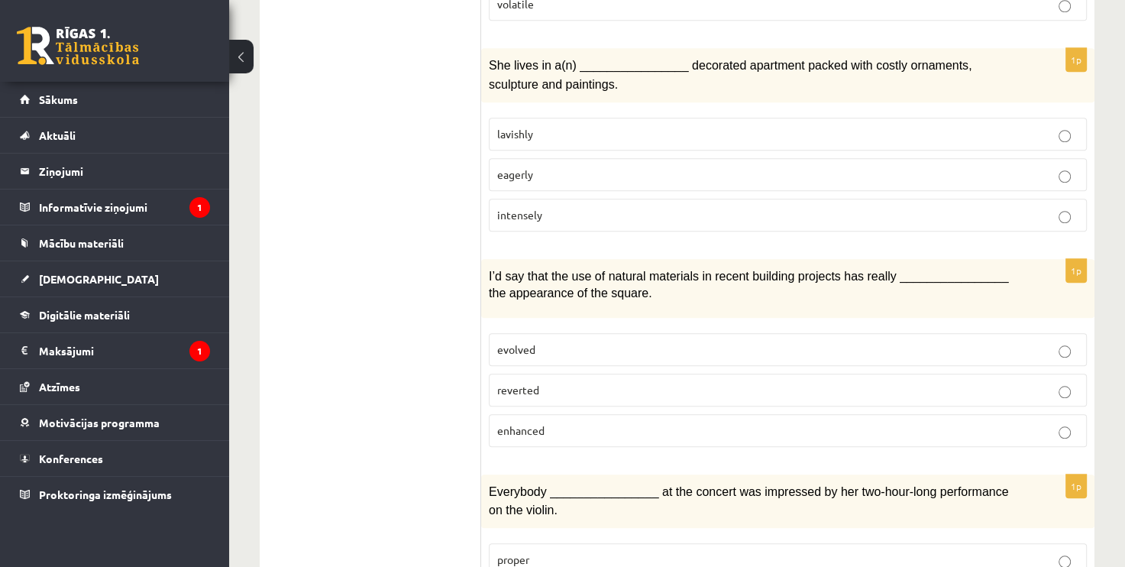
click at [663, 422] on p "enhanced" at bounding box center [787, 430] width 581 height 16
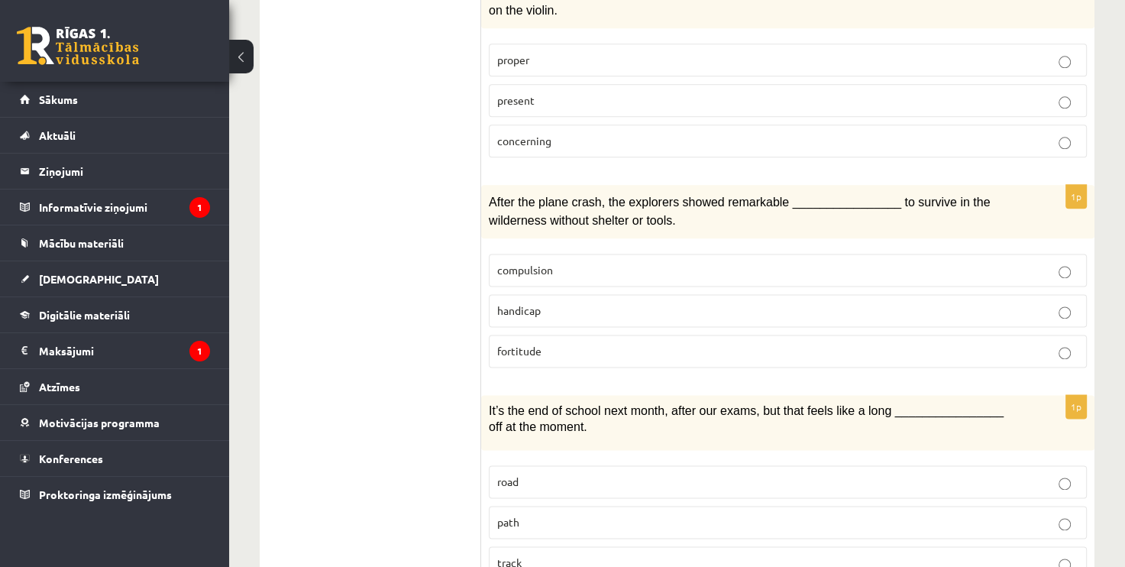
scroll to position [1886, 0]
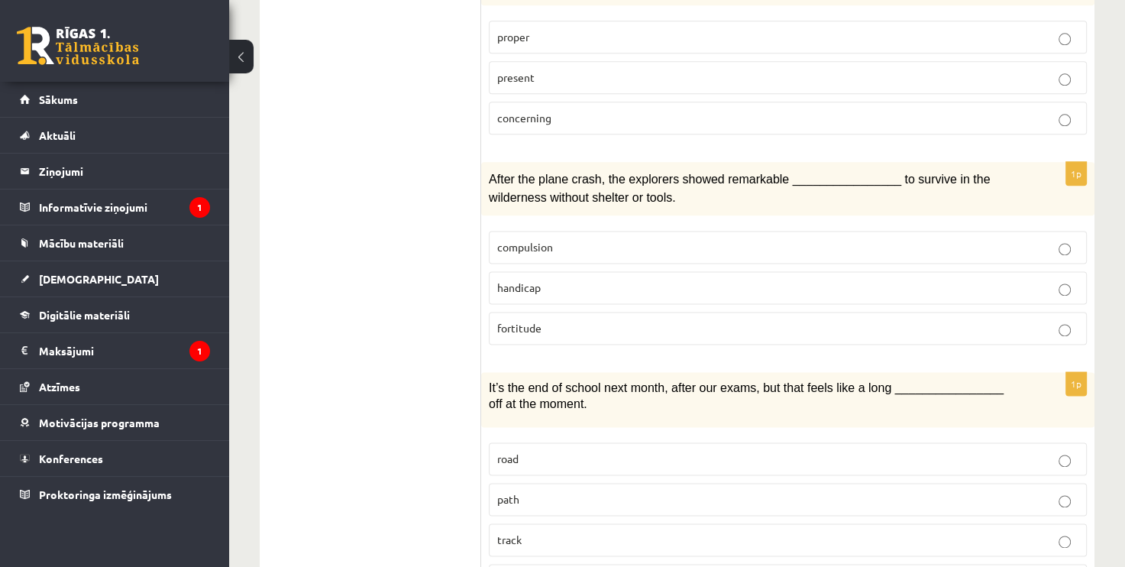
click at [788, 69] on p "present" at bounding box center [787, 77] width 581 height 16
click at [602, 320] on p "fortitude" at bounding box center [787, 328] width 581 height 16
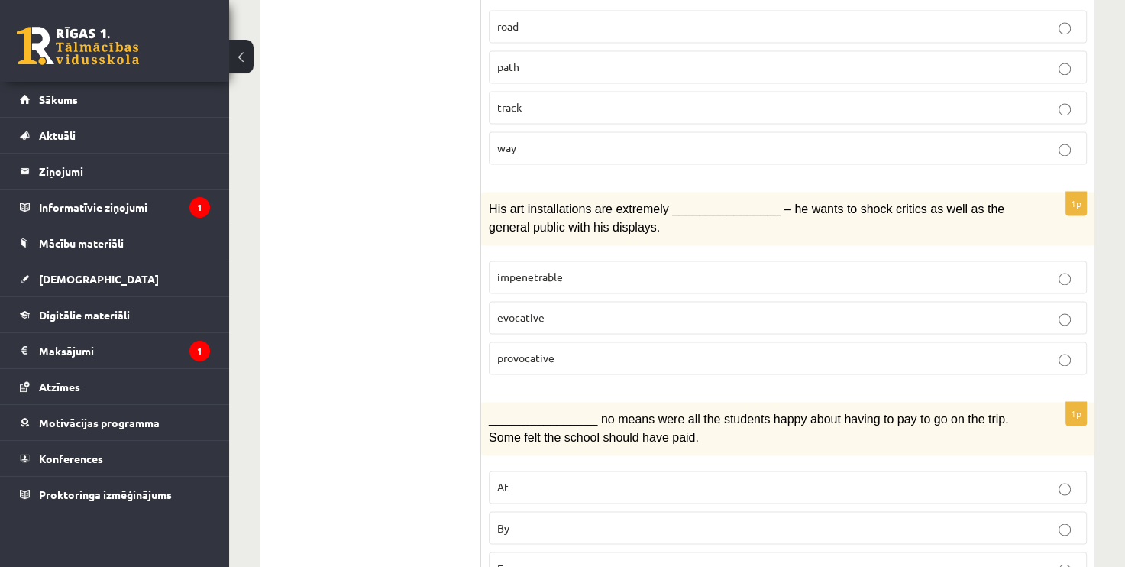
scroll to position [2336, 0]
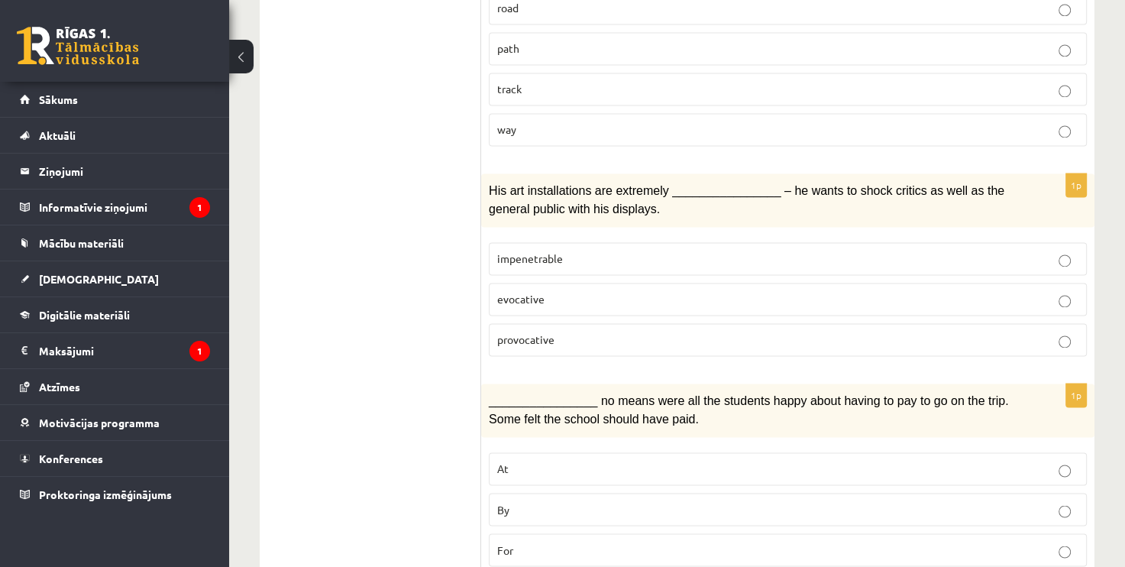
click at [730, 331] on p "provocative" at bounding box center [787, 339] width 581 height 16
click at [628, 501] on p "By" at bounding box center [787, 509] width 581 height 16
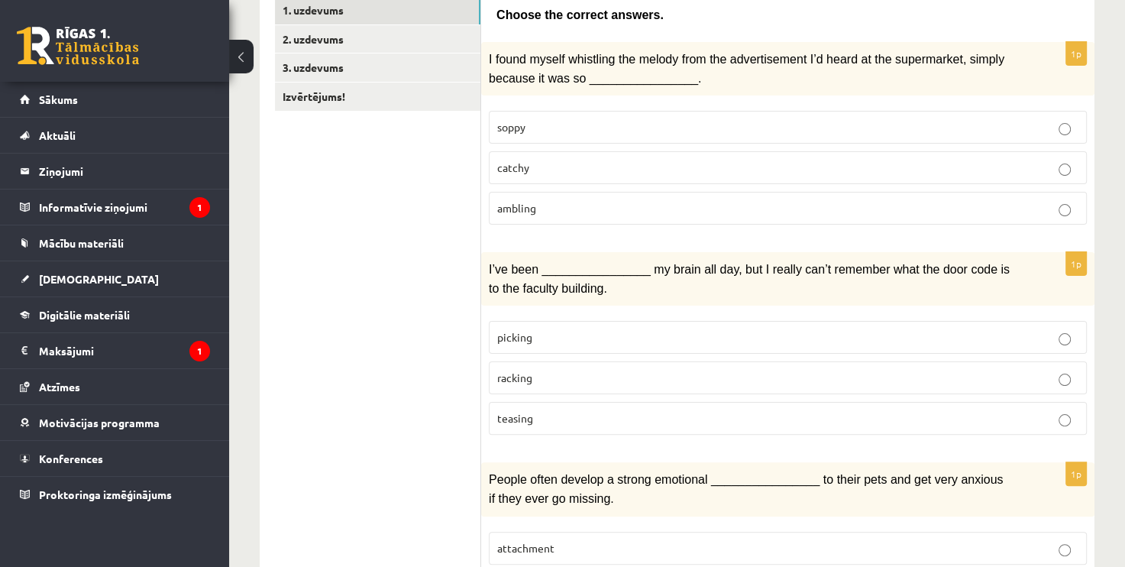
scroll to position [255, 0]
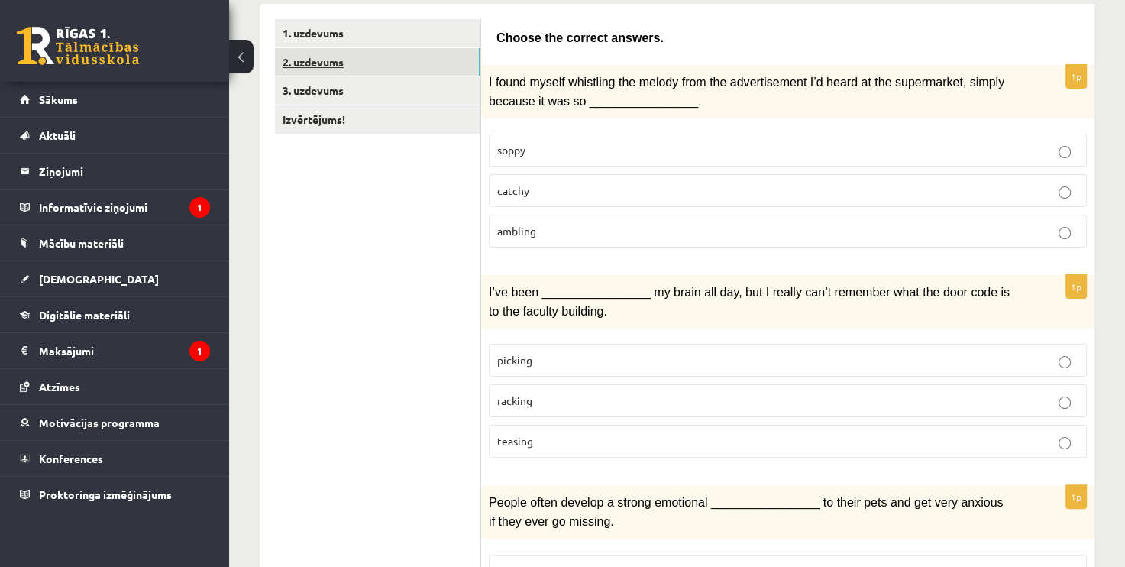
click at [342, 63] on link "2. uzdevums" at bounding box center [377, 62] width 205 height 28
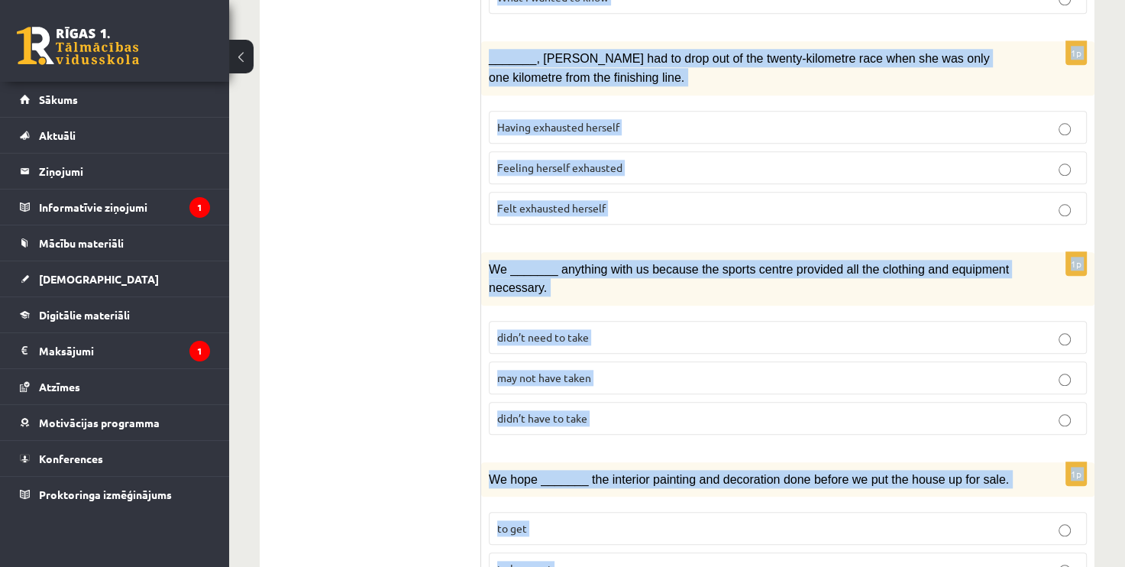
scroll to position [1809, 0]
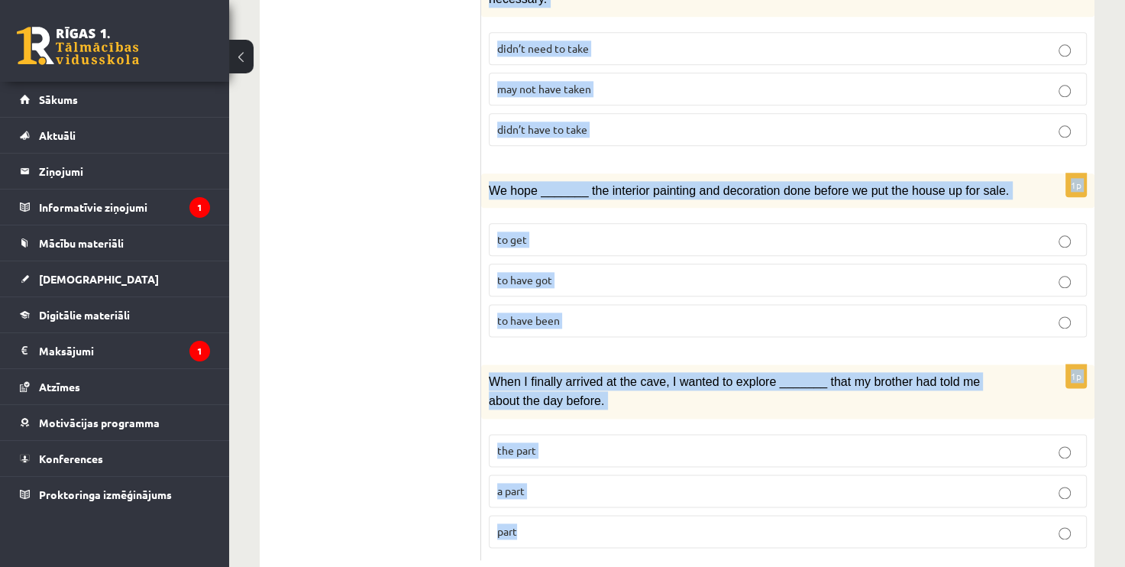
drag, startPoint x: 496, startPoint y: 26, endPoint x: 631, endPoint y: 492, distance: 485.7
drag, startPoint x: 631, startPoint y: 492, endPoint x: 529, endPoint y: 356, distance: 170.3
copy form "Circle the form that cannot be used to complete the sentences. 1p What _______ …"
drag, startPoint x: 363, startPoint y: 169, endPoint x: 919, endPoint y: 379, distance: 594.2
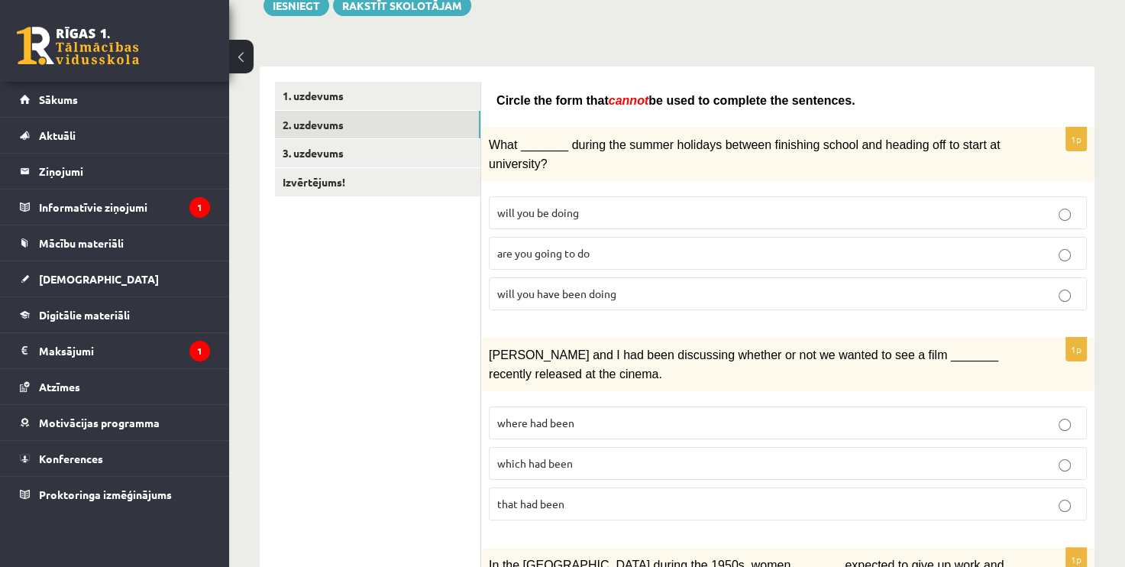
scroll to position [186, 0]
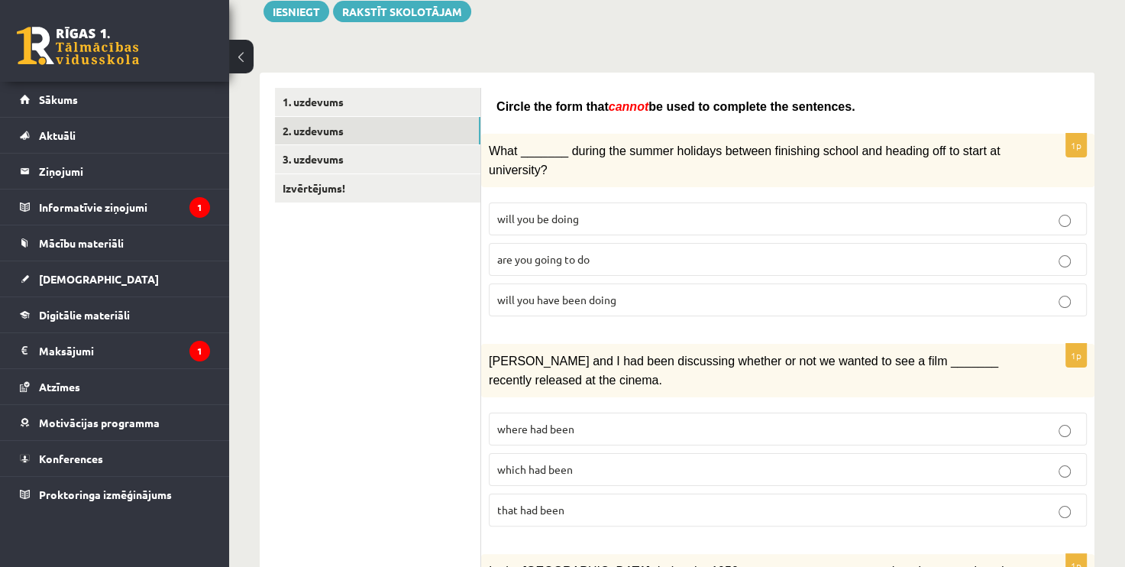
click at [724, 298] on p "will you have been doing" at bounding box center [787, 300] width 581 height 16
click at [663, 421] on p "where had been" at bounding box center [787, 429] width 581 height 16
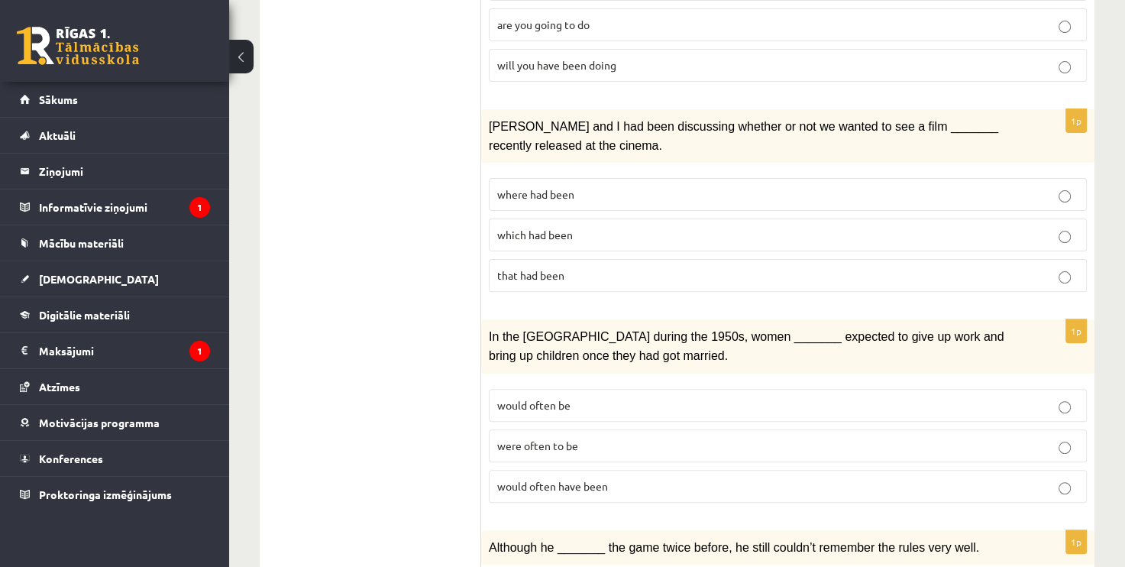
scroll to position [424, 0]
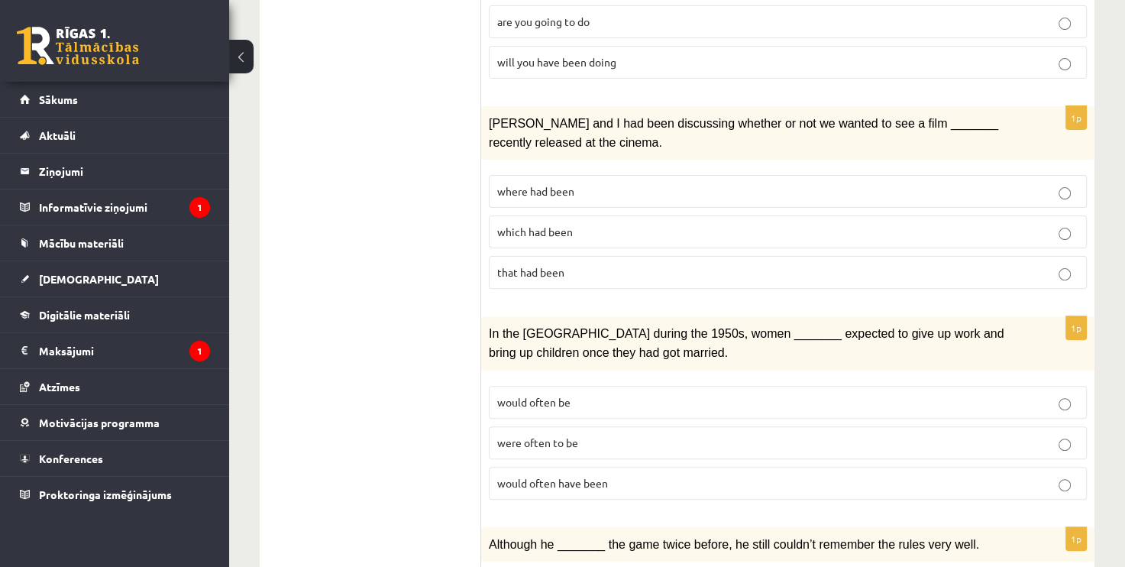
click at [588, 466] on label "would often have been" at bounding box center [788, 482] width 598 height 33
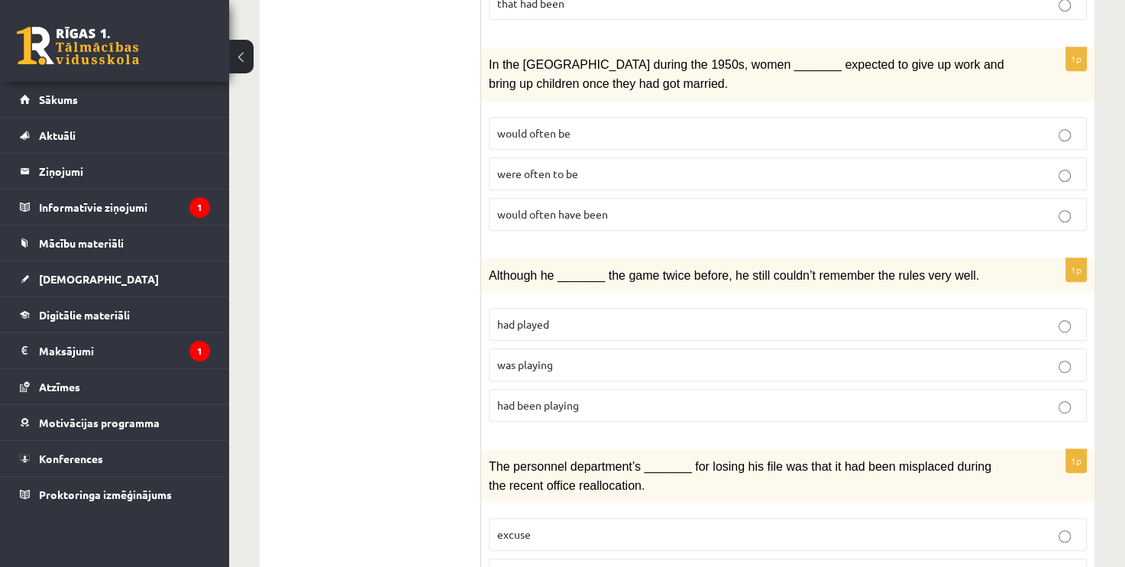
scroll to position [703, 0]
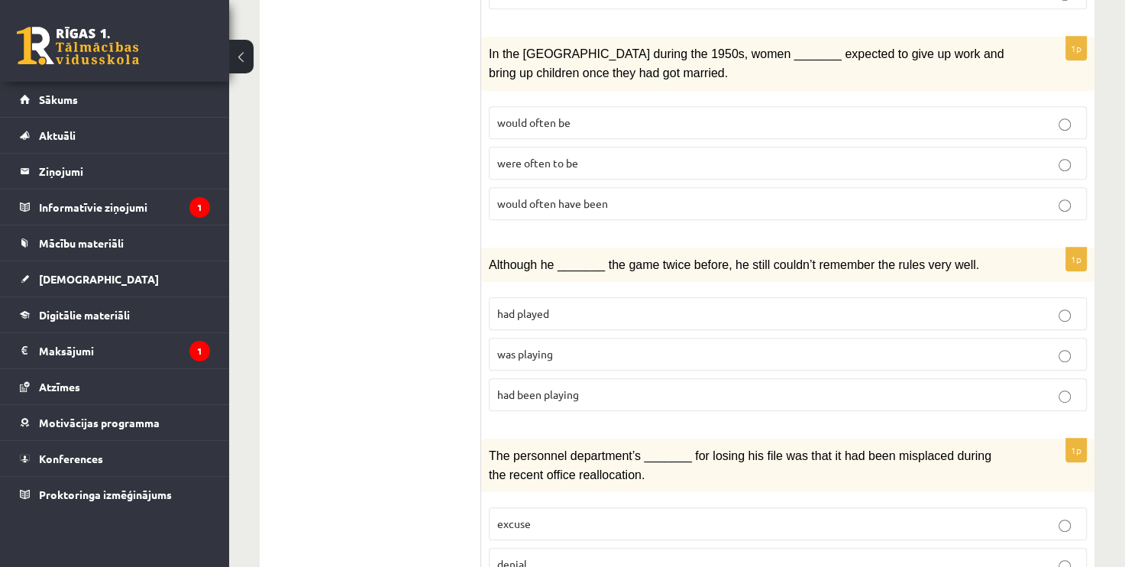
click at [760, 337] on label "was playing" at bounding box center [788, 353] width 598 height 33
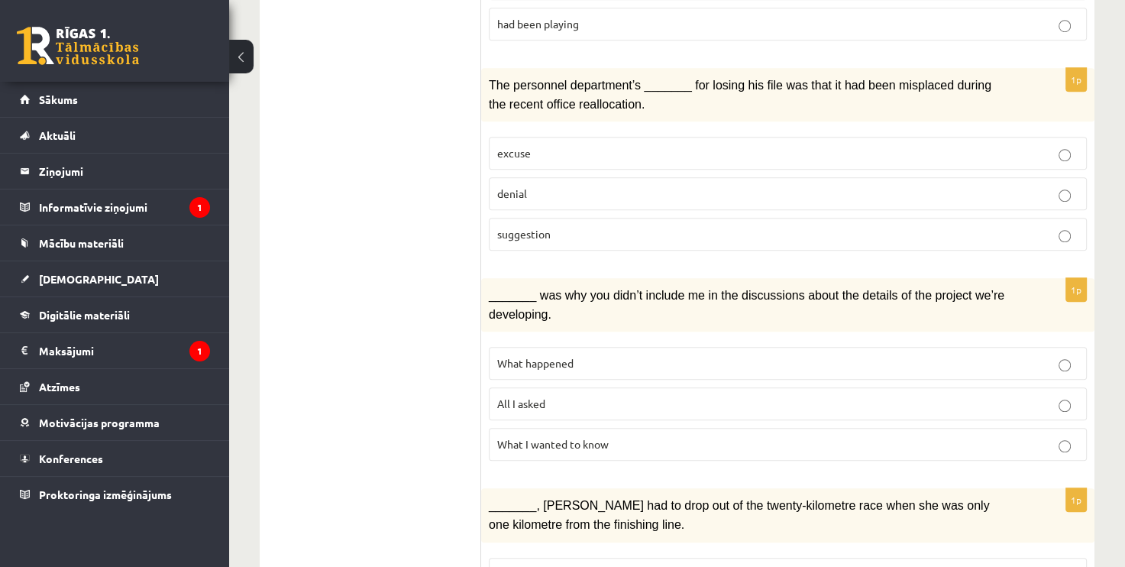
scroll to position [1077, 0]
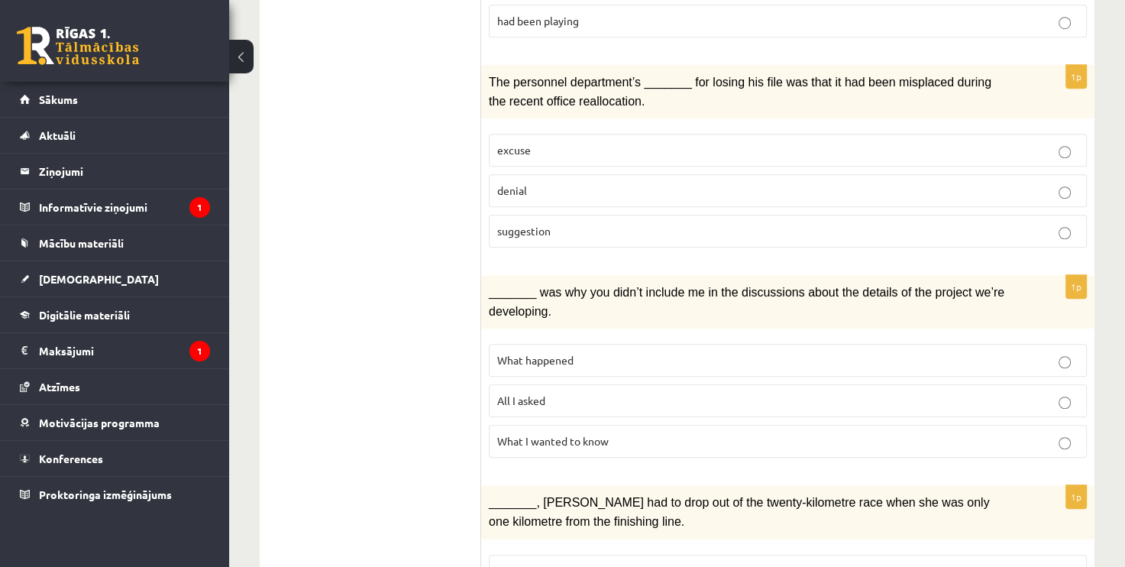
click at [686, 182] on p "denial" at bounding box center [787, 190] width 581 height 16
click at [616, 352] on p "What happened" at bounding box center [787, 360] width 581 height 16
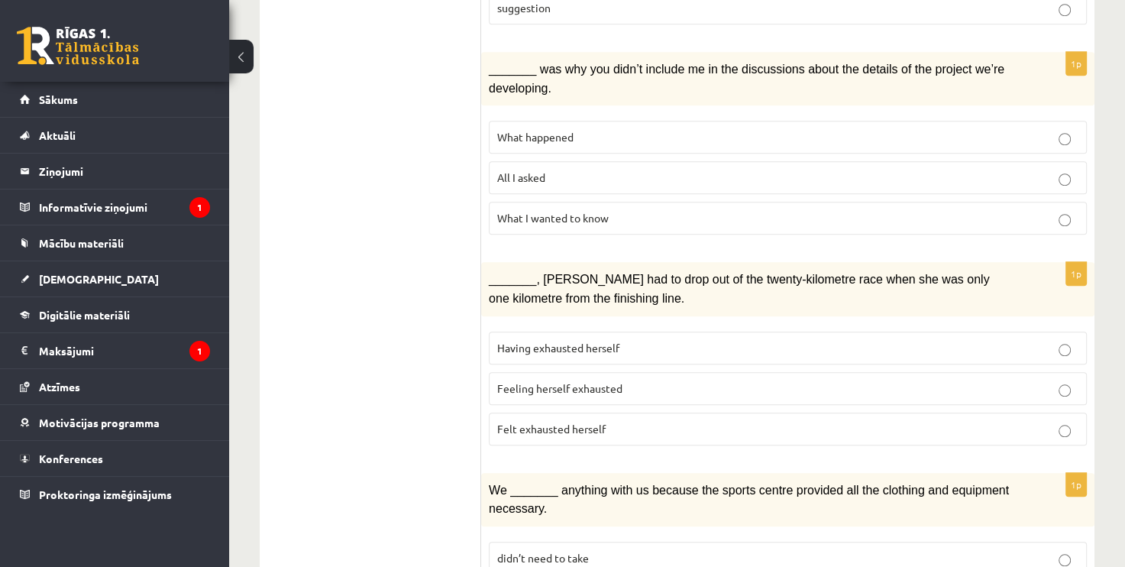
scroll to position [1310, 0]
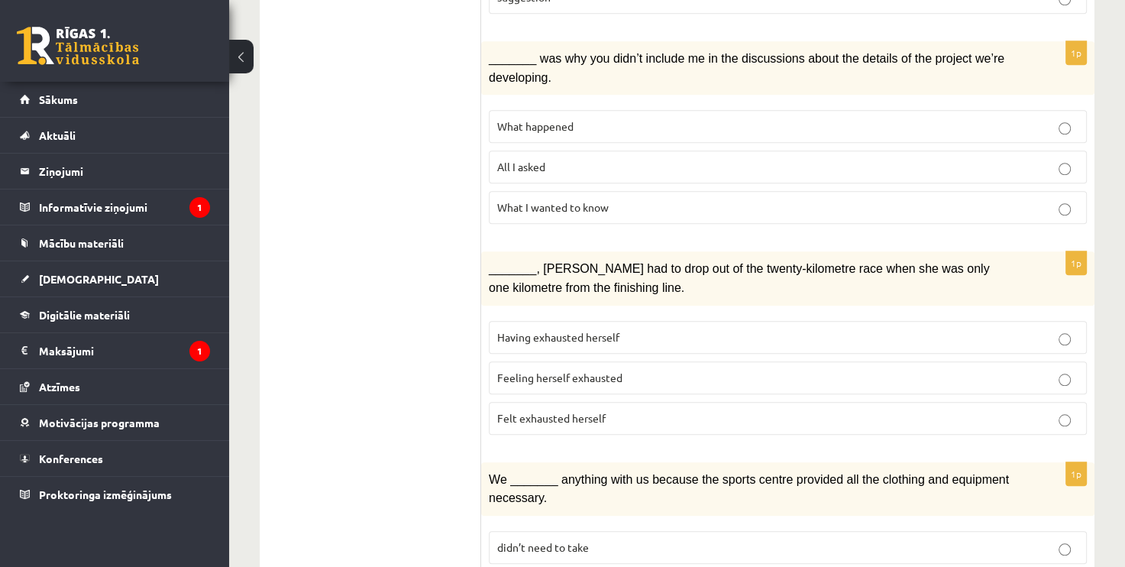
click at [623, 410] on p "Felt exhausted herself" at bounding box center [787, 418] width 581 height 16
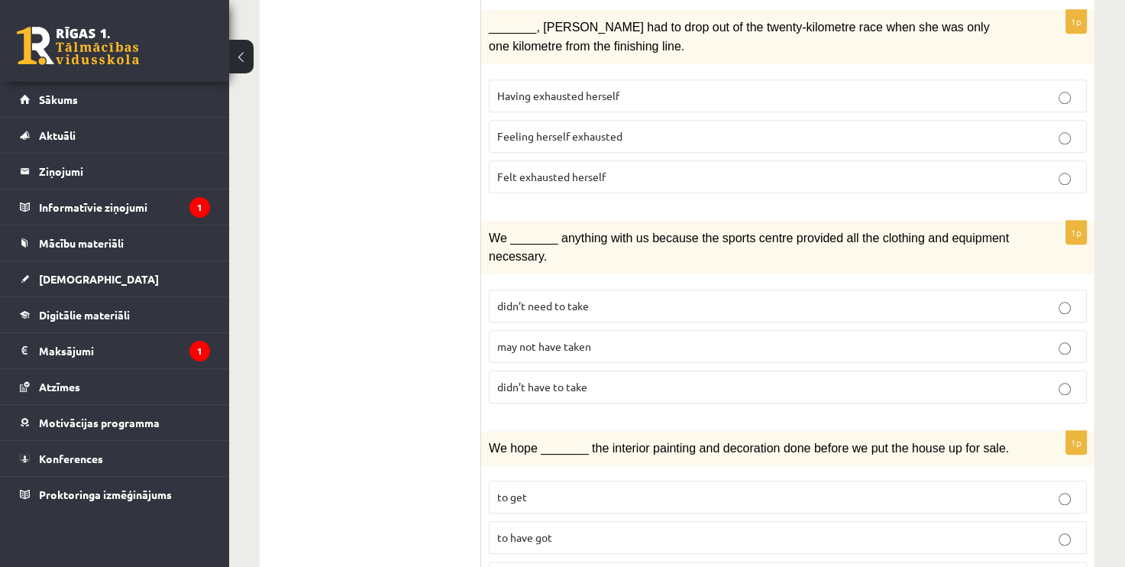
scroll to position [1593, 0]
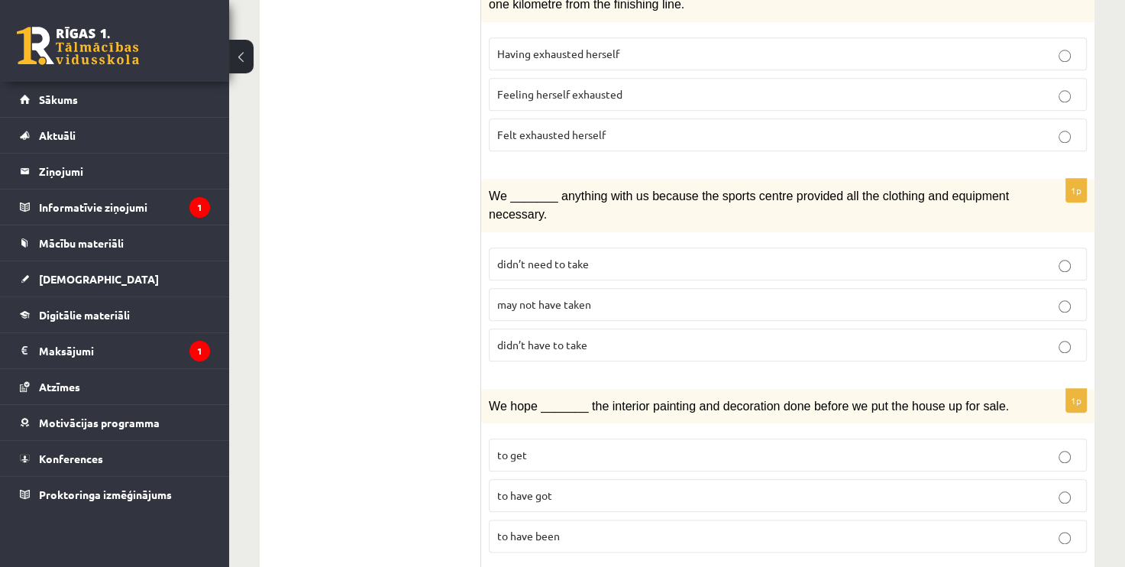
click at [634, 296] on p "may not have taken" at bounding box center [787, 304] width 581 height 16
click at [563, 528] on p "to have been" at bounding box center [787, 536] width 581 height 16
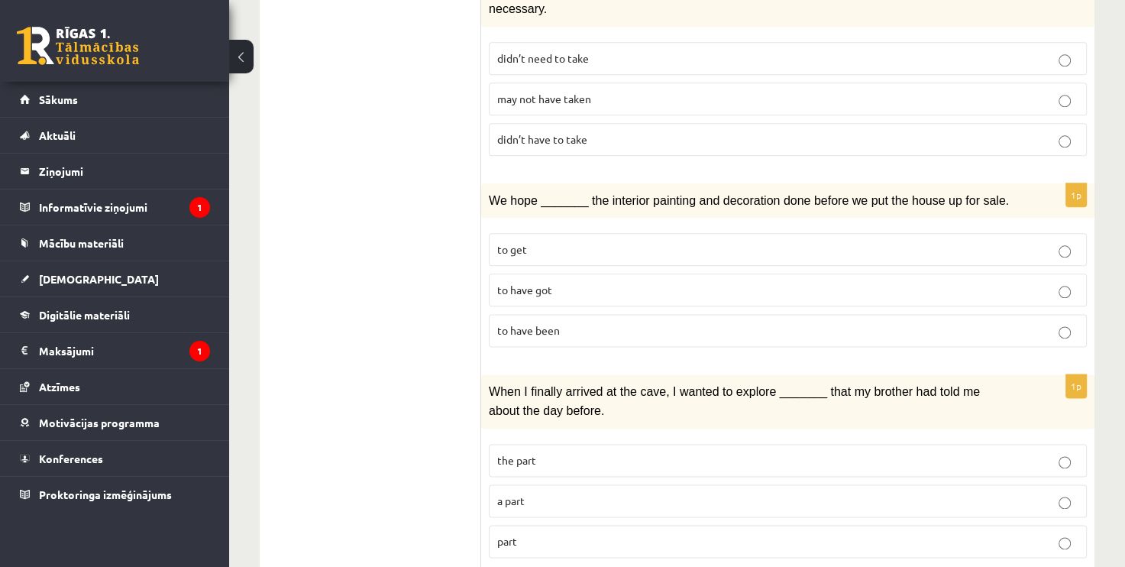
scroll to position [1805, 0]
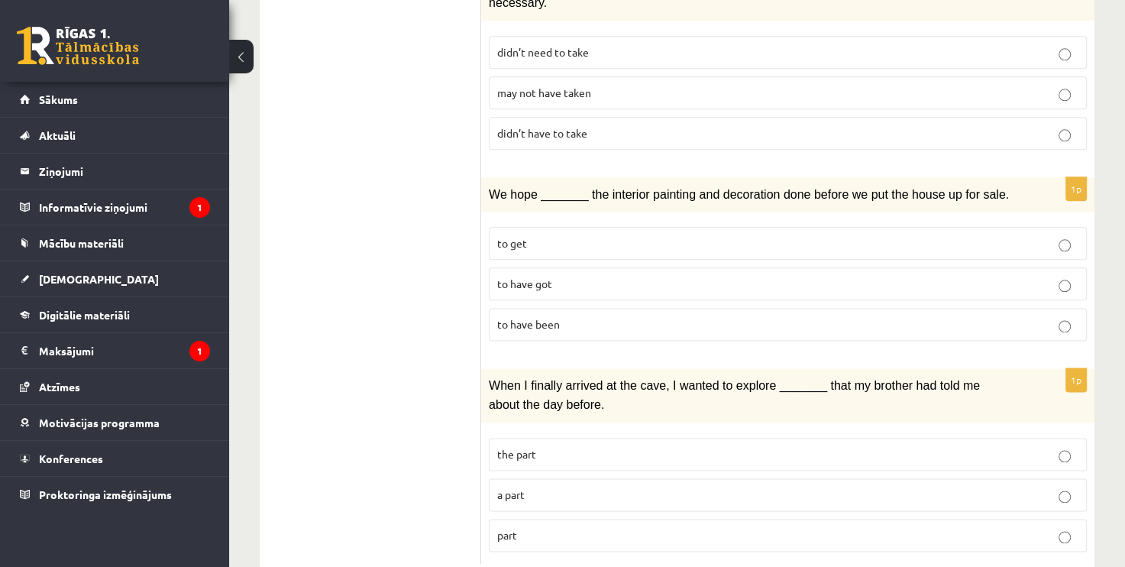
click at [737, 486] on p "a part" at bounding box center [787, 494] width 581 height 16
click at [718, 527] on p "part" at bounding box center [787, 535] width 581 height 16
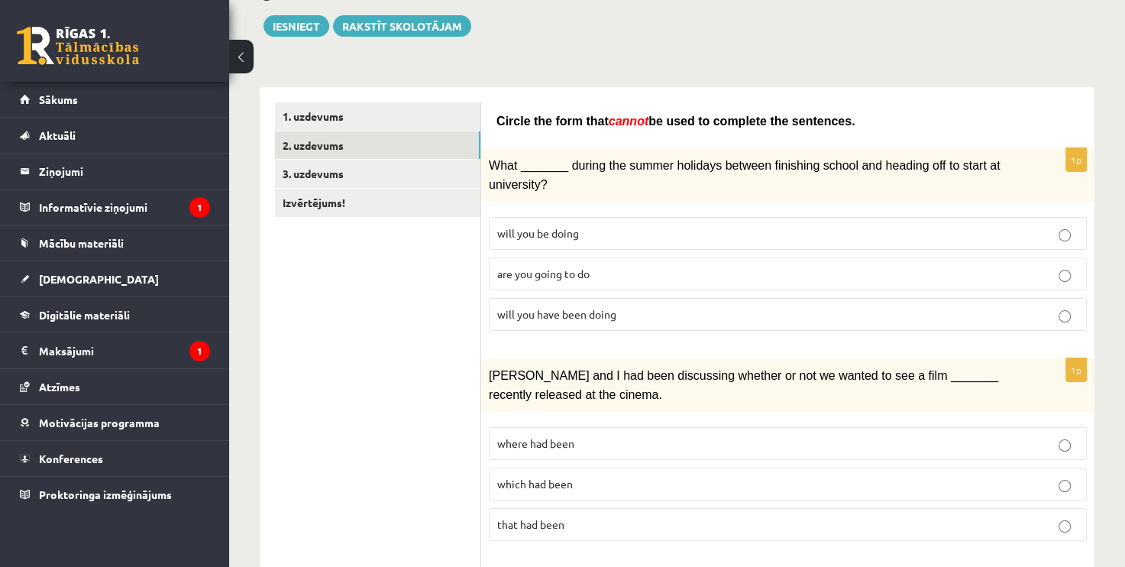
scroll to position [111, 0]
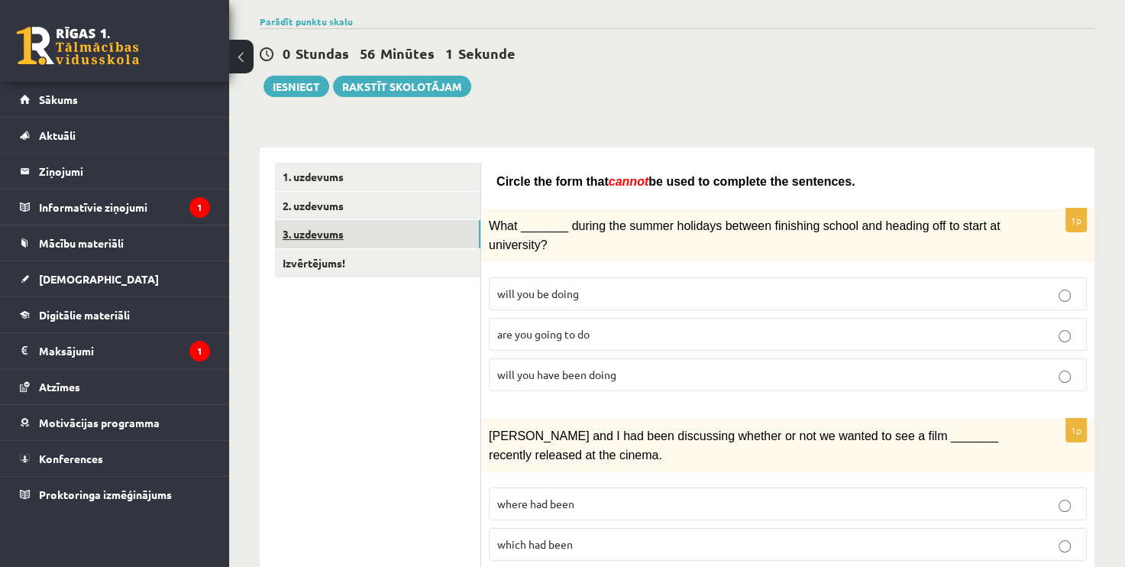
click at [429, 234] on link "3. uzdevums" at bounding box center [377, 234] width 205 height 28
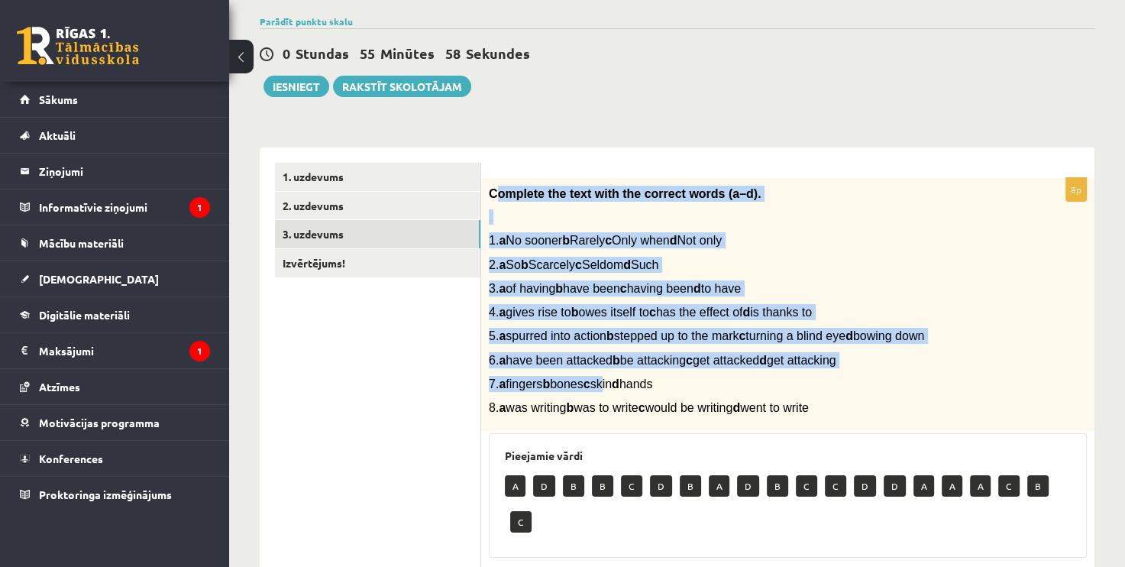
drag, startPoint x: 497, startPoint y: 195, endPoint x: 629, endPoint y: 369, distance: 218.5
click at [629, 369] on div "Complete the text with the correct words (a–d). 1. a No sooner b Rarely c Only …" at bounding box center [787, 304] width 613 height 253
drag, startPoint x: 629, startPoint y: 369, endPoint x: 751, endPoint y: 141, distance: 258.2
click at [751, 141] on div "**********" at bounding box center [677, 549] width 834 height 834
click at [790, 194] on p "Complete the text with the correct words (a–d)." at bounding box center [749, 194] width 521 height 16
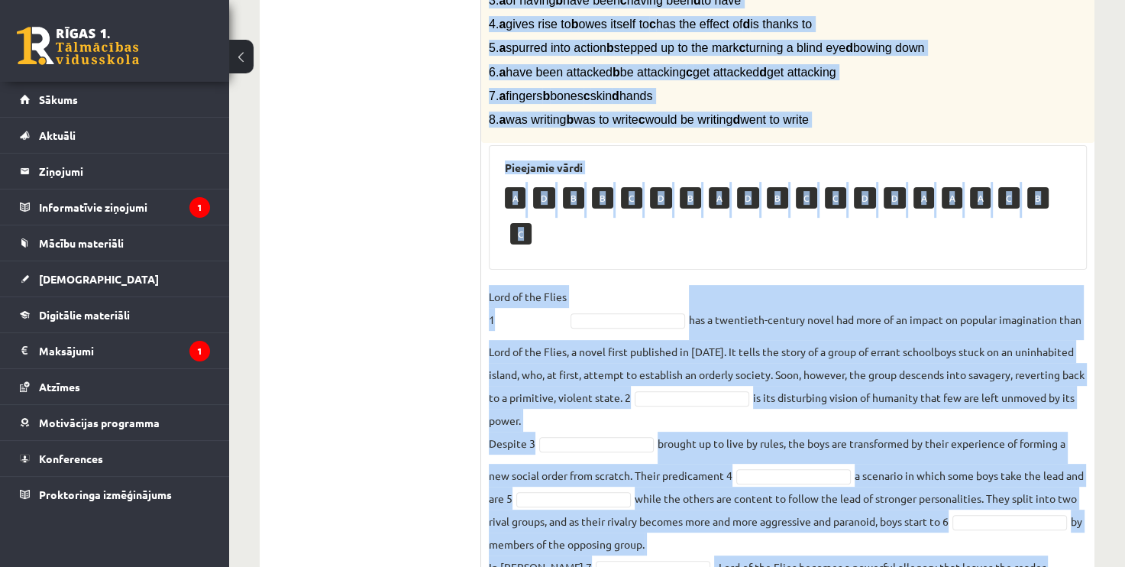
scroll to position [541, 0]
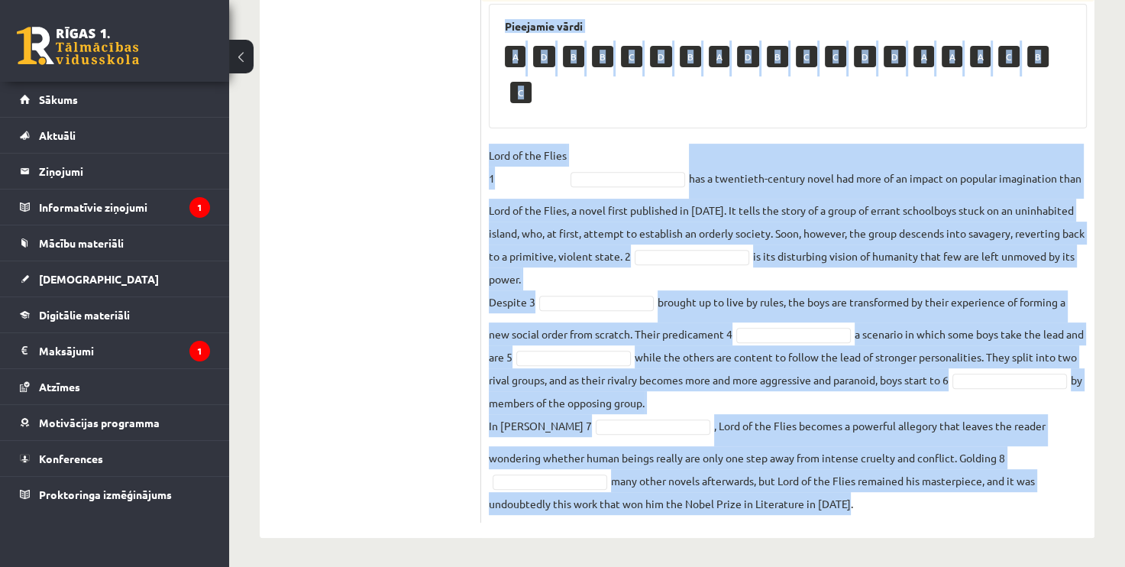
drag, startPoint x: 489, startPoint y: 190, endPoint x: 883, endPoint y: 509, distance: 506.4
click at [883, 509] on div "8p Complete the text with the correct words (a–d). 1. a No sooner b Rarely c On…" at bounding box center [787, 135] width 613 height 773
copy div "Complete the text with the correct words (a–d). 1. a No sooner b Rarely c Only …"
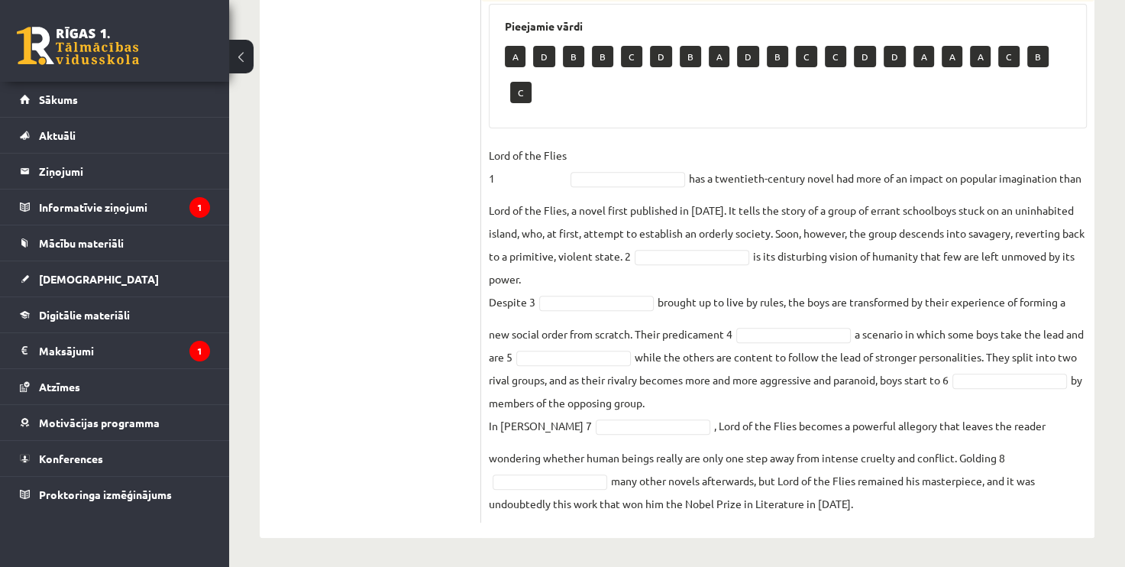
click at [421, 153] on ul "1. uzdevums 2. uzdevums 3. uzdevums Izvērtējums!" at bounding box center [378, 128] width 206 height 789
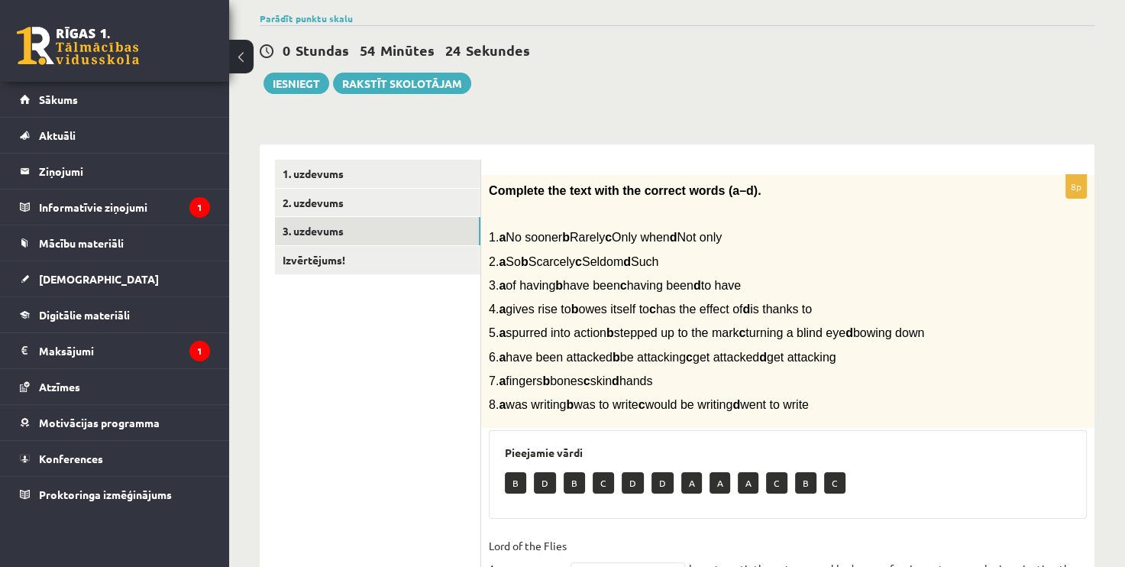
scroll to position [110, 0]
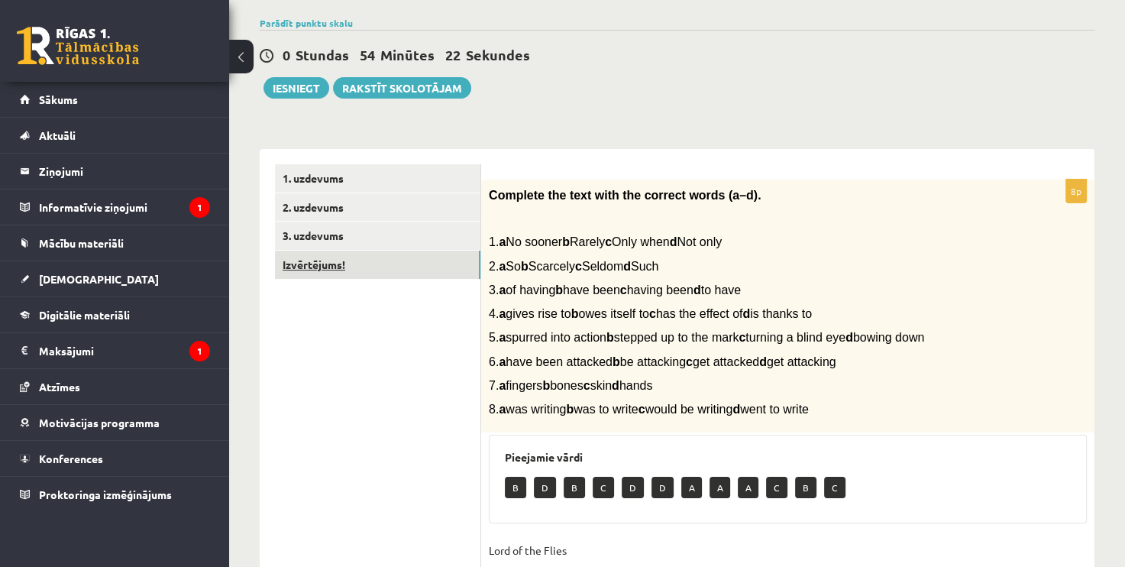
click at [436, 261] on link "Izvērtējums!" at bounding box center [377, 264] width 205 height 28
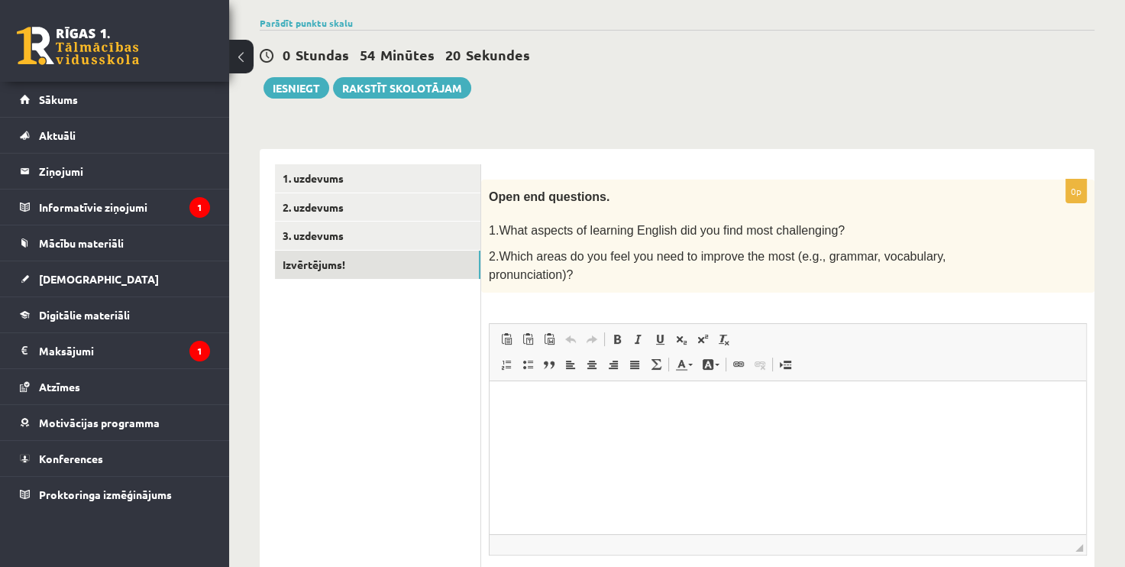
scroll to position [0, 0]
click at [558, 427] on html at bounding box center [787, 403] width 596 height 47
drag, startPoint x: 735, startPoint y: 406, endPoint x: 730, endPoint y: 418, distance: 13.3
click at [730, 418] on html "**********" at bounding box center [787, 403] width 596 height 47
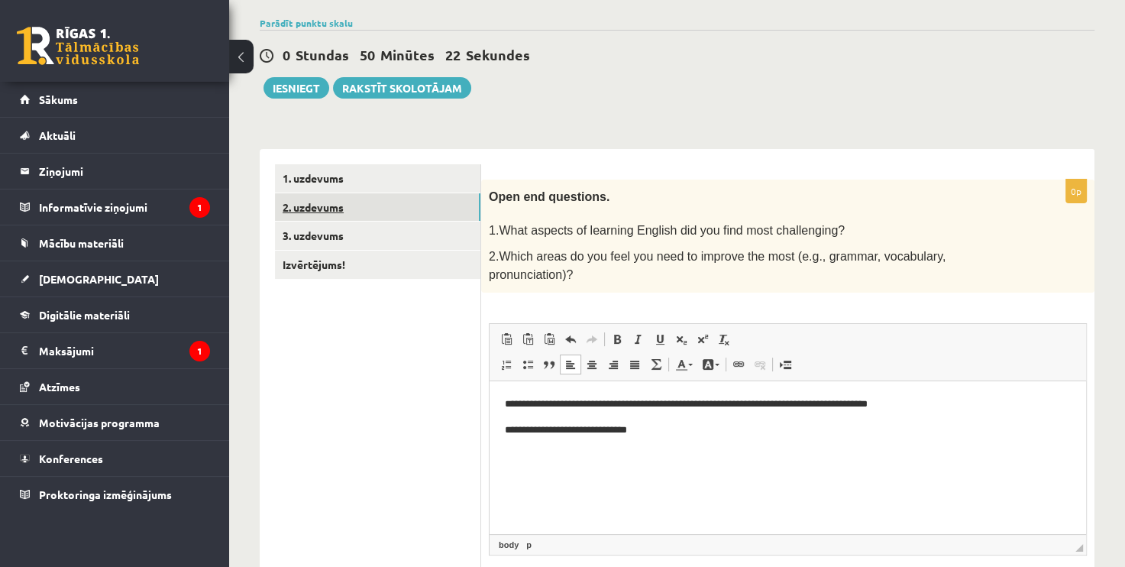
click at [391, 196] on link "2. uzdevums" at bounding box center [377, 207] width 205 height 28
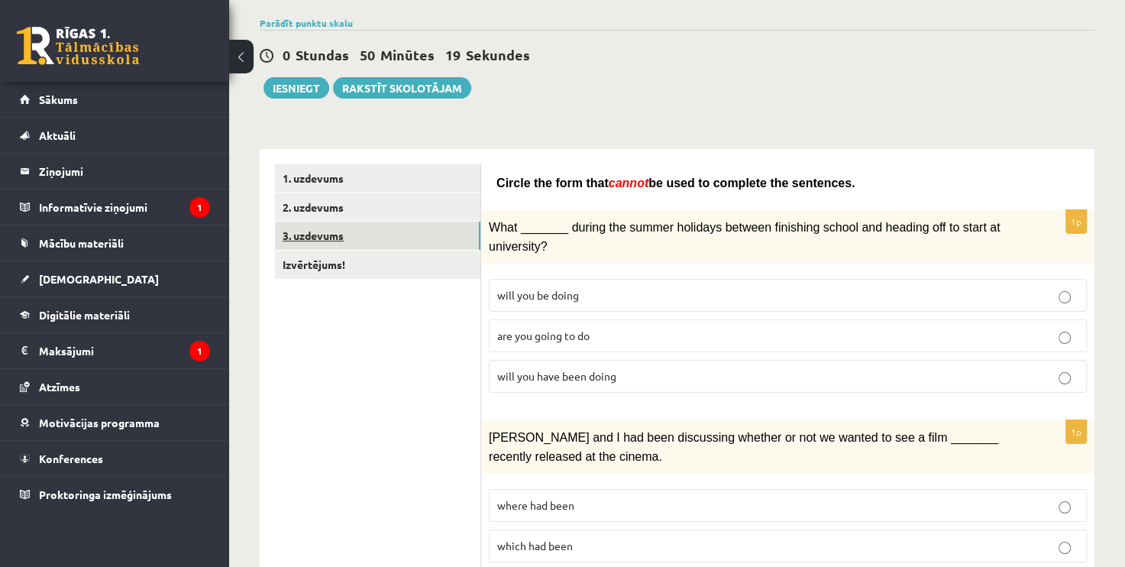
click at [381, 229] on link "3. uzdevums" at bounding box center [377, 235] width 205 height 28
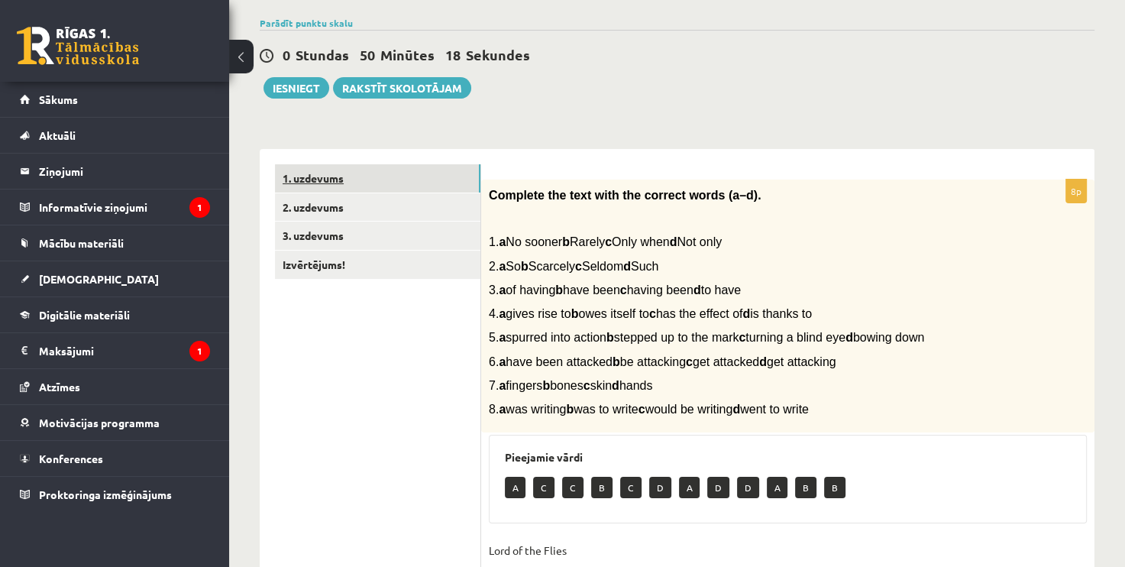
click at [395, 176] on link "1. uzdevums" at bounding box center [377, 178] width 205 height 28
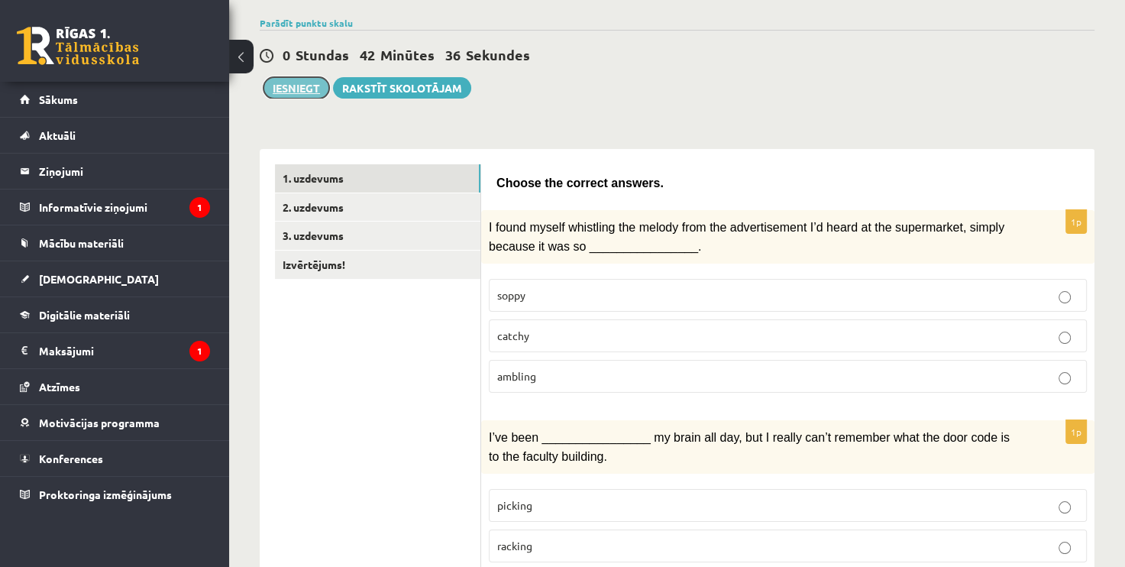
click at [301, 90] on button "Iesniegt" at bounding box center [296, 87] width 66 height 21
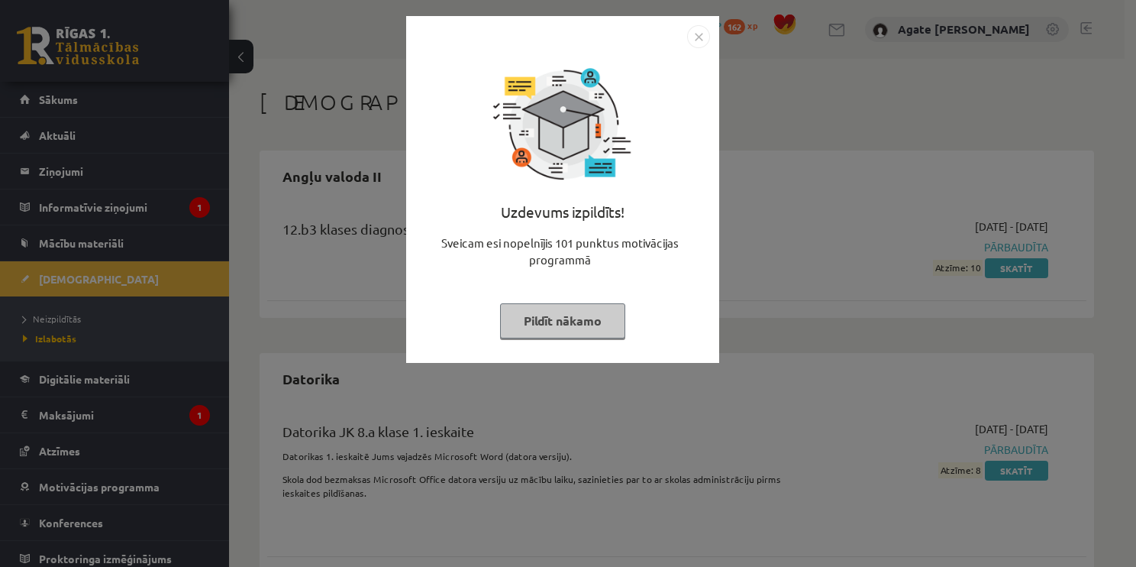
click at [545, 315] on button "Pildīt nākamo" at bounding box center [562, 320] width 125 height 35
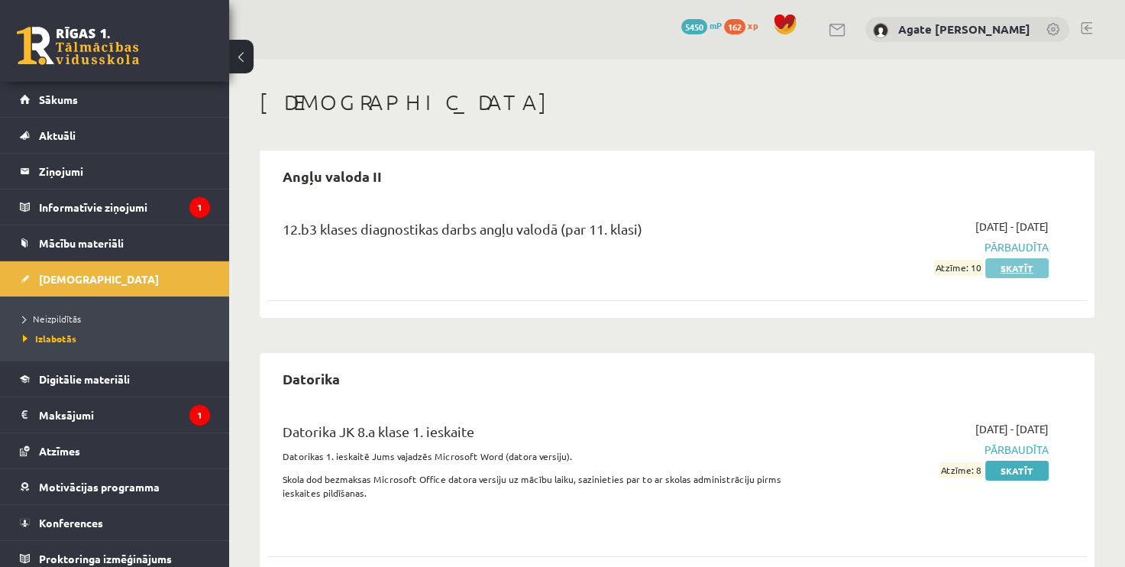
click at [1017, 267] on link "Skatīt" at bounding box center [1016, 268] width 63 height 20
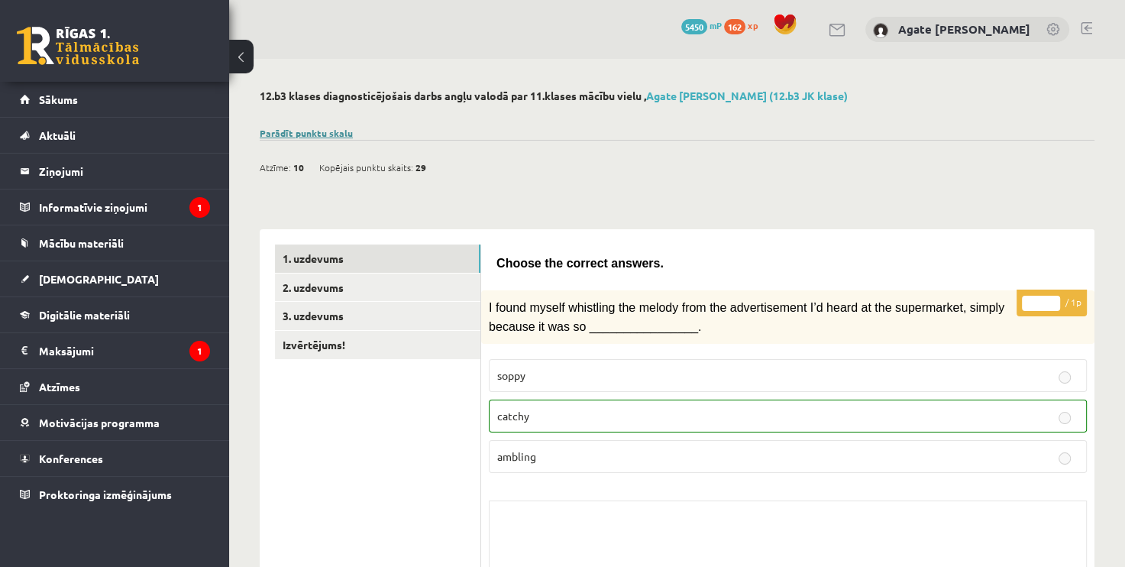
click at [341, 132] on link "Parādīt punktu skalu" at bounding box center [306, 133] width 93 height 12
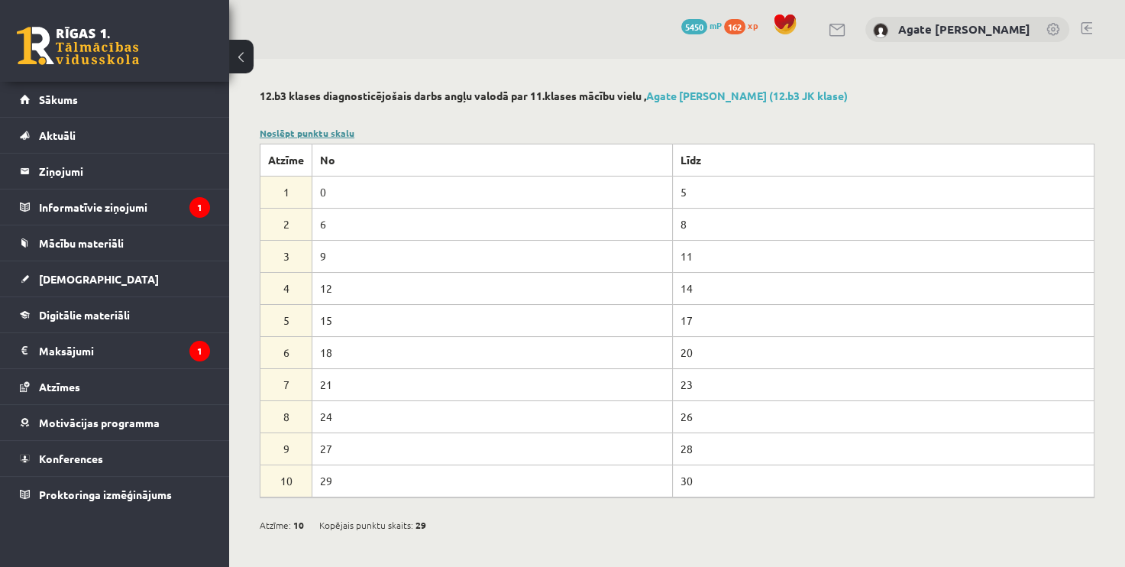
click at [341, 132] on link "Noslēpt punktu skalu" at bounding box center [307, 133] width 95 height 12
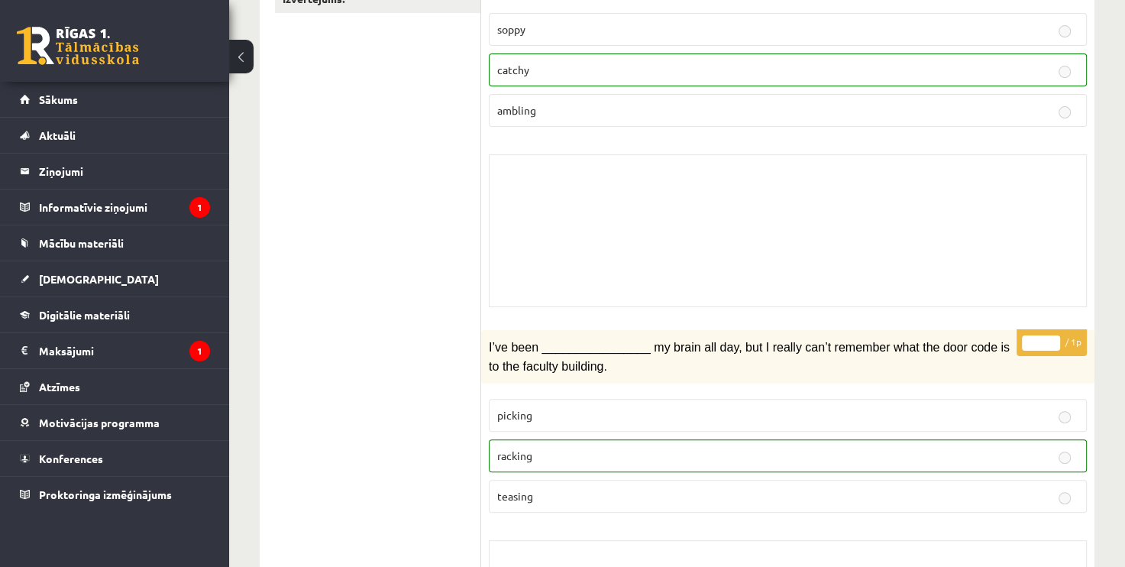
scroll to position [177, 0]
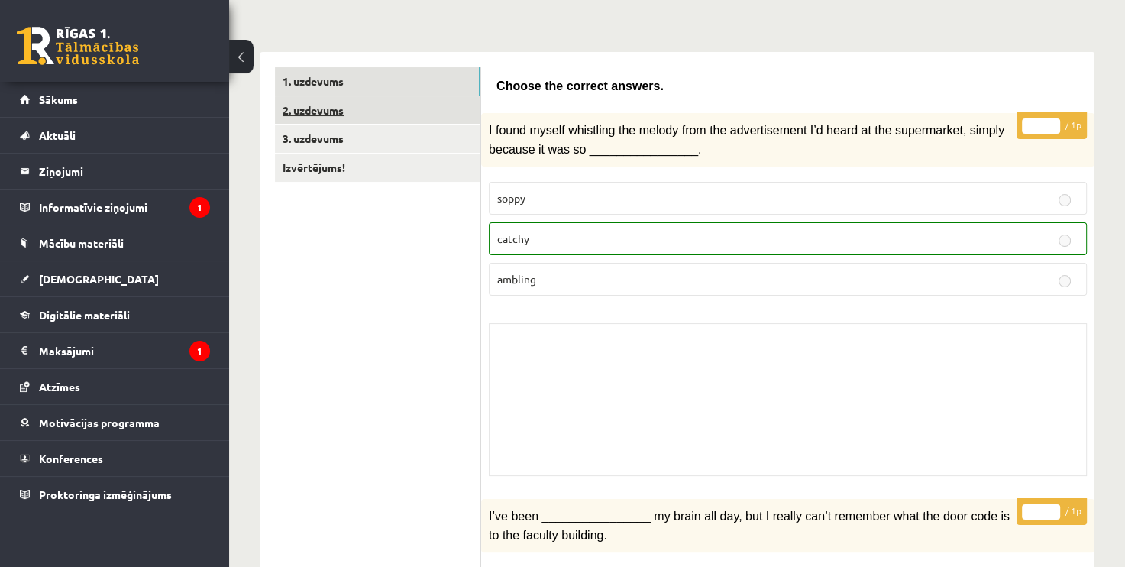
click at [453, 96] on link "2. uzdevums" at bounding box center [377, 110] width 205 height 28
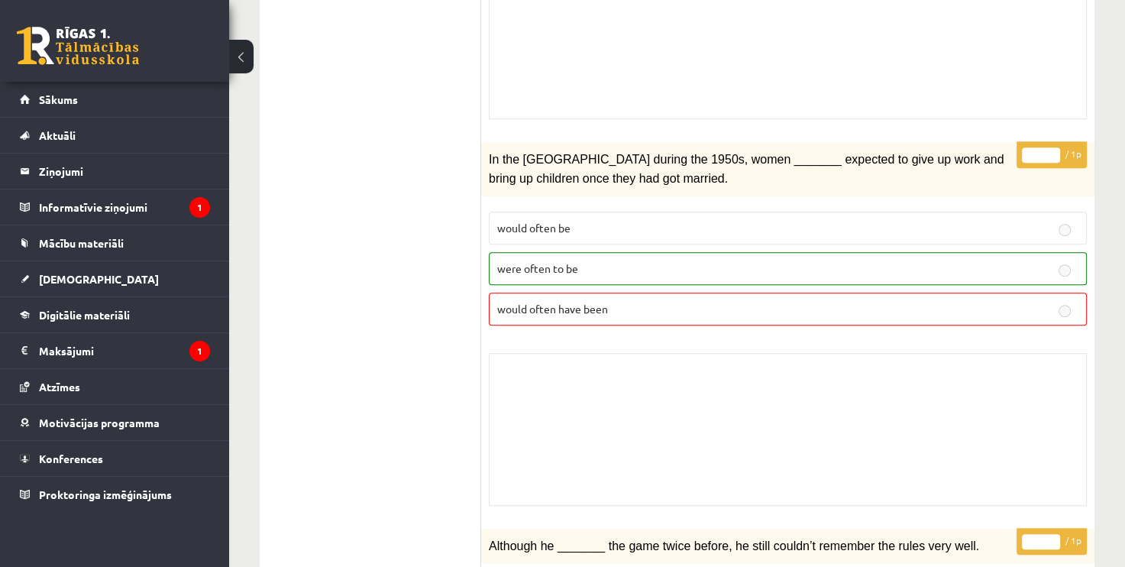
scroll to position [0, 0]
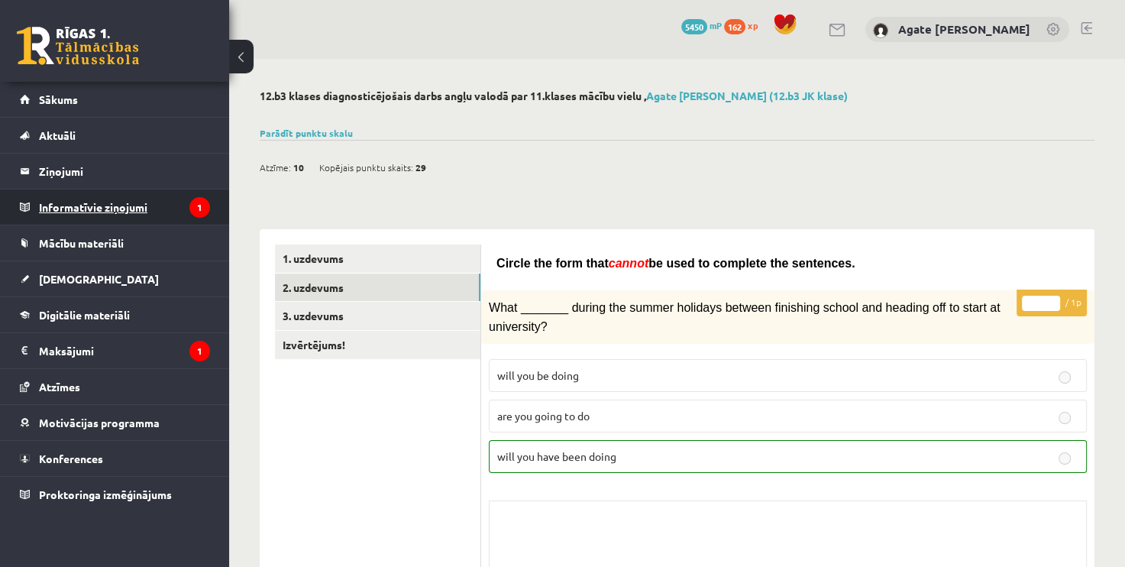
click at [147, 208] on legend "Informatīvie ziņojumi 1" at bounding box center [124, 206] width 171 height 35
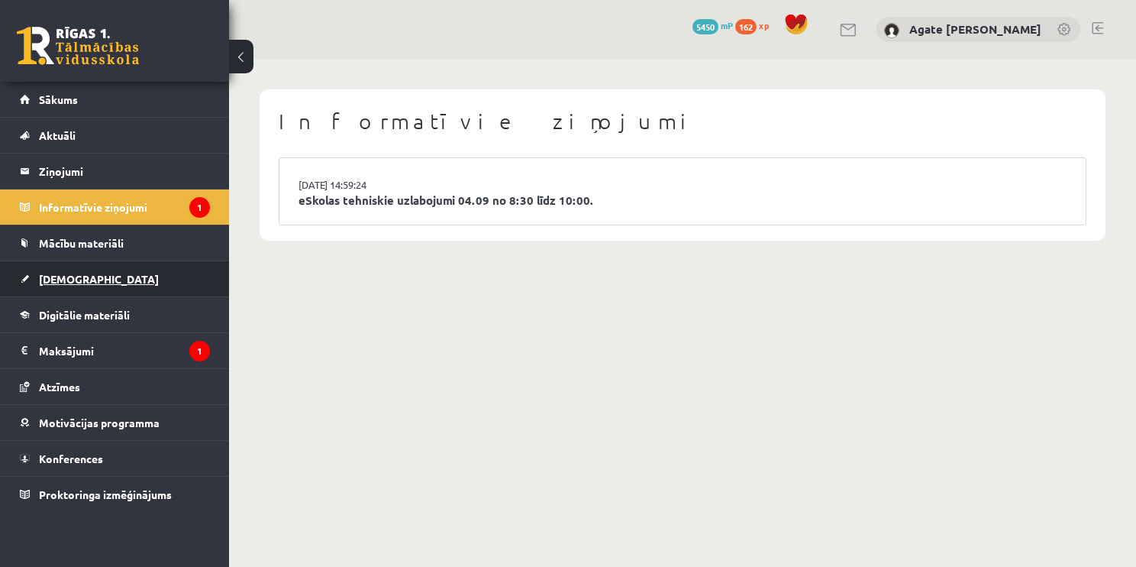
click at [147, 264] on link "[DEMOGRAPHIC_DATA]" at bounding box center [115, 278] width 190 height 35
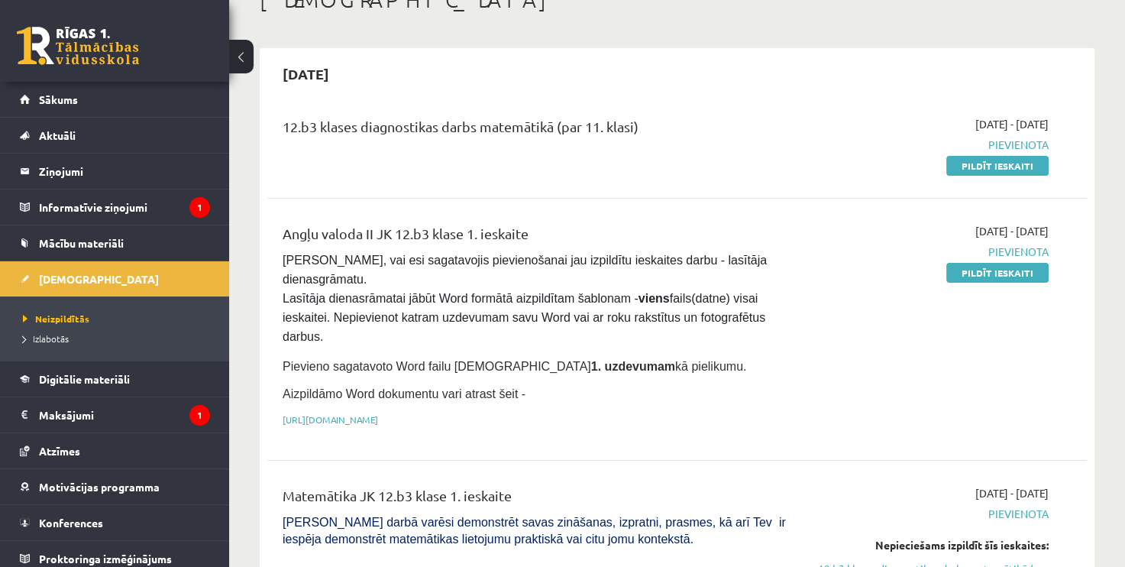
scroll to position [138, 0]
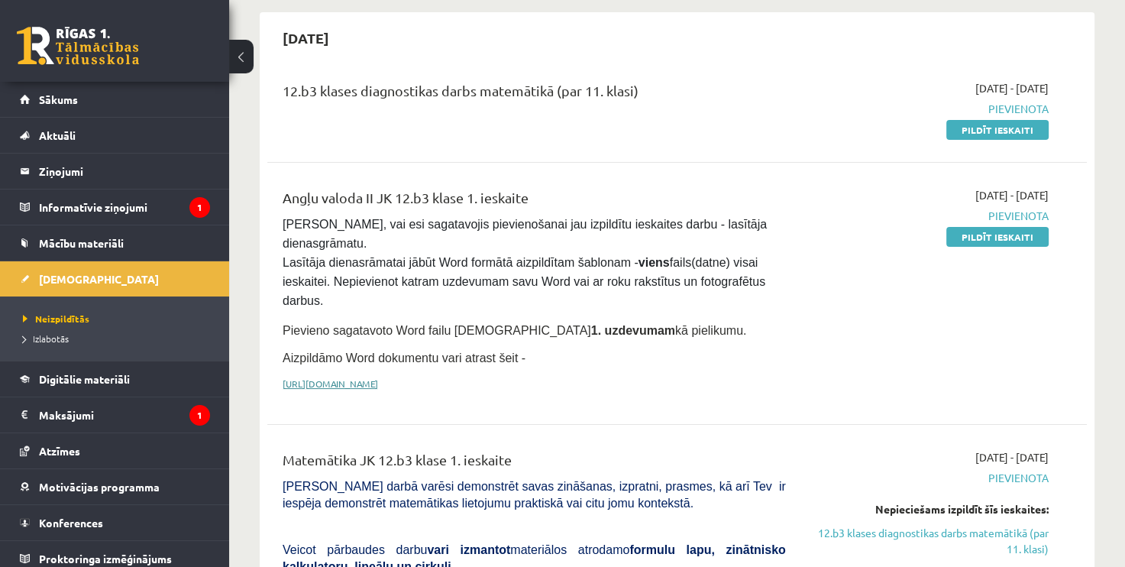
click at [378, 377] on link "https://drive.google.com/drive/folders/1IHE_ip15KOAbO2Se1NDGwZ2e__vlzPUf?usp=sh…" at bounding box center [329, 383] width 95 height 12
click at [137, 240] on link "Mācību materiāli" at bounding box center [115, 242] width 190 height 35
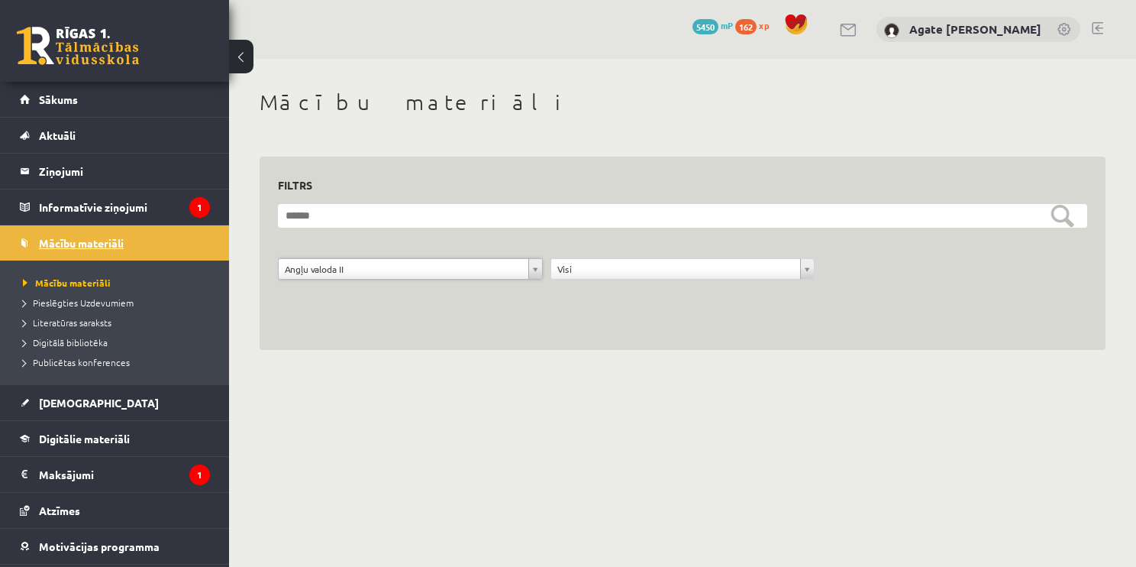
click at [86, 231] on link "Mācību materiāli" at bounding box center [115, 242] width 190 height 35
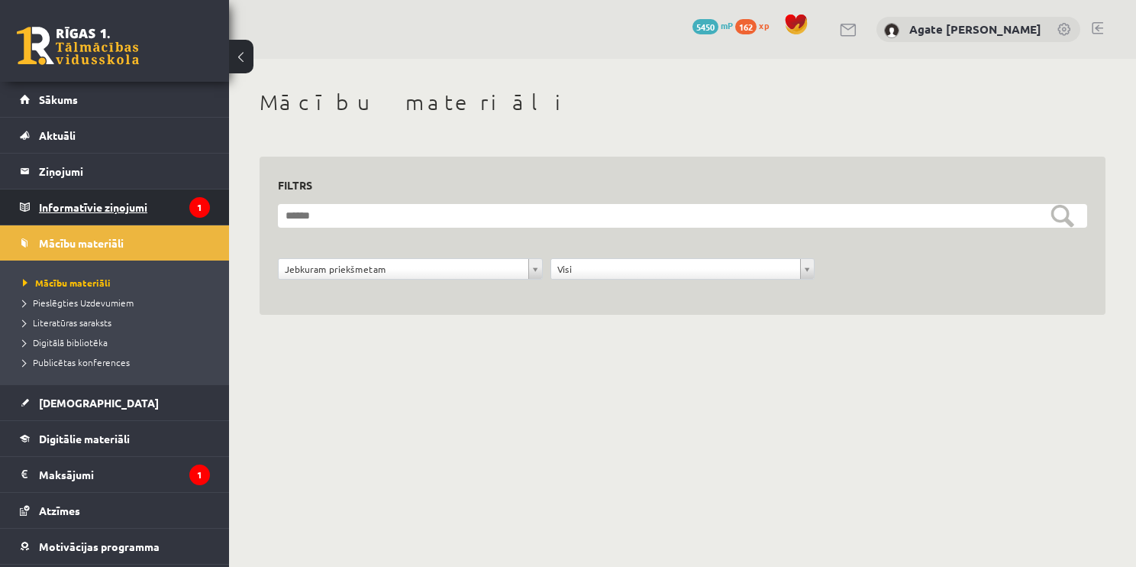
click at [163, 211] on legend "Informatīvie ziņojumi 1" at bounding box center [124, 206] width 171 height 35
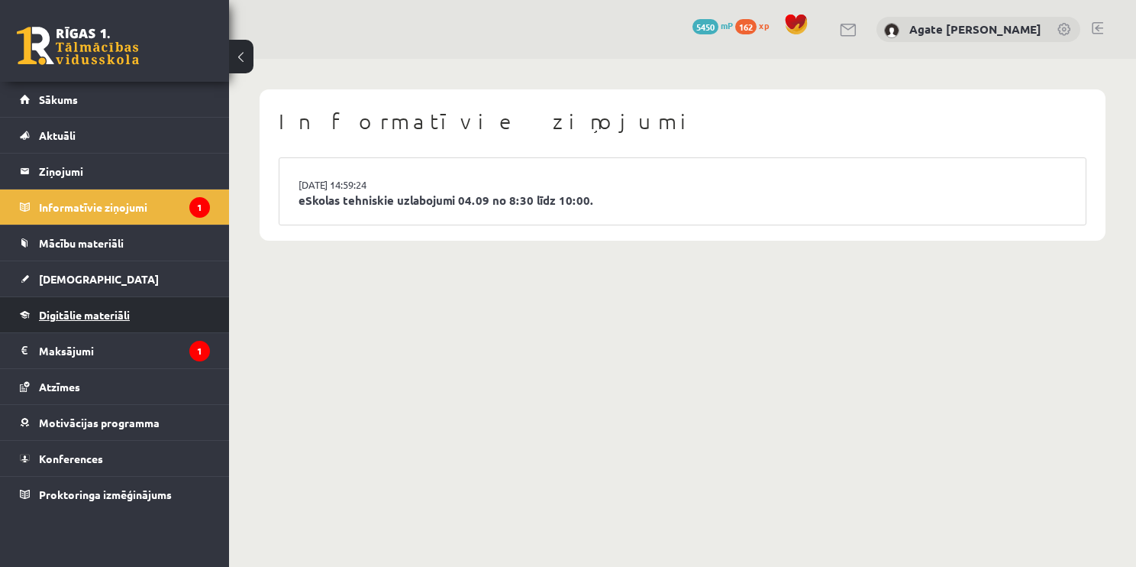
click at [102, 308] on span "Digitālie materiāli" at bounding box center [84, 315] width 91 height 14
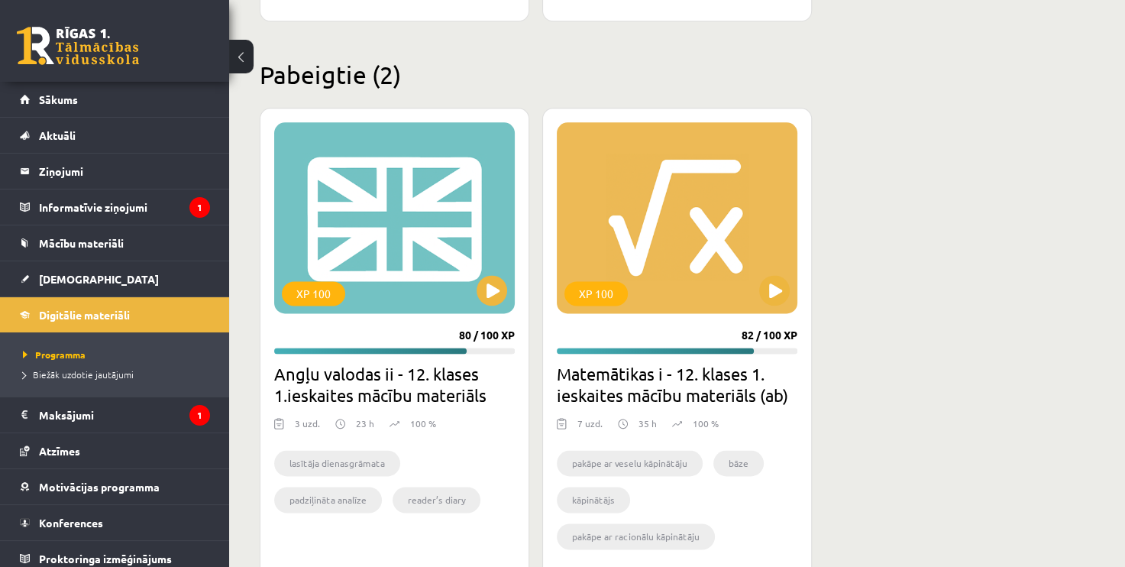
scroll to position [1893, 0]
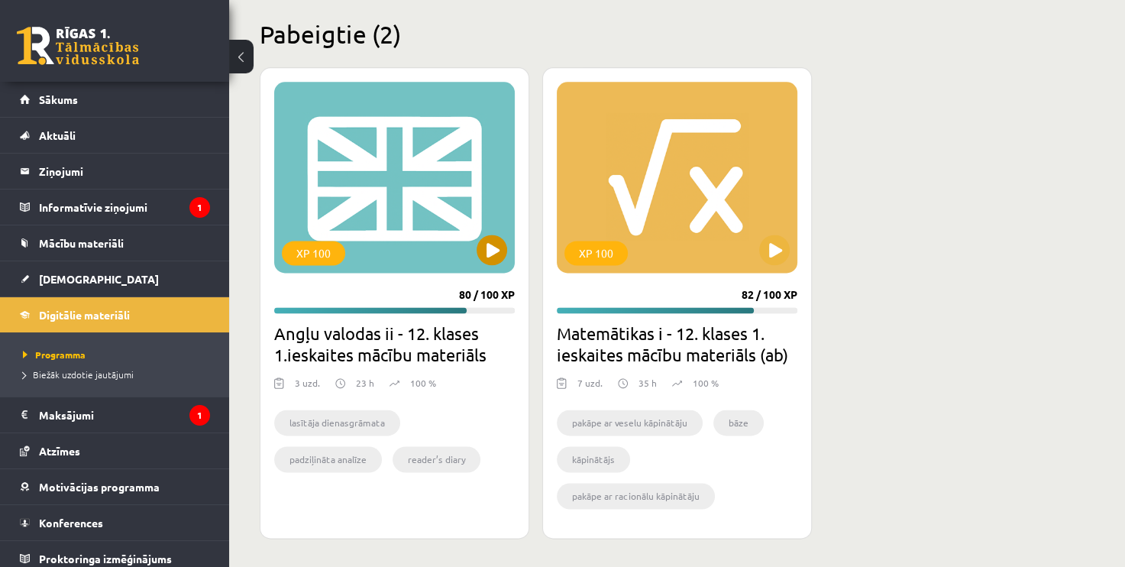
click at [382, 220] on div "XP 100" at bounding box center [394, 177] width 240 height 191
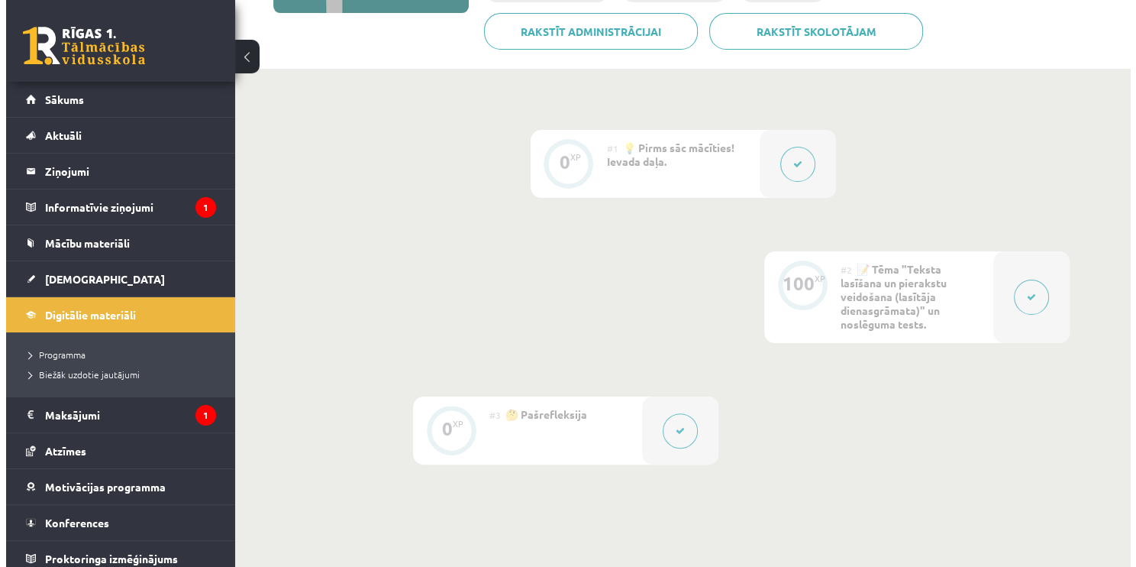
scroll to position [307, 0]
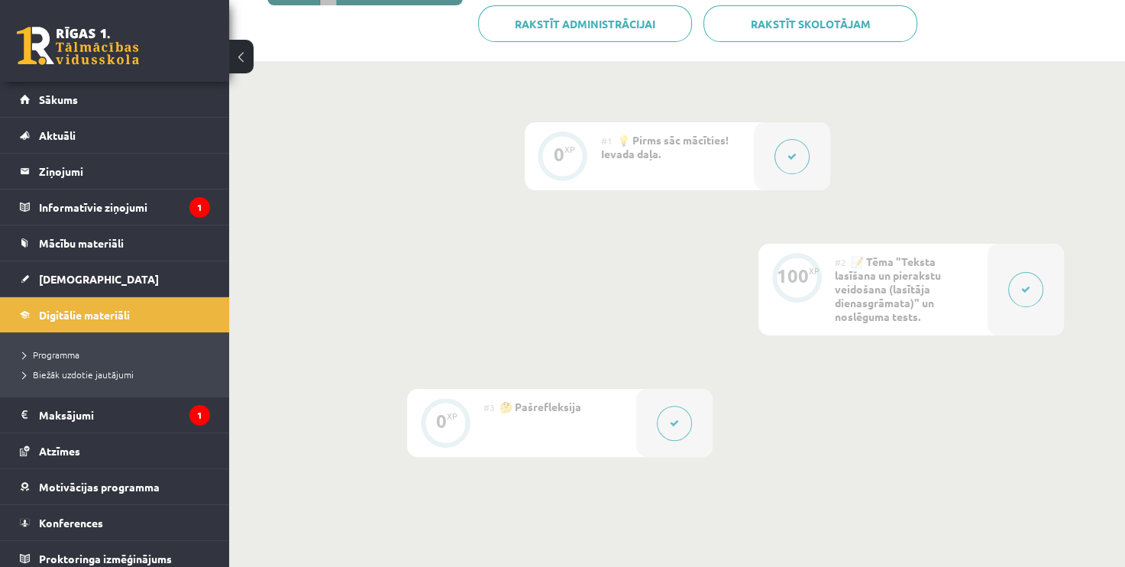
click at [783, 154] on button at bounding box center [791, 156] width 35 height 35
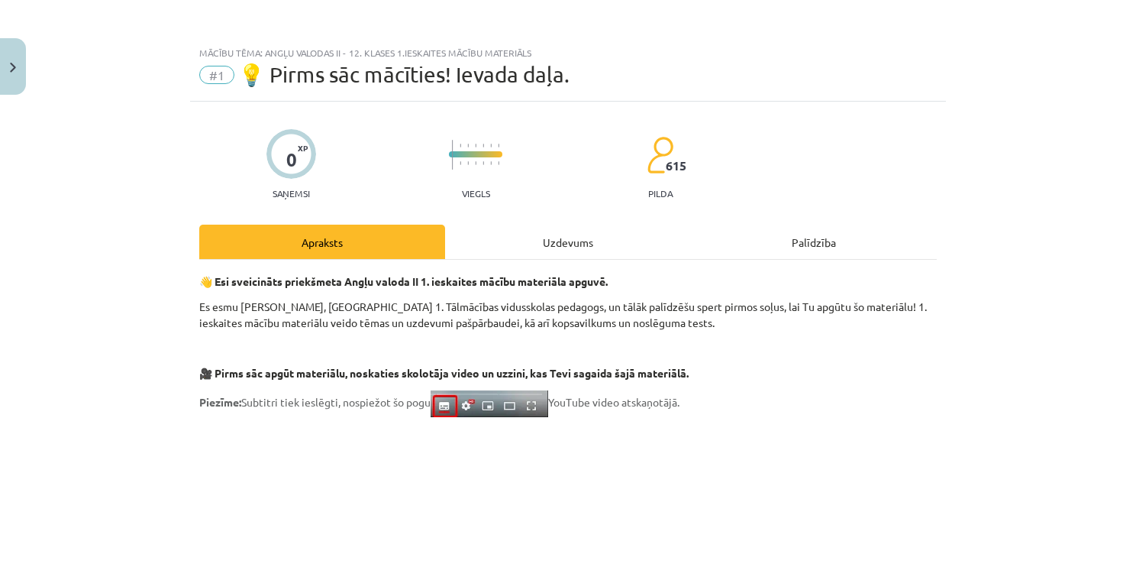
click at [590, 243] on div "Uzdevums" at bounding box center [568, 241] width 246 height 34
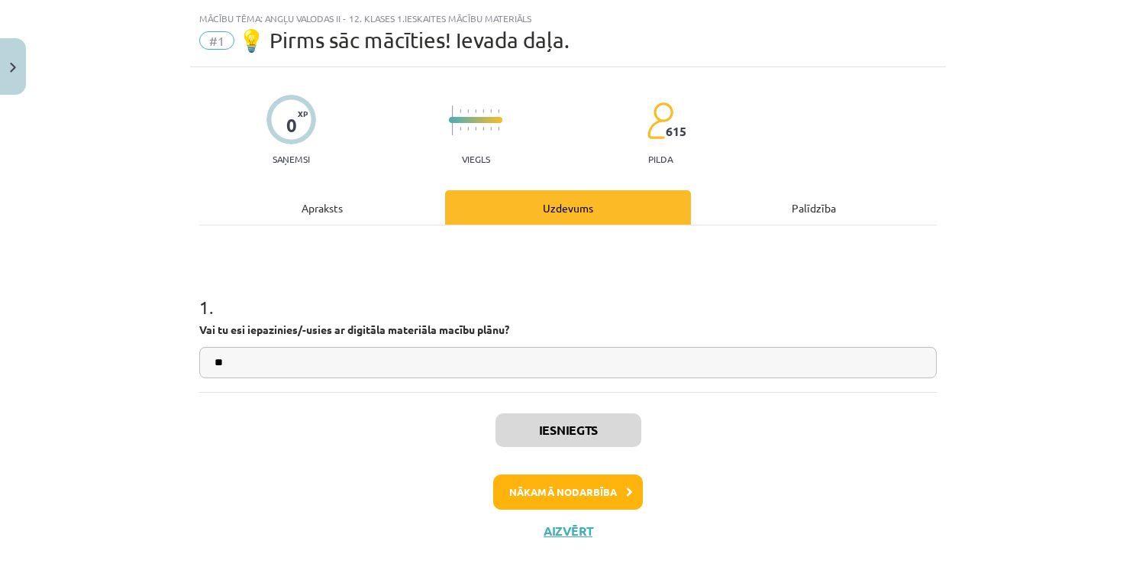
scroll to position [38, 0]
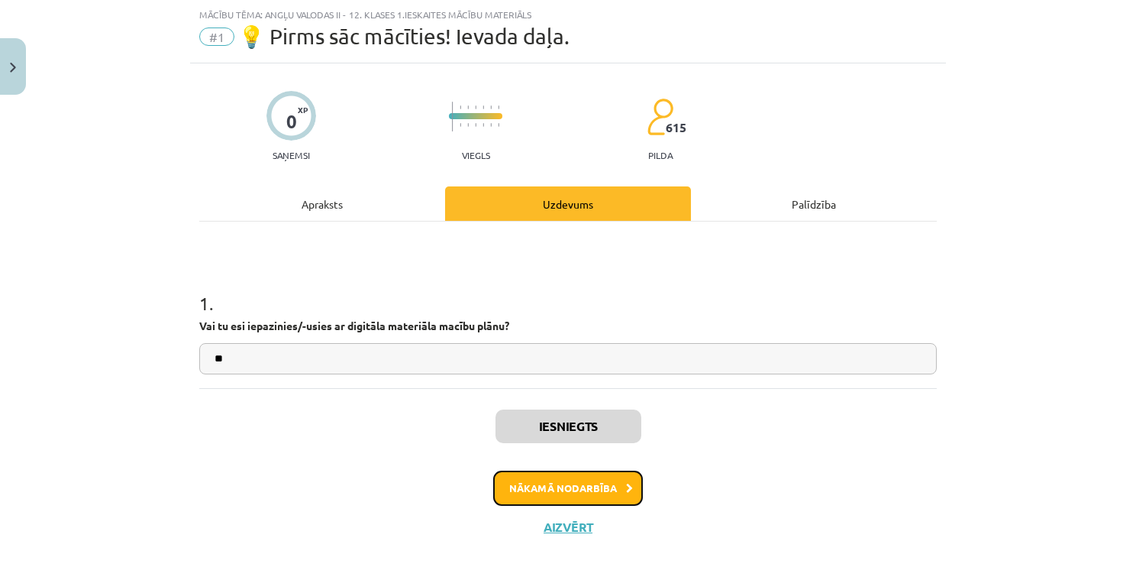
click at [617, 487] on button "Nākamā nodarbība" at bounding box center [568, 487] width 150 height 35
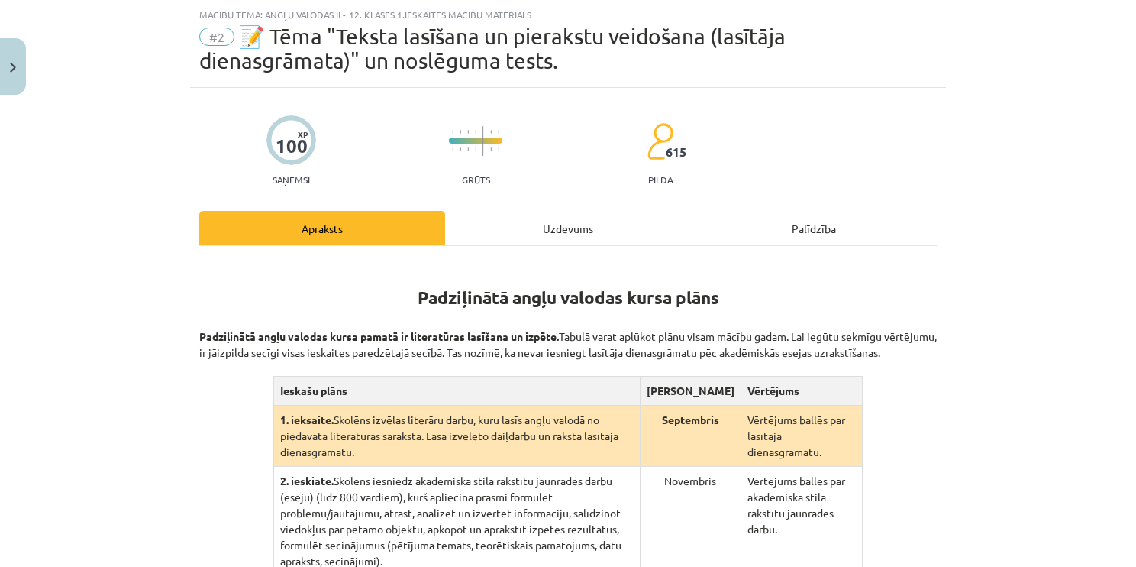
click at [596, 240] on div "Uzdevums" at bounding box center [568, 228] width 246 height 34
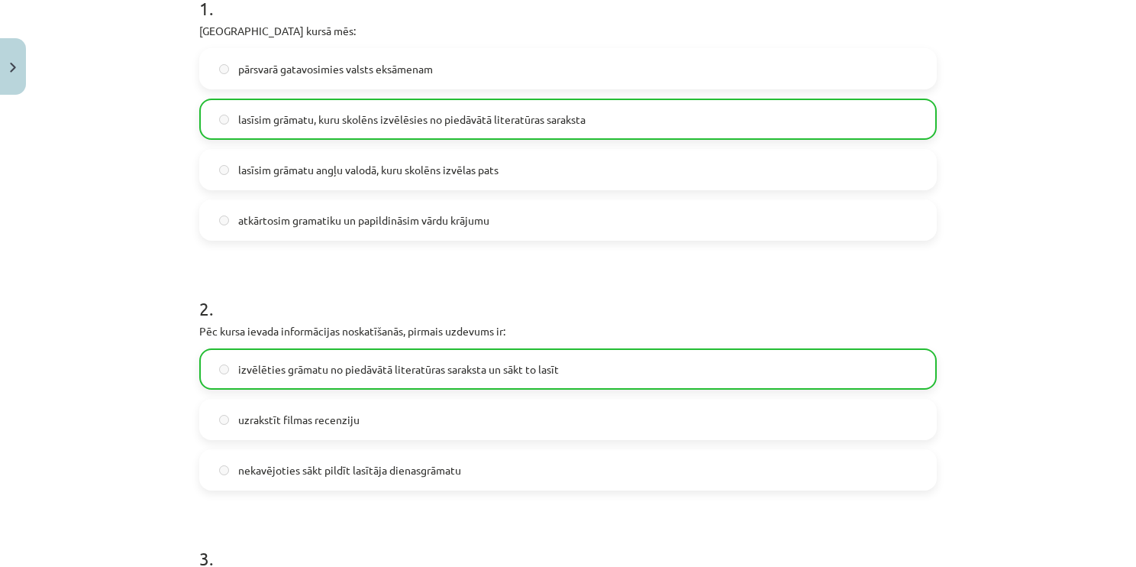
scroll to position [0, 0]
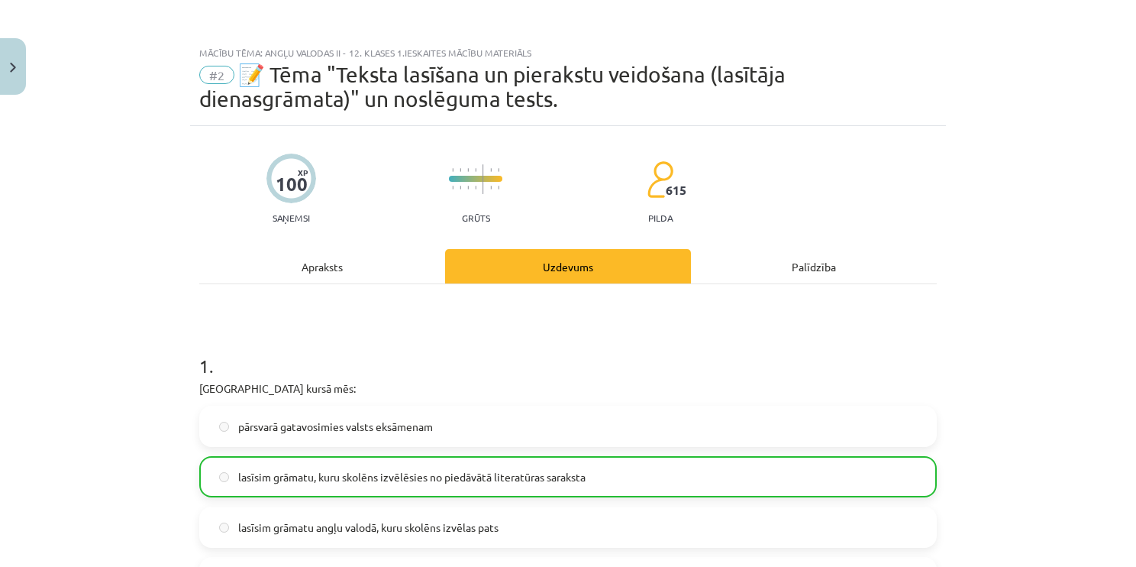
click at [791, 276] on div "Palīdzība" at bounding box center [814, 266] width 246 height 34
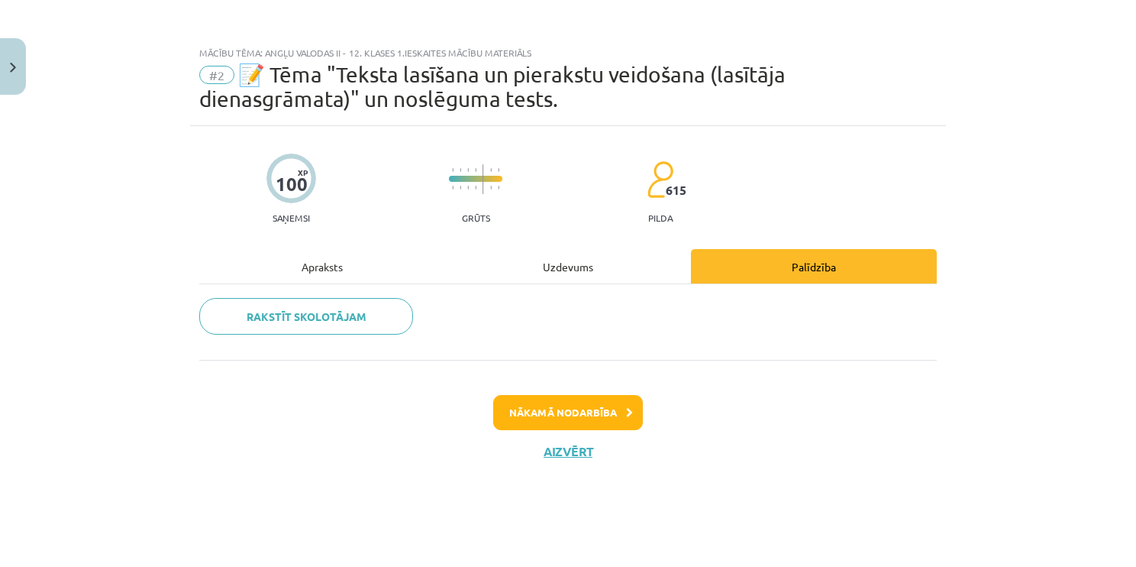
click at [312, 268] on div "Apraksts" at bounding box center [322, 266] width 246 height 34
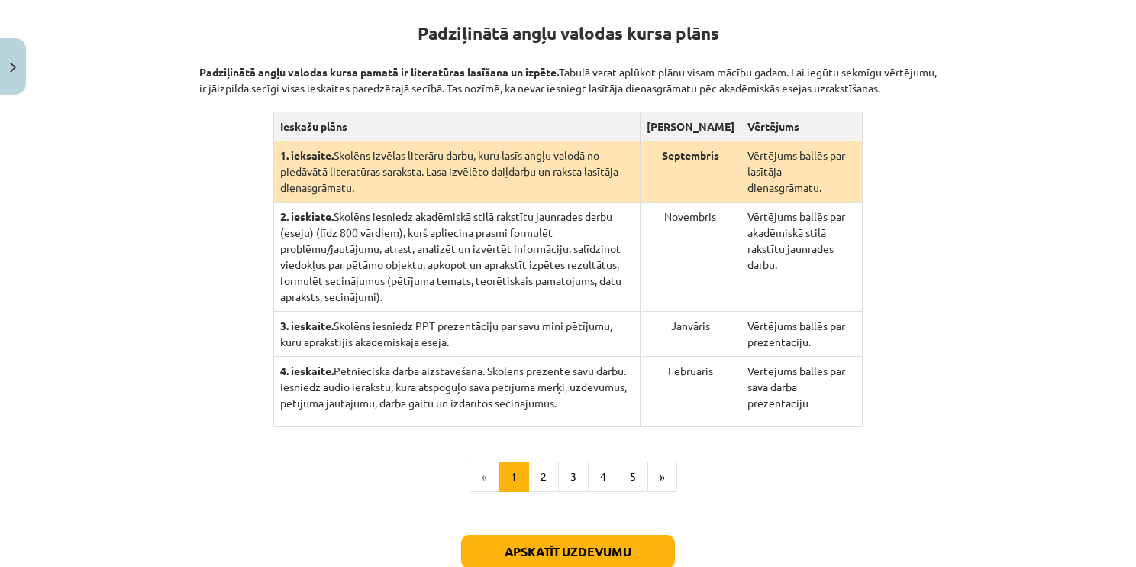
scroll to position [303, 0]
click at [540, 460] on button "2" at bounding box center [543, 475] width 31 height 31
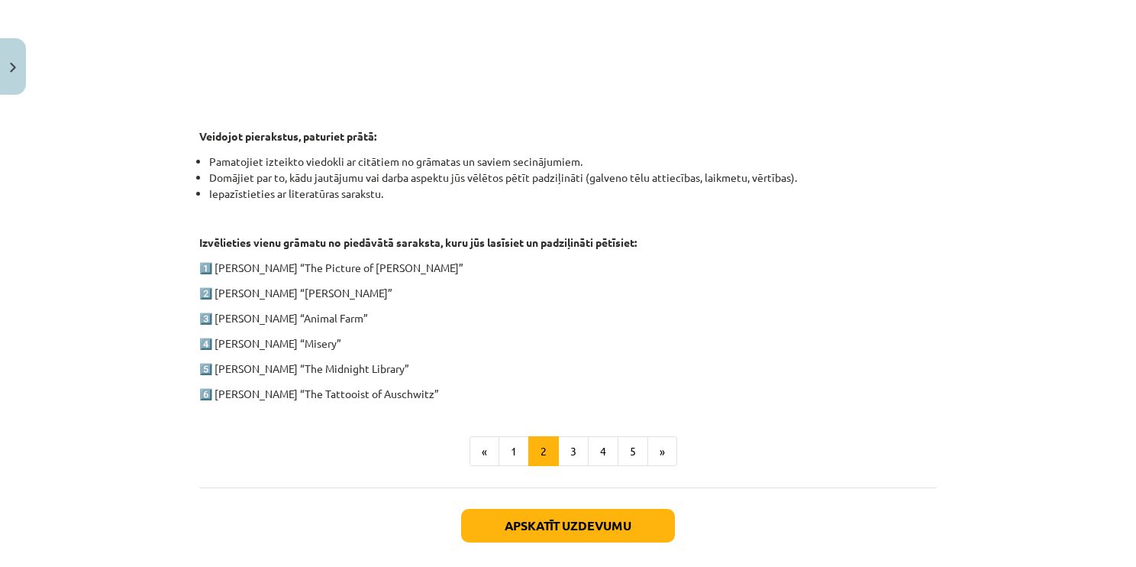
scroll to position [684, 0]
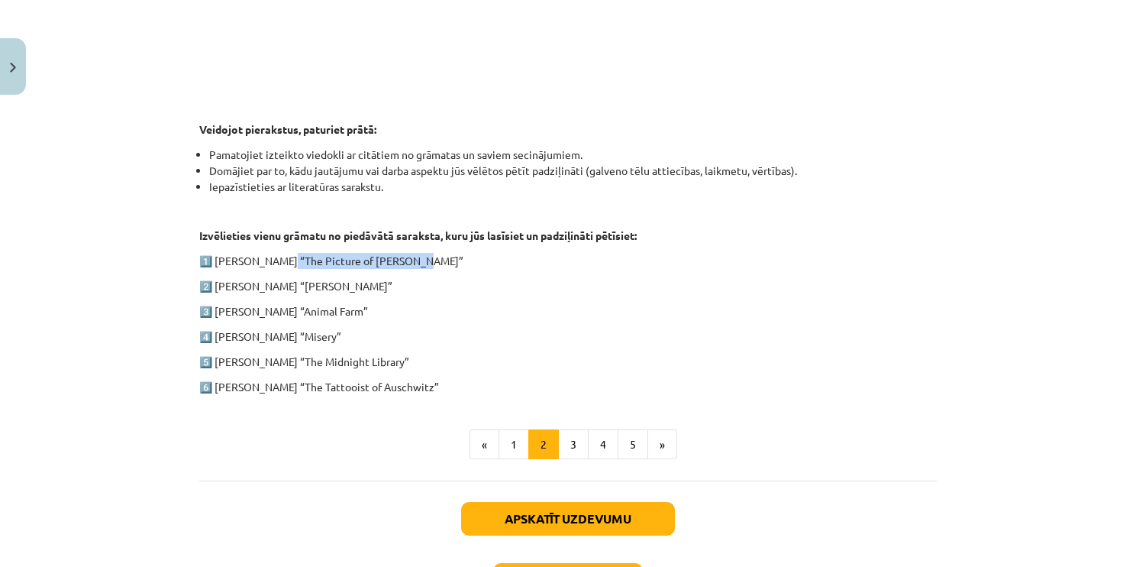
drag, startPoint x: 275, startPoint y: 250, endPoint x: 402, endPoint y: 265, distance: 128.3
click at [402, 265] on div "1. ieskaite angļu valodā Pirmās ieskaites pamatā ir lasītāja dienasgrāmatas vei…" at bounding box center [568, 4] width 738 height 781
click at [237, 243] on div "1. ieskaite angļu valodā Pirmās ieskaites pamatā ir lasītāja dienasgrāmatas vei…" at bounding box center [568, 4] width 738 height 781
drag, startPoint x: 208, startPoint y: 261, endPoint x: 420, endPoint y: 258, distance: 212.3
click at [420, 258] on p "1️⃣ [PERSON_NAME] “The Picture of [PERSON_NAME]”" at bounding box center [568, 261] width 738 height 16
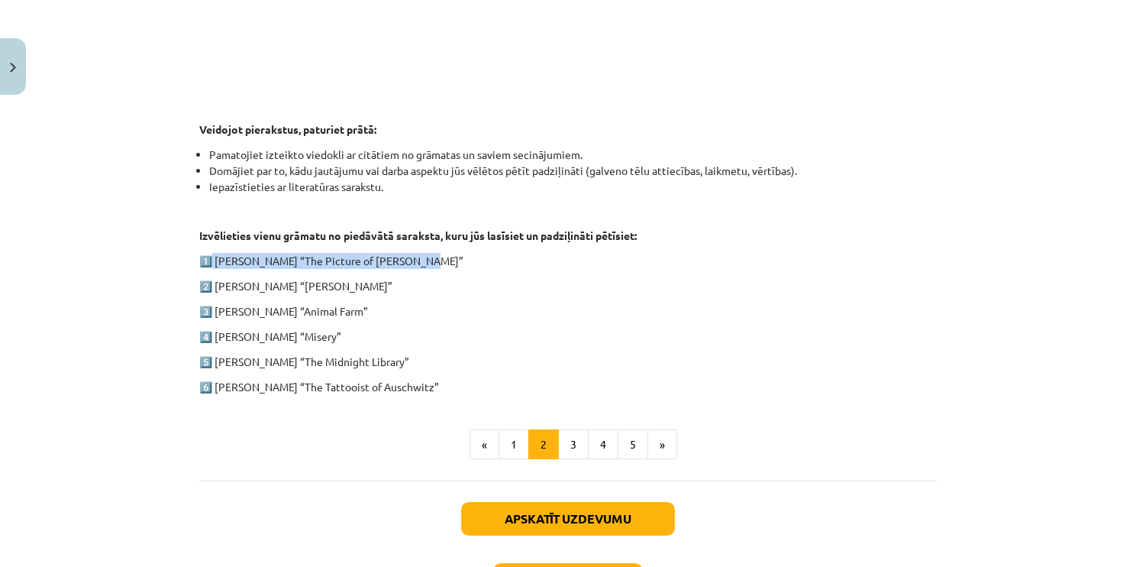
drag, startPoint x: 420, startPoint y: 258, endPoint x: 336, endPoint y: 253, distance: 84.2
copy p "[PERSON_NAME] “The Picture of [PERSON_NAME]”"
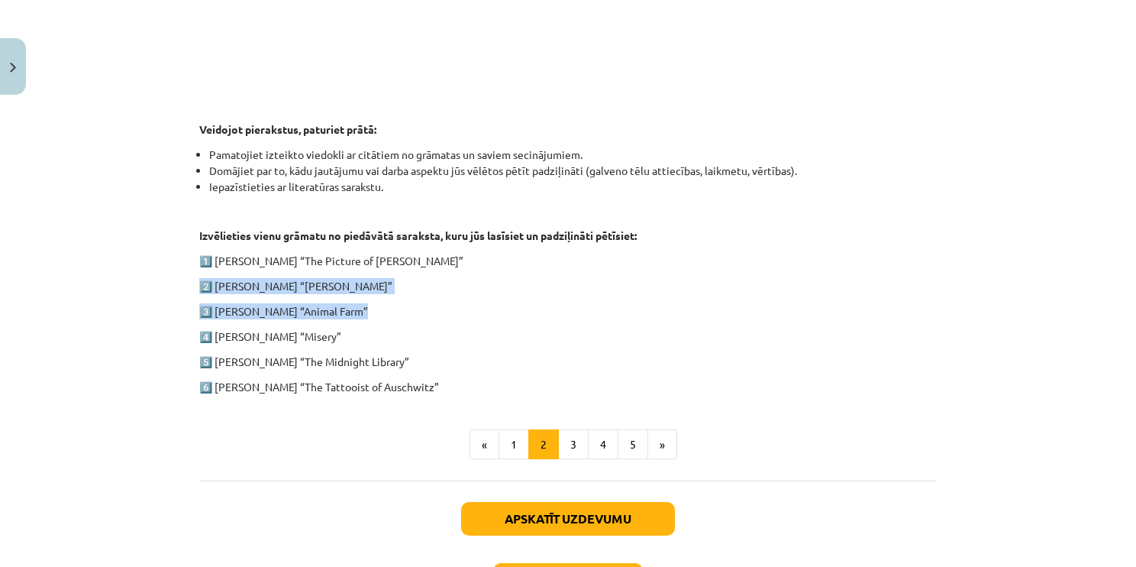
drag, startPoint x: 199, startPoint y: 273, endPoint x: 433, endPoint y: 310, distance: 237.2
click at [433, 310] on div "1. ieskaite angļu valodā Pirmās ieskaites pamatā ir lasītāja dienasgrāmatas vei…" at bounding box center [568, 4] width 738 height 781
click at [433, 310] on p "3️⃣ [PERSON_NAME] “Animal Farm”" at bounding box center [568, 311] width 738 height 16
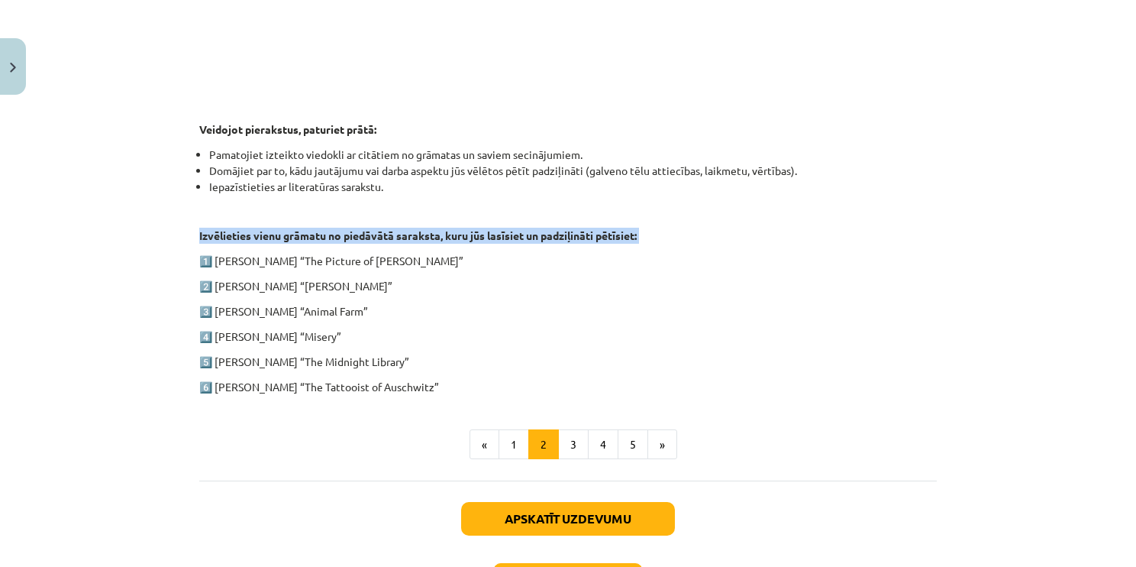
drag, startPoint x: 177, startPoint y: 231, endPoint x: 191, endPoint y: 252, distance: 24.8
click at [191, 252] on div "Mācību tēma: Angļu valodas ii - 12. klases 1.ieskaites mācību materiāls #2 📝 Tē…" at bounding box center [568, 283] width 1136 height 567
drag, startPoint x: 191, startPoint y: 252, endPoint x: 180, endPoint y: 252, distance: 10.7
click at [180, 252] on div "Mācību tēma: Angļu valodas ii - 12. klases 1.ieskaites mācību materiāls #2 📝 Tē…" at bounding box center [568, 283] width 1136 height 567
click at [190, 261] on div "100 XP Saņemsi Grūts 615 pilda Apraksts Uzdevums Palīdzība 1. ieskaite angļu va…" at bounding box center [568, 43] width 756 height 1203
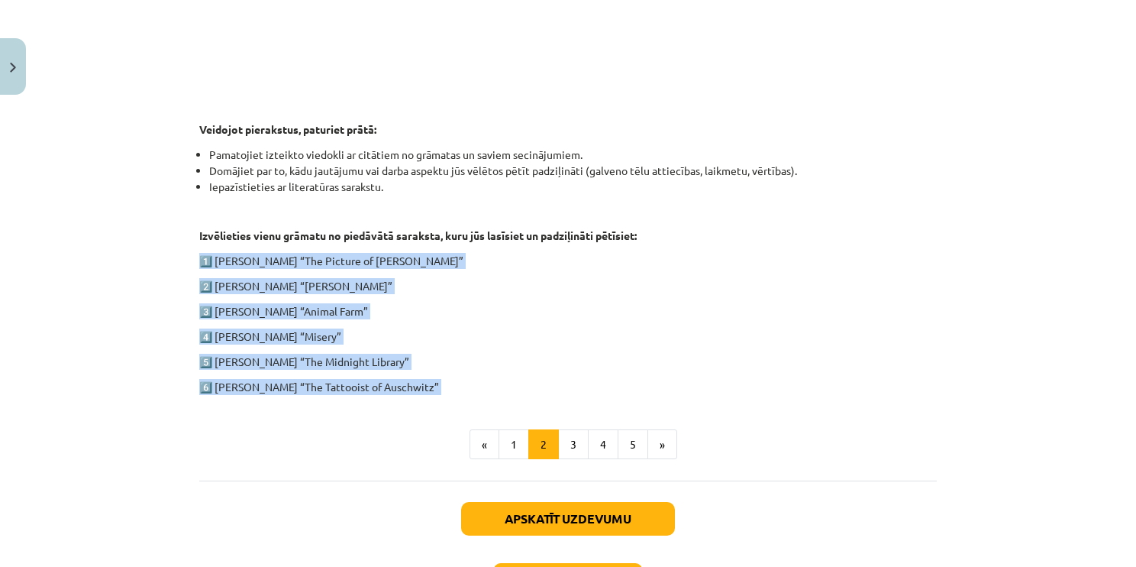
drag, startPoint x: 199, startPoint y: 252, endPoint x: 428, endPoint y: 394, distance: 269.5
click at [428, 394] on div "1. ieskaite angļu valodā Pirmās ieskaites pamatā ir lasītāja dienasgrāmatas vei…" at bounding box center [568, 36] width 738 height 845
drag, startPoint x: 428, startPoint y: 394, endPoint x: 318, endPoint y: 289, distance: 152.3
copy div "1️⃣ [PERSON_NAME] “The Picture of [PERSON_NAME]” 2️⃣ [PERSON_NAME] “[PERSON_NAM…"
click at [351, 295] on div "1. ieskaite angļu valodā Pirmās ieskaites pamatā ir lasītāja dienasgrāmatas vei…" at bounding box center [568, 4] width 738 height 781
